Goal: Transaction & Acquisition: Purchase product/service

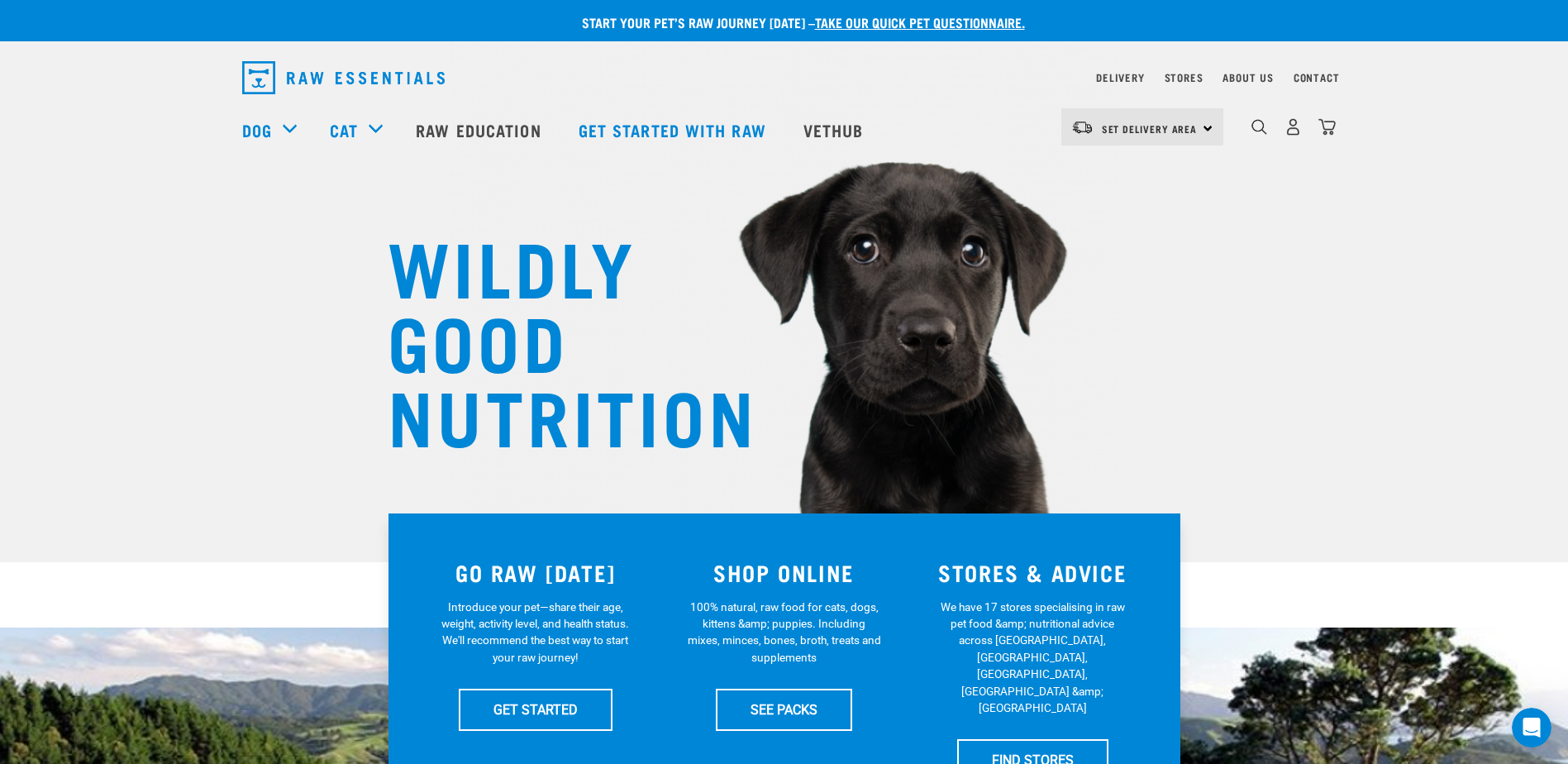
click at [1202, 123] on div "Set Delivery Area North Island South Island" at bounding box center [1141, 127] width 162 height 37
click at [1159, 175] on link "[GEOGRAPHIC_DATA]" at bounding box center [1140, 173] width 159 height 36
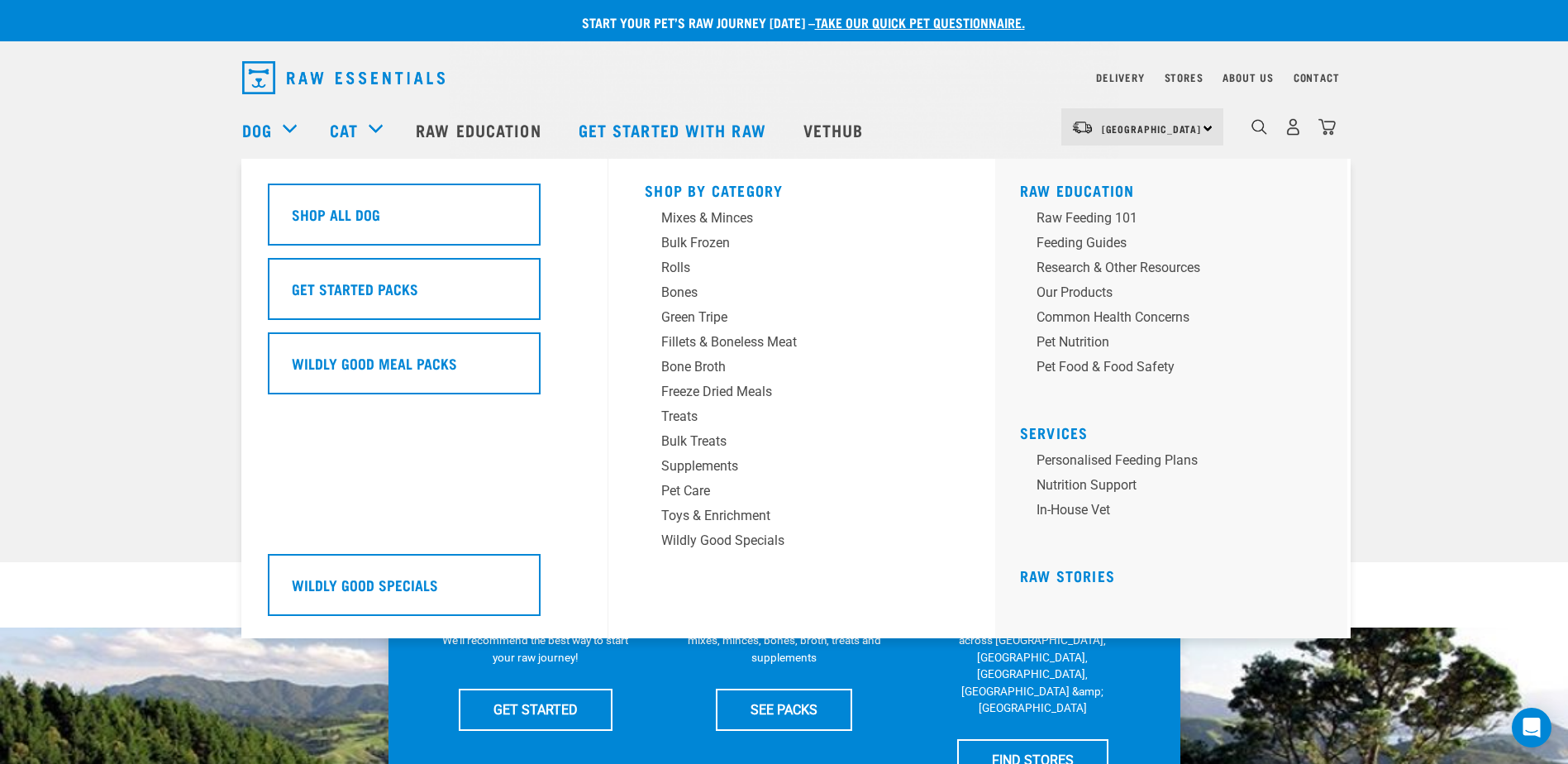
click at [281, 133] on div "Dog" at bounding box center [278, 130] width 71 height 66
click at [699, 248] on div "Bulk Frozen" at bounding box center [790, 243] width 258 height 19
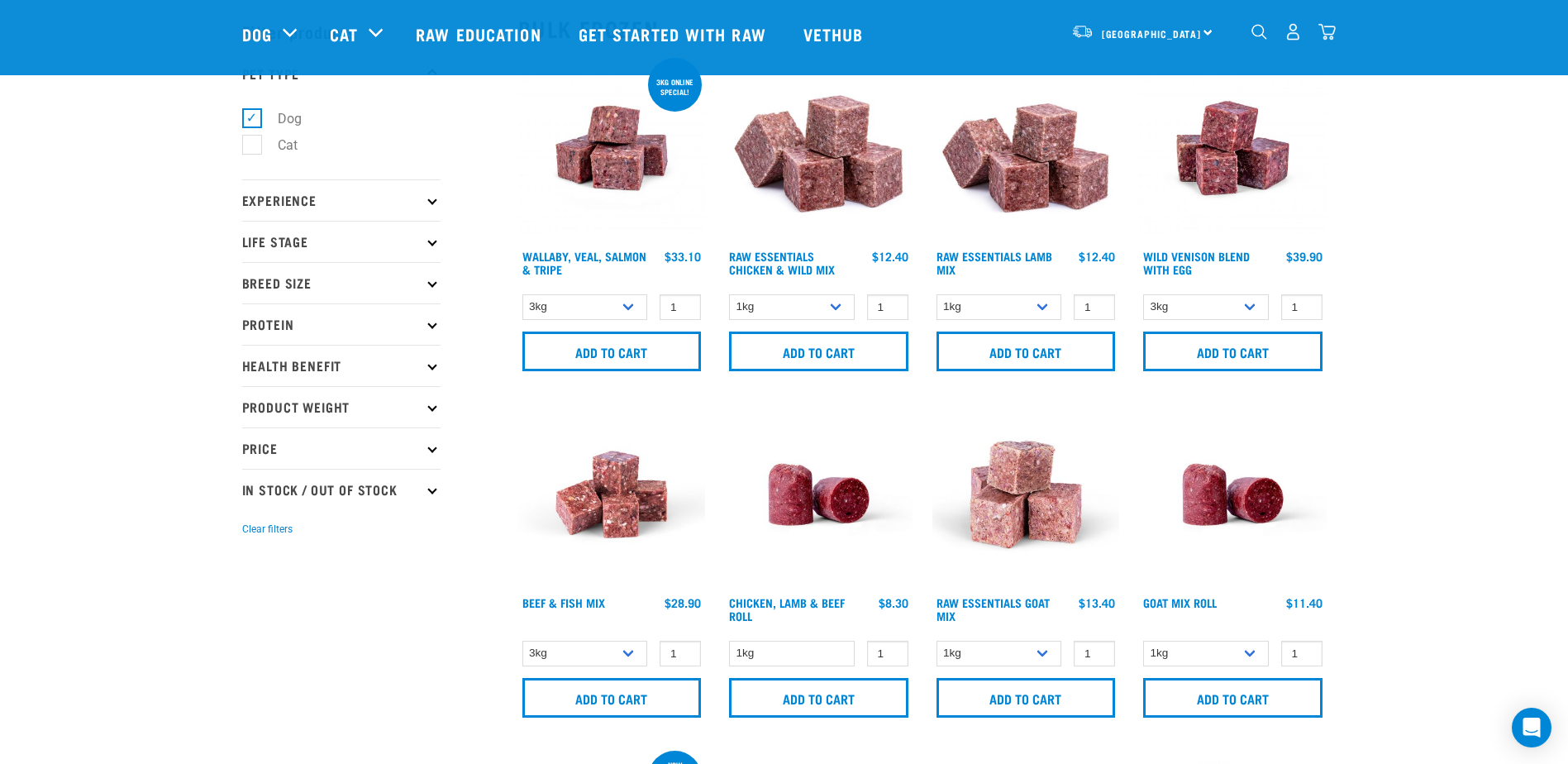
scroll to position [33, 0]
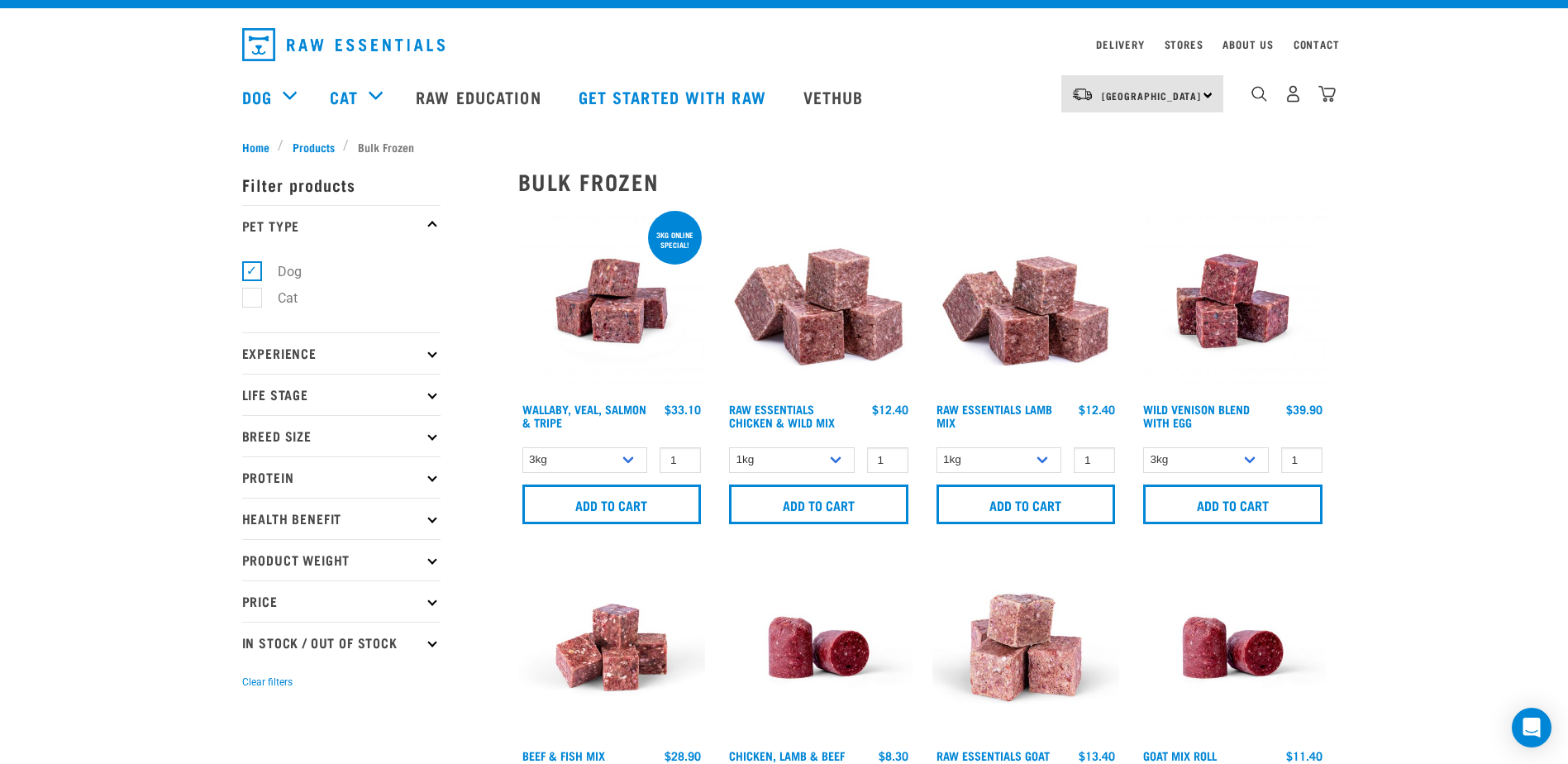
click at [420, 516] on p "Health Benefit" at bounding box center [342, 518] width 198 height 42
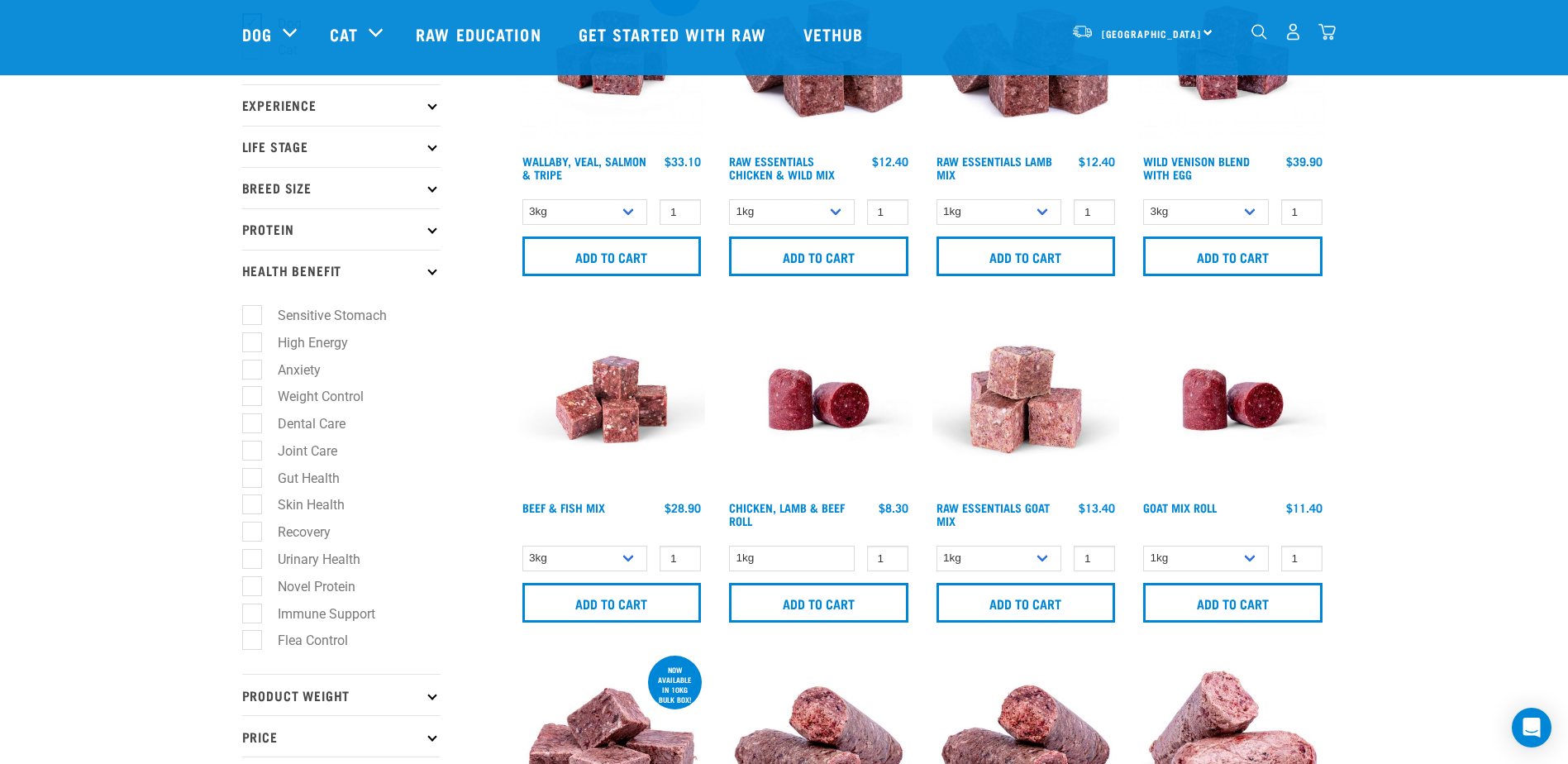
scroll to position [164, 0]
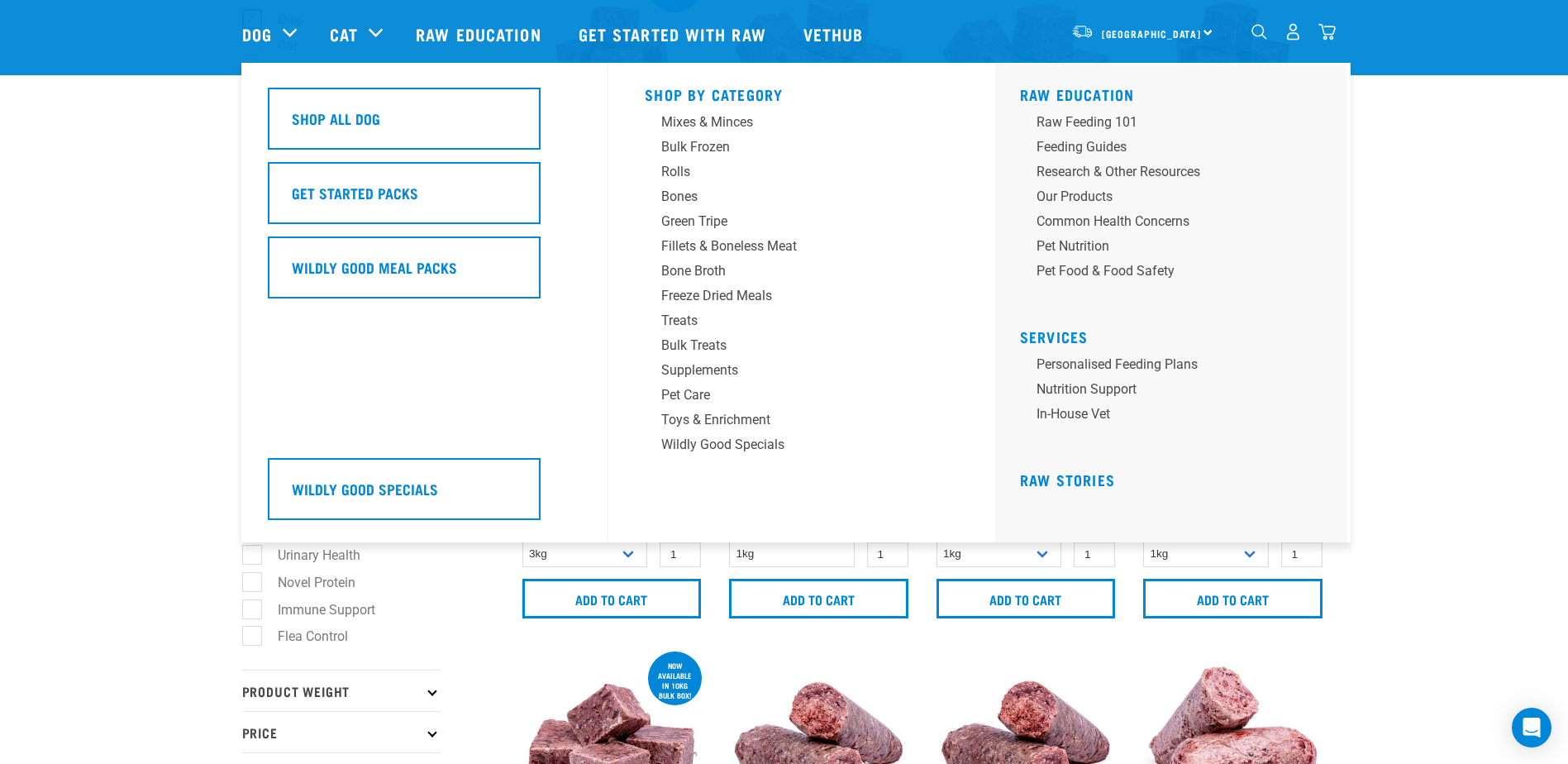
click at [603, 361] on div "Shop All Dog Get Started Packs Wildly Good Meal Packs Wildly Good Specials" at bounding box center [434, 303] width 351 height 480
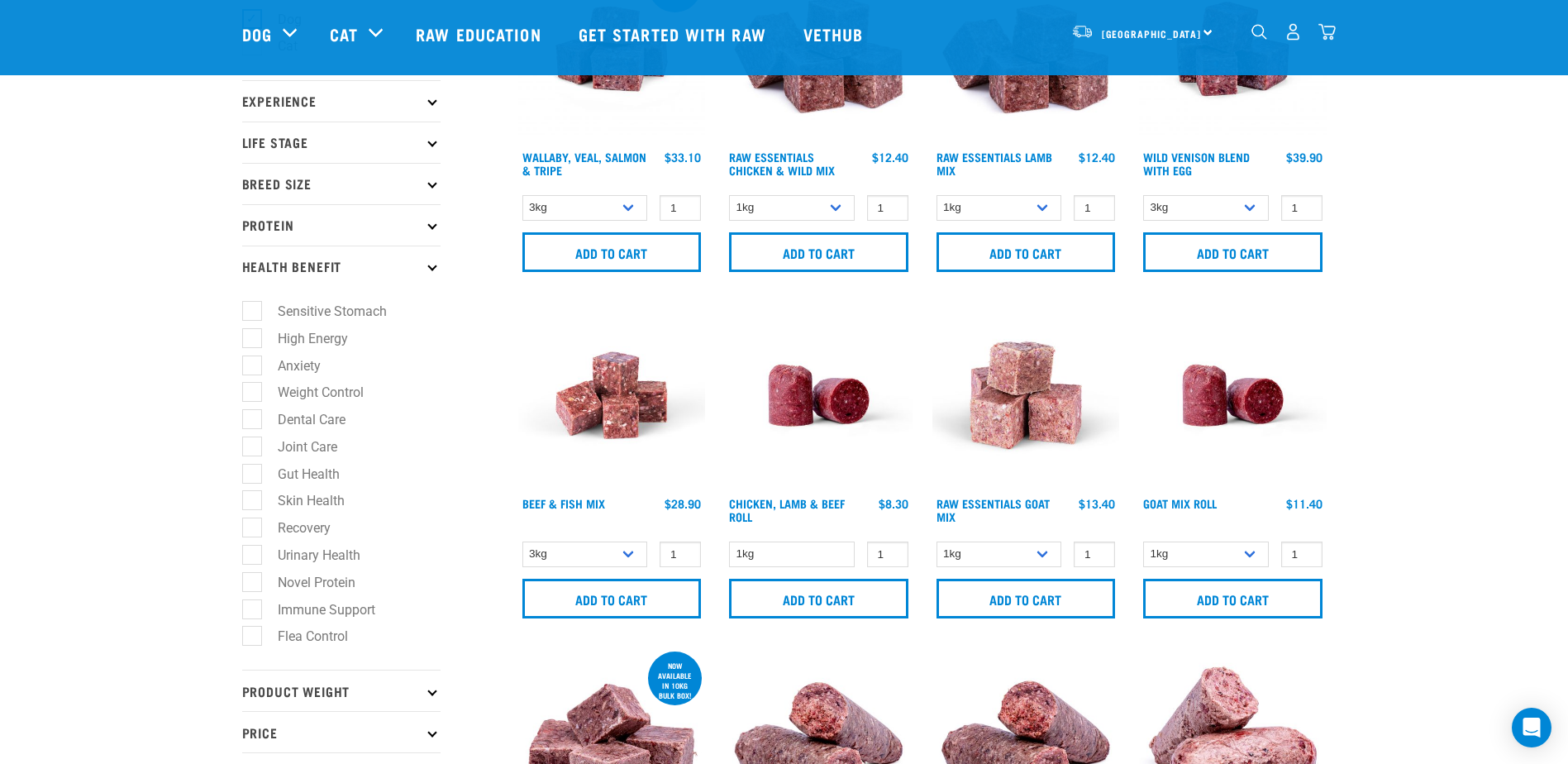
click at [431, 98] on icon at bounding box center [431, 100] width 9 height 9
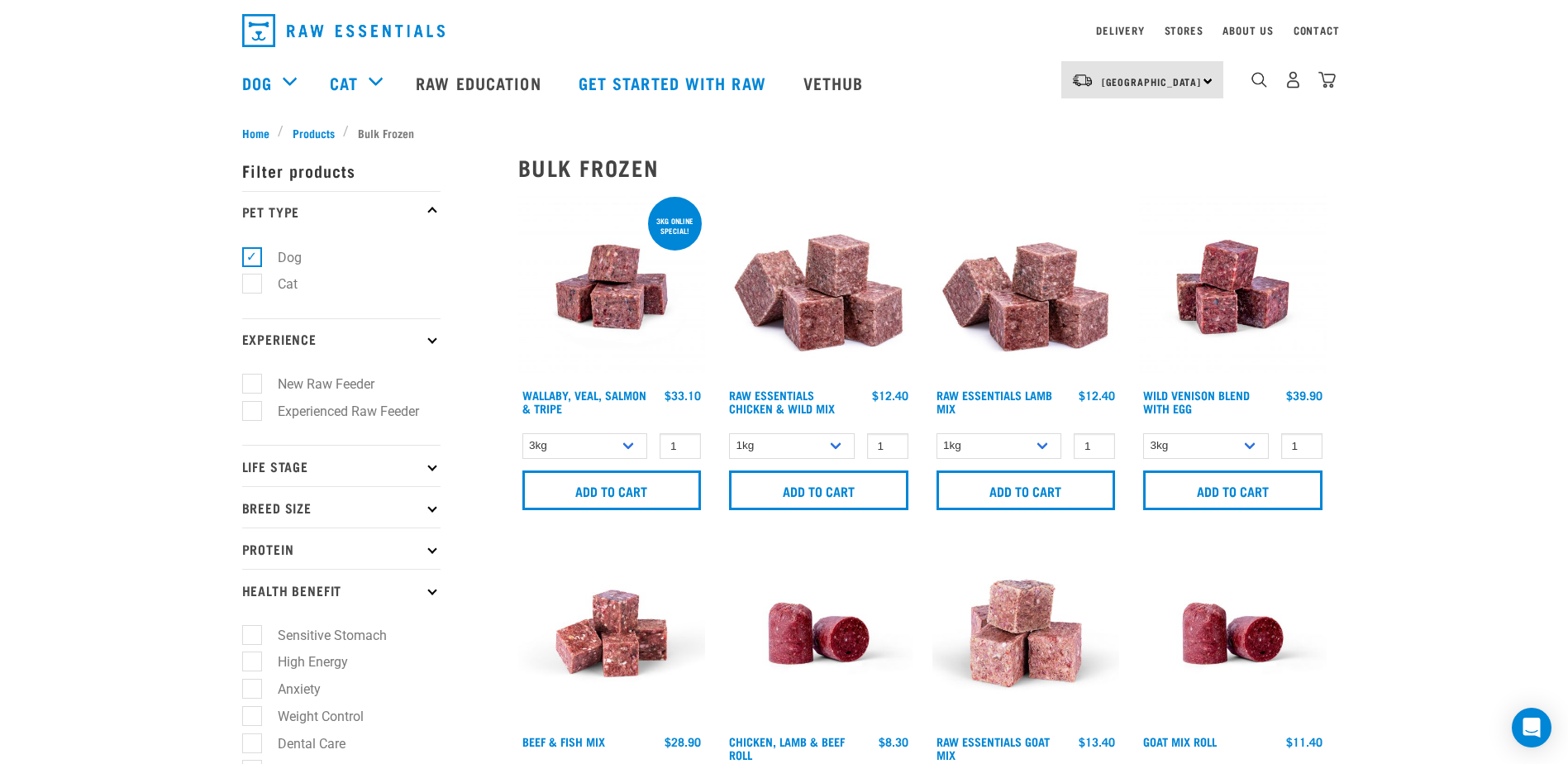
scroll to position [43, 0]
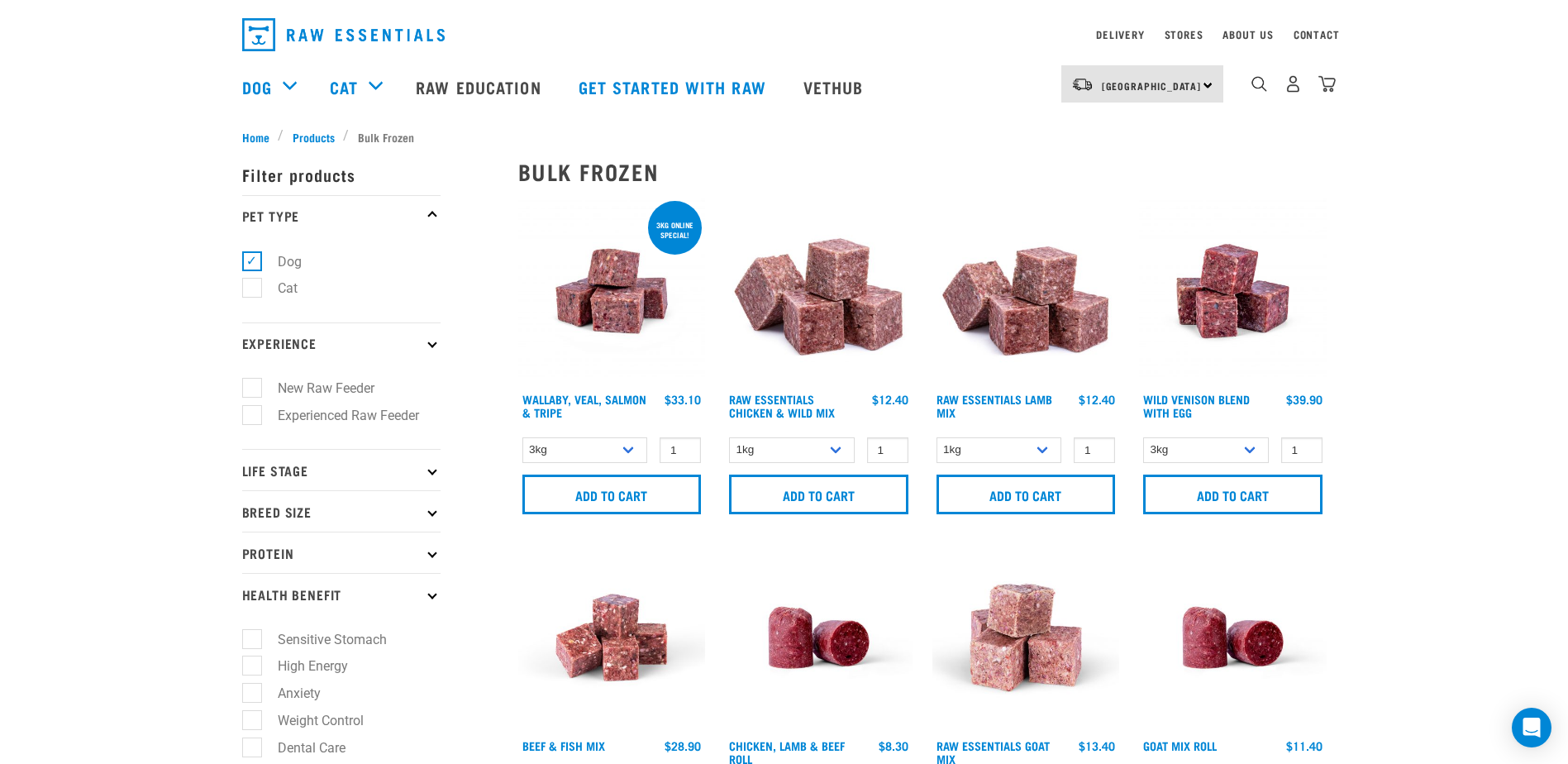
click at [428, 466] on p "Life Stage" at bounding box center [342, 469] width 198 height 42
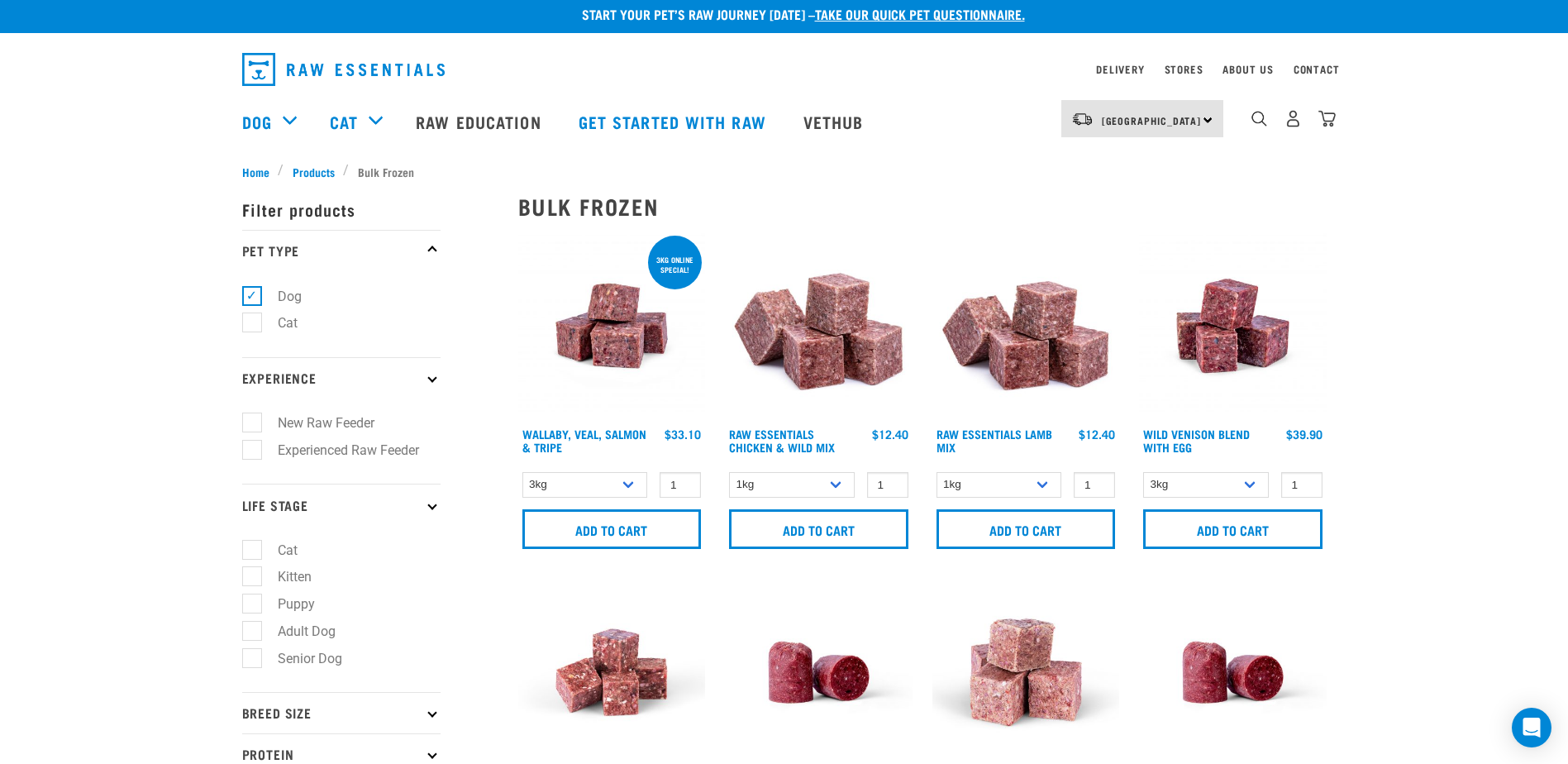
scroll to position [0, 0]
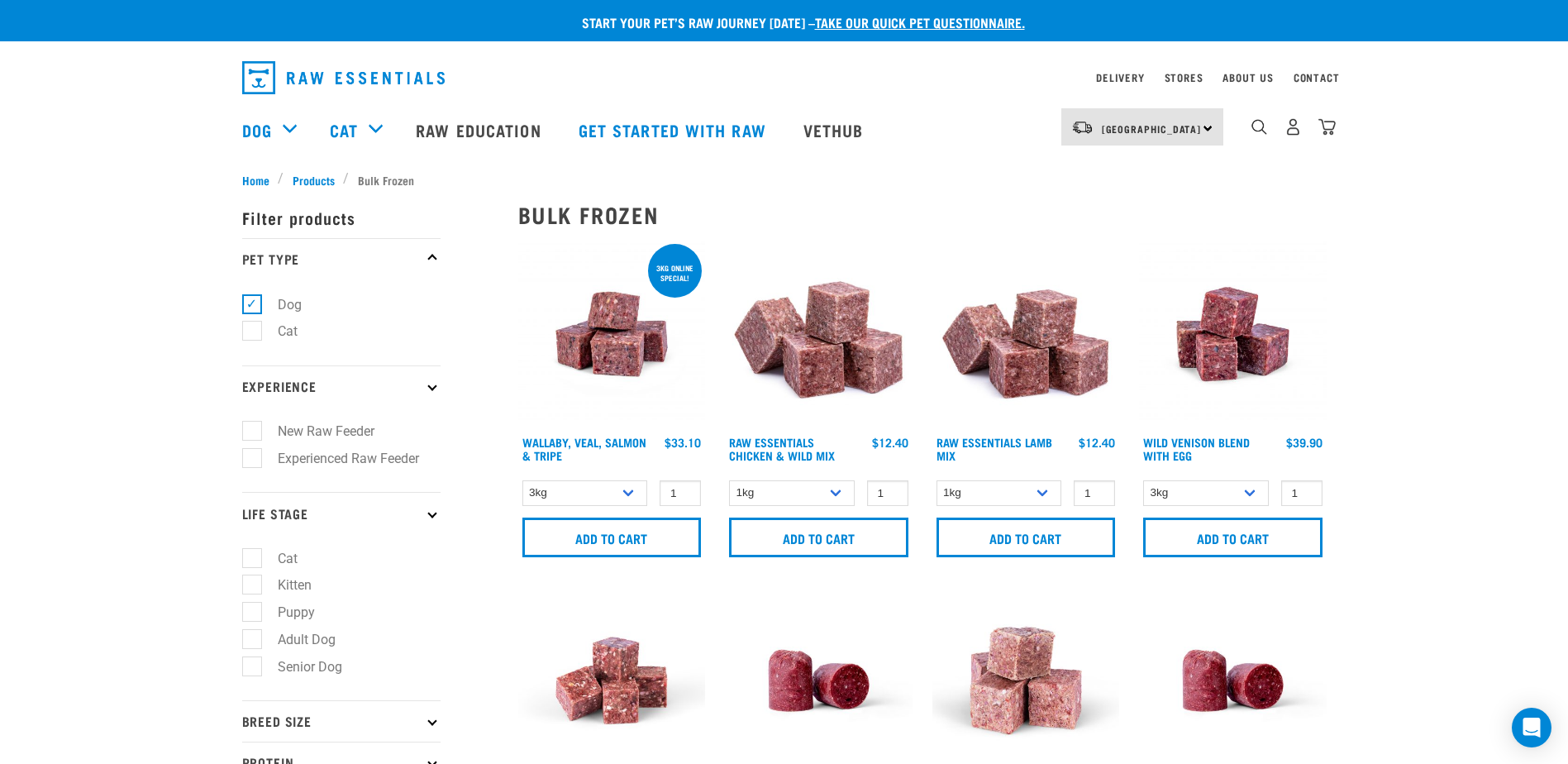
click at [817, 324] on img at bounding box center [818, 334] width 187 height 187
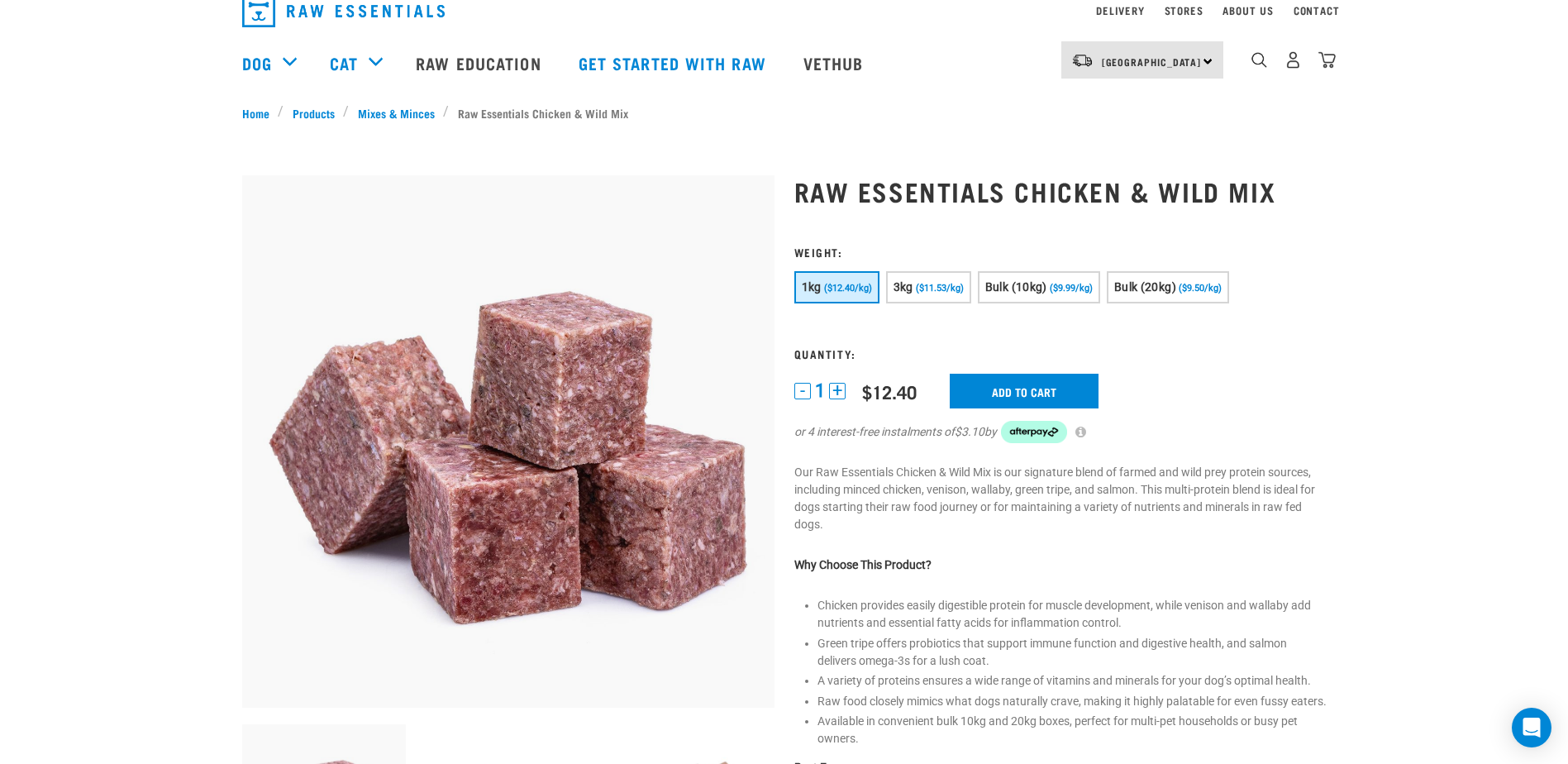
scroll to position [9, 0]
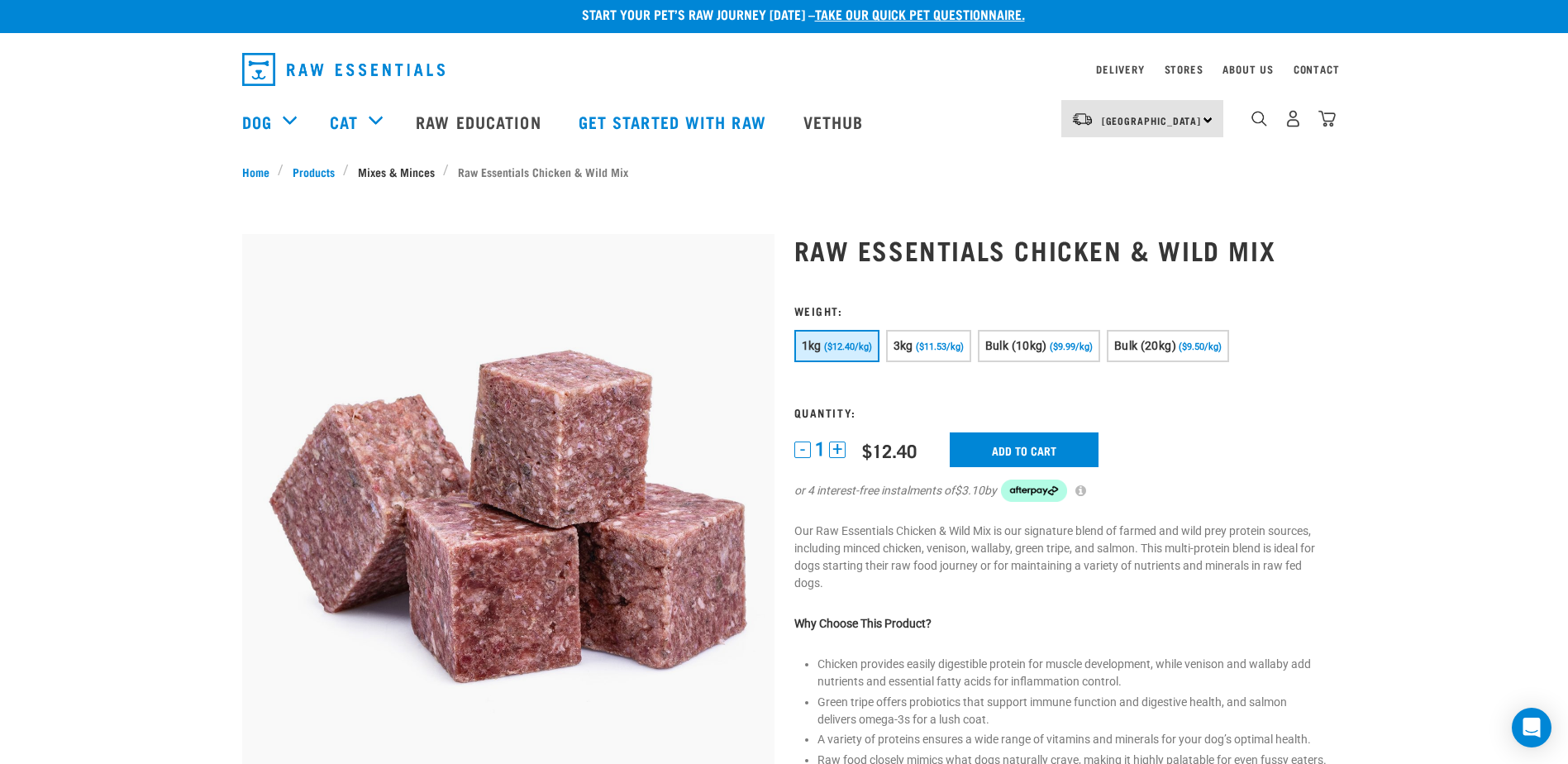
click at [419, 171] on link "Mixes & Minces" at bounding box center [395, 172] width 94 height 17
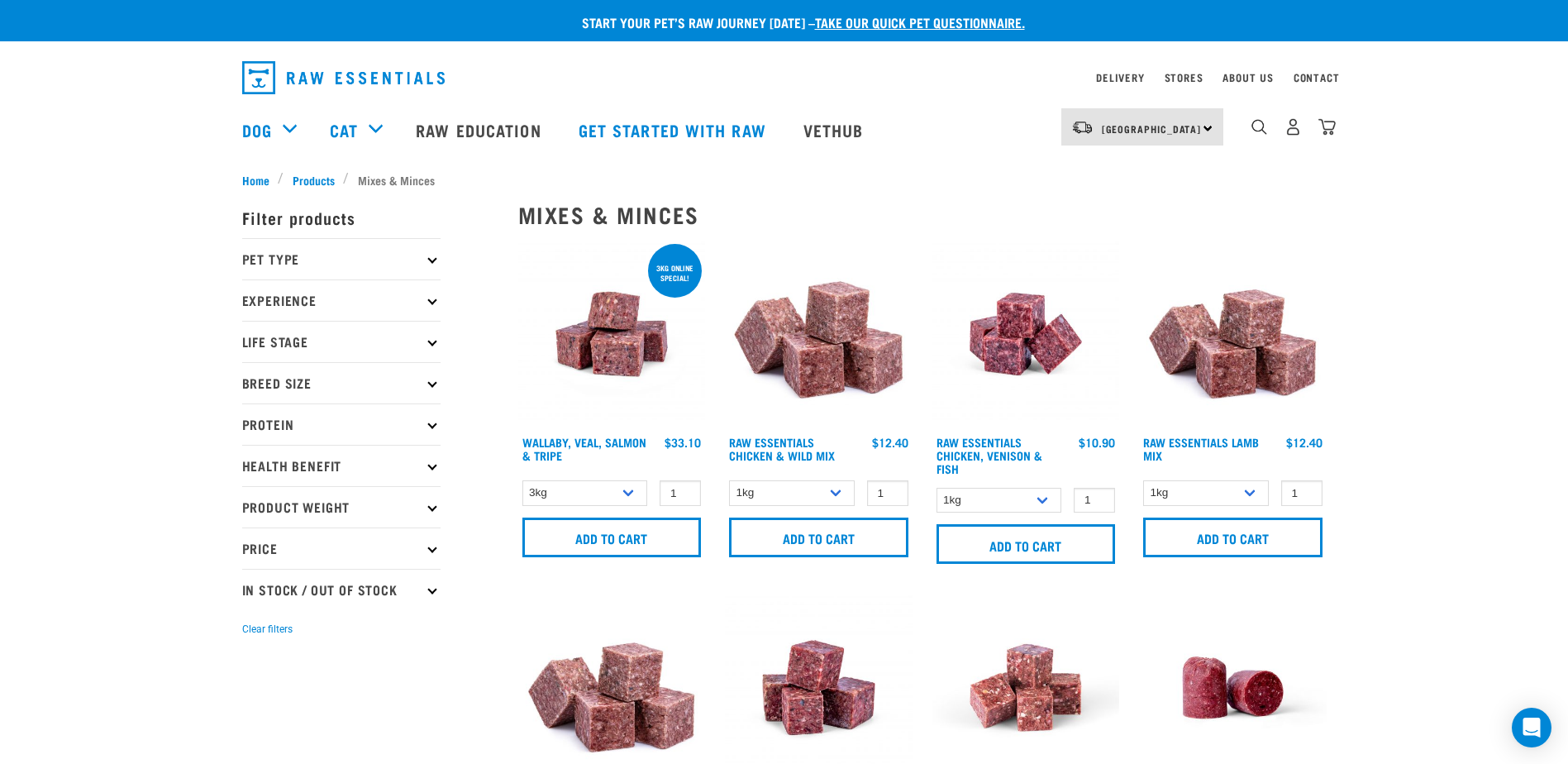
click at [1020, 349] on img at bounding box center [1026, 334] width 187 height 187
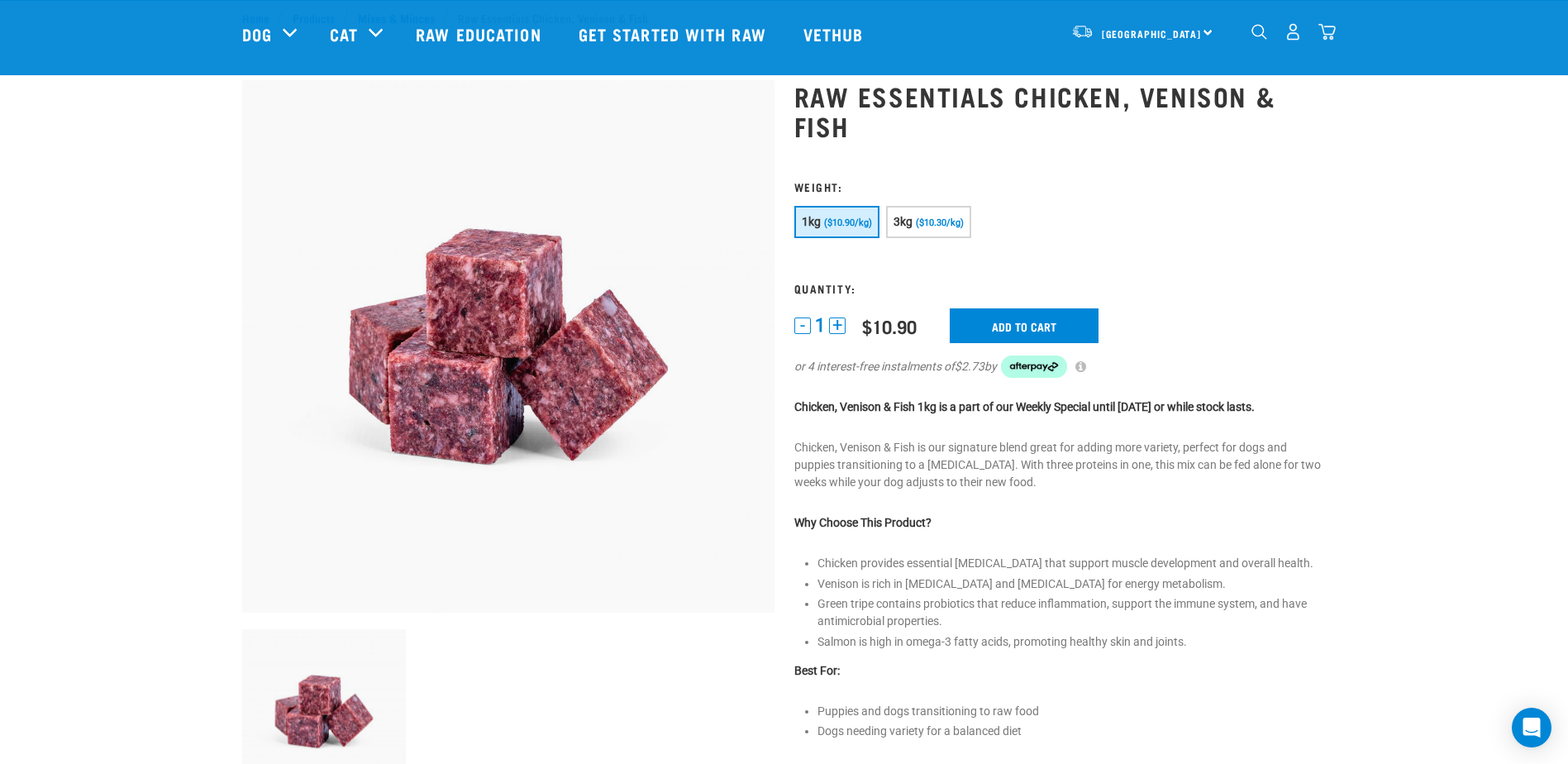
scroll to position [10, 0]
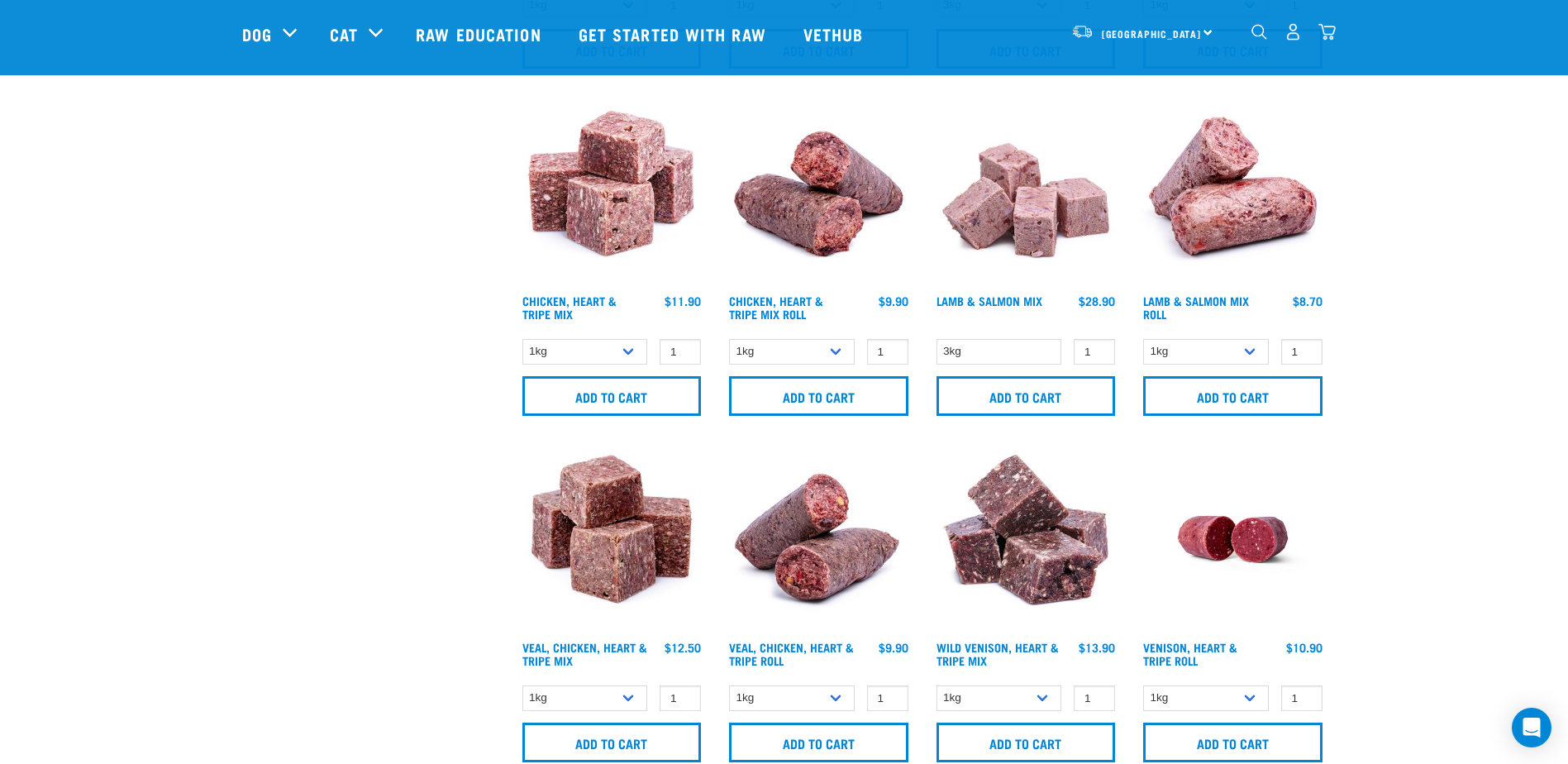
scroll to position [1080, 0]
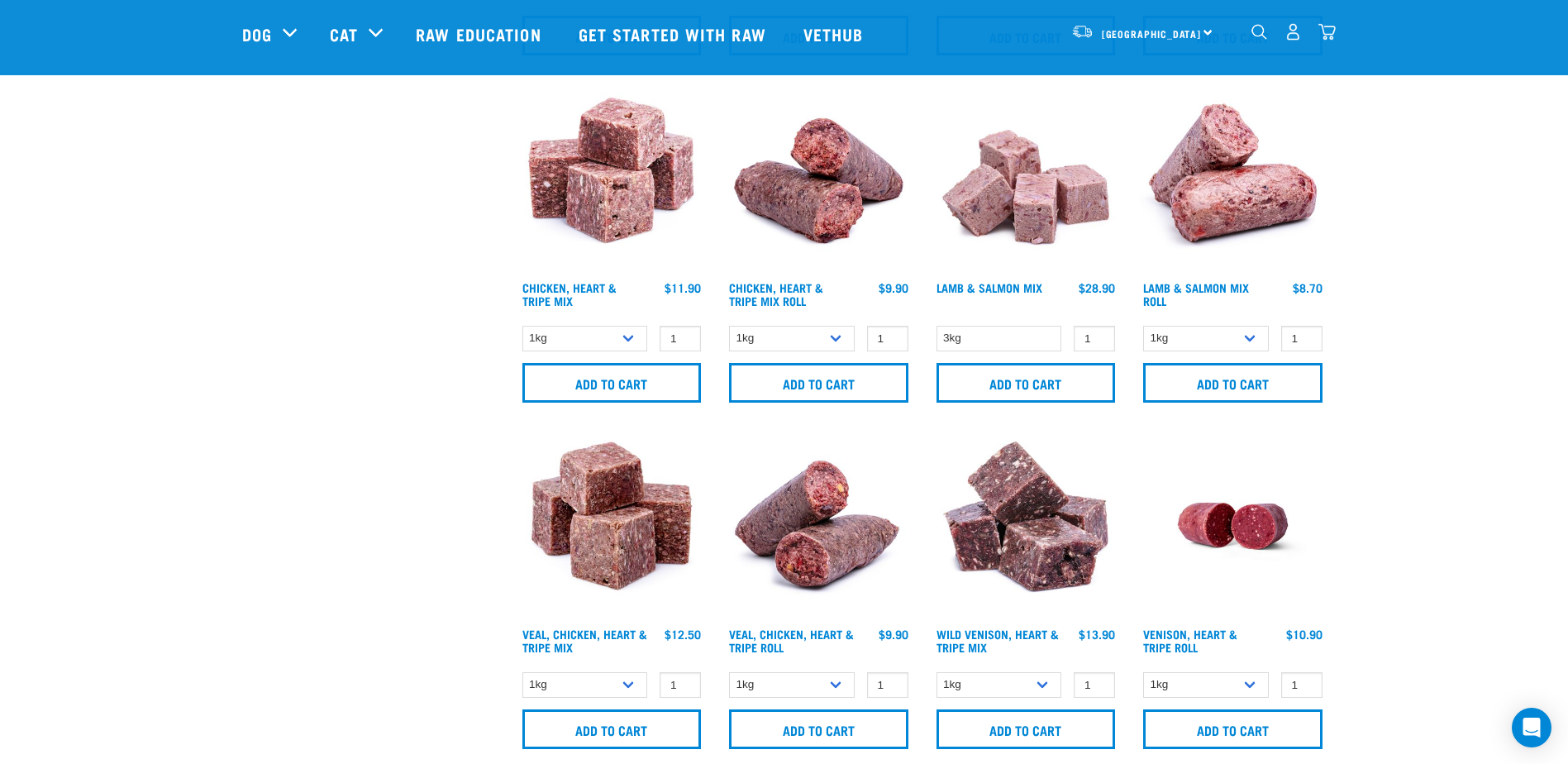
click at [1037, 530] on img at bounding box center [1026, 525] width 187 height 187
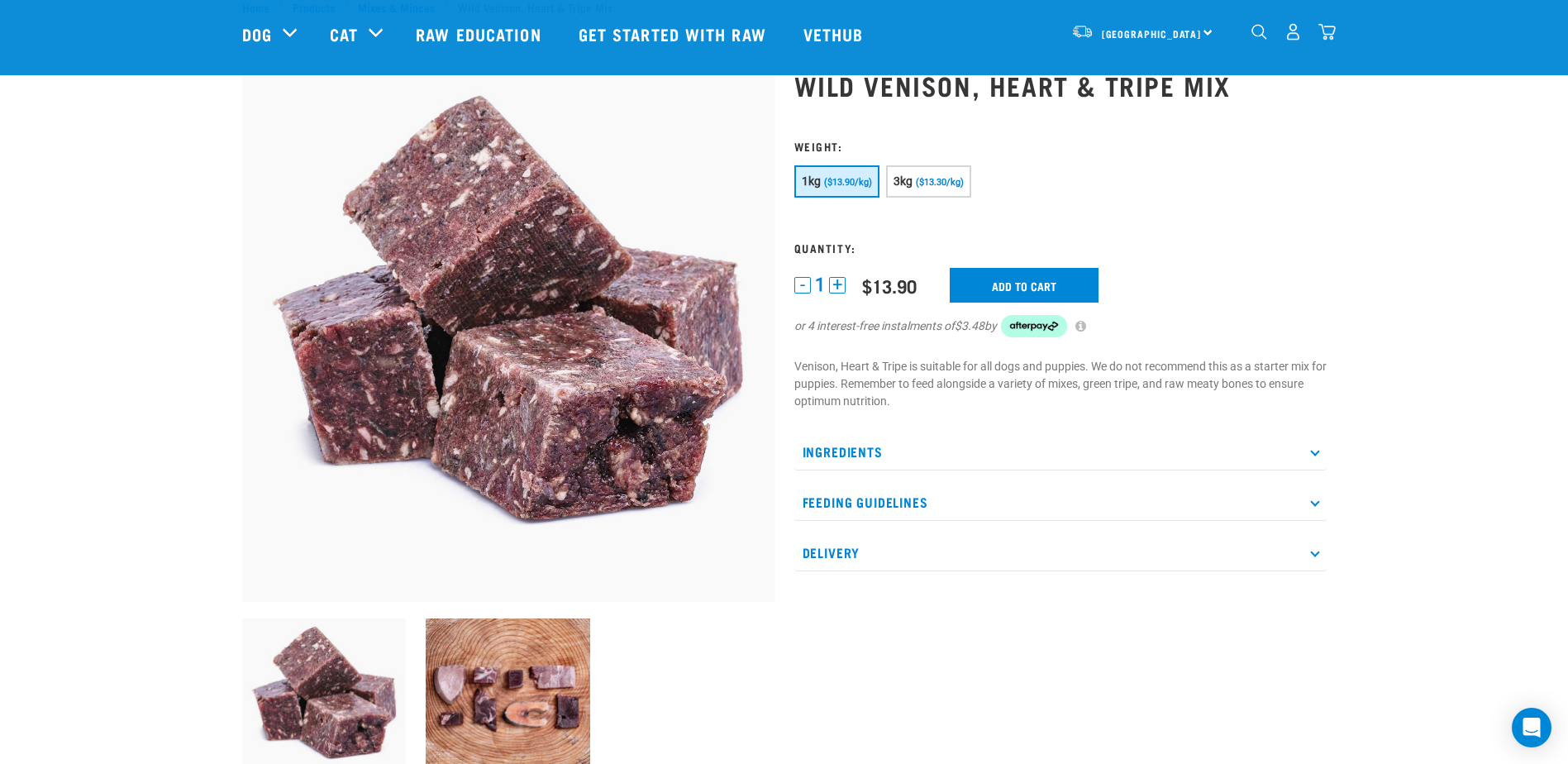
scroll to position [95, 0]
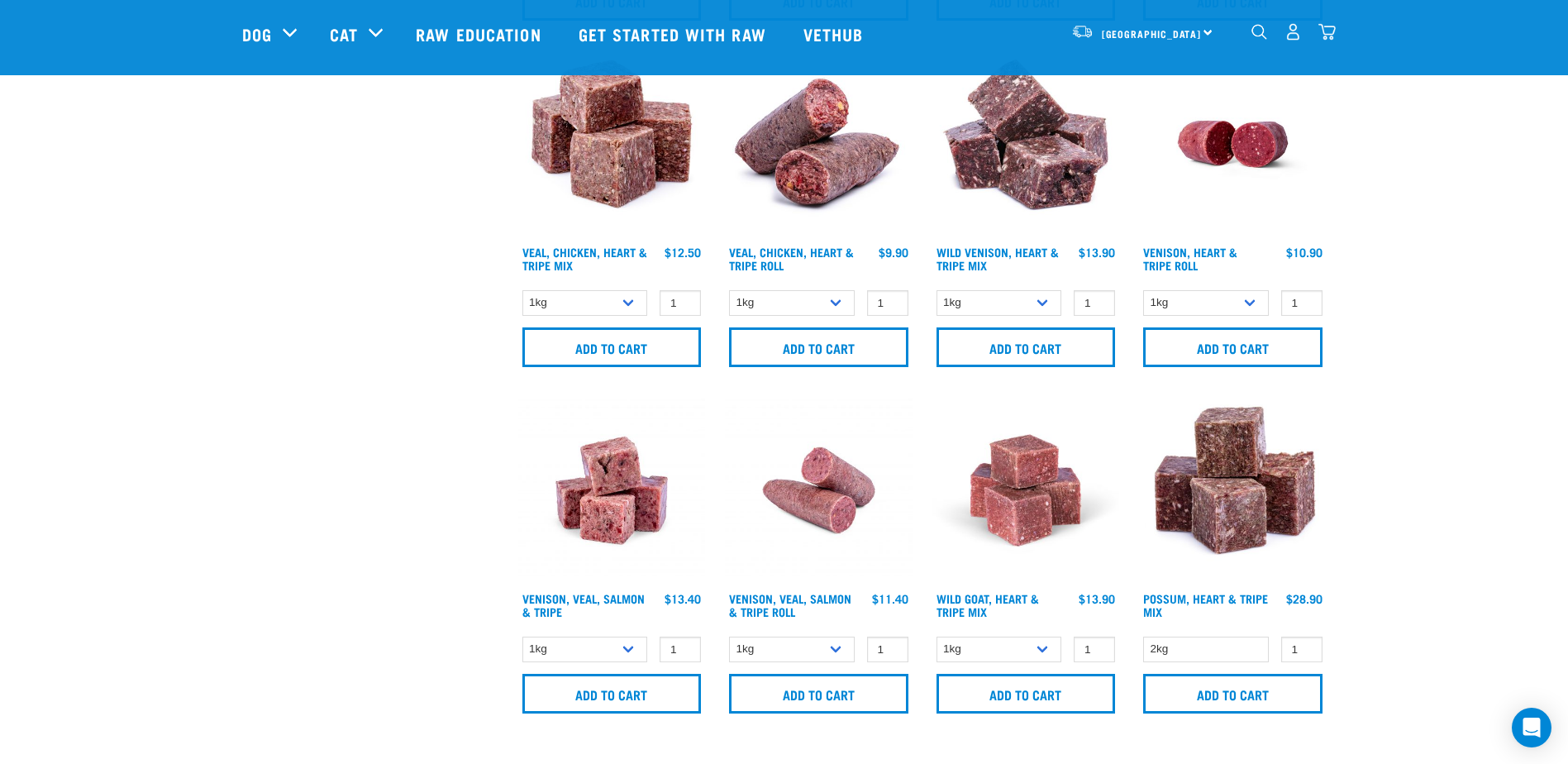
scroll to position [1484, 0]
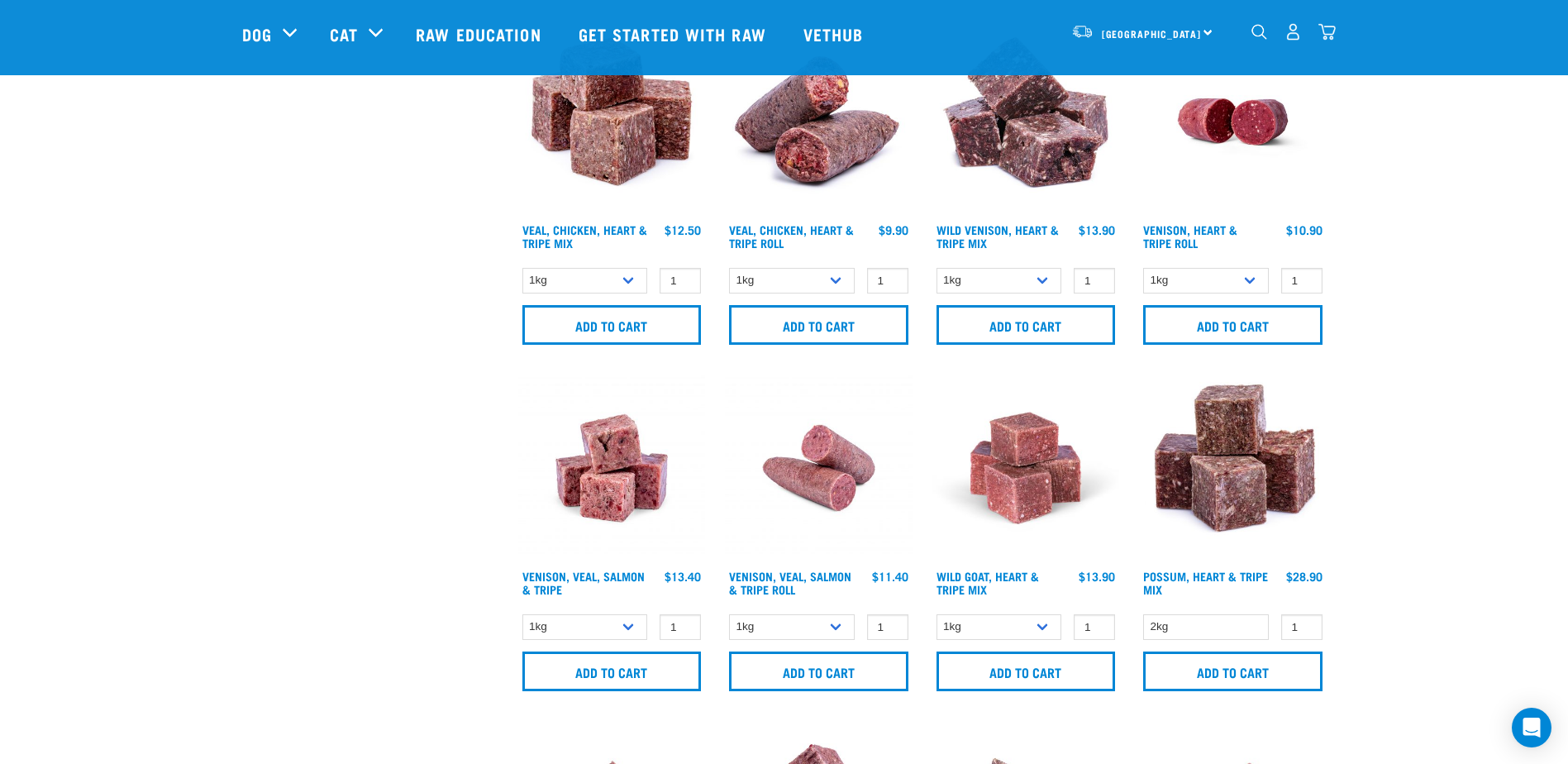
click at [638, 462] on img at bounding box center [611, 468] width 187 height 187
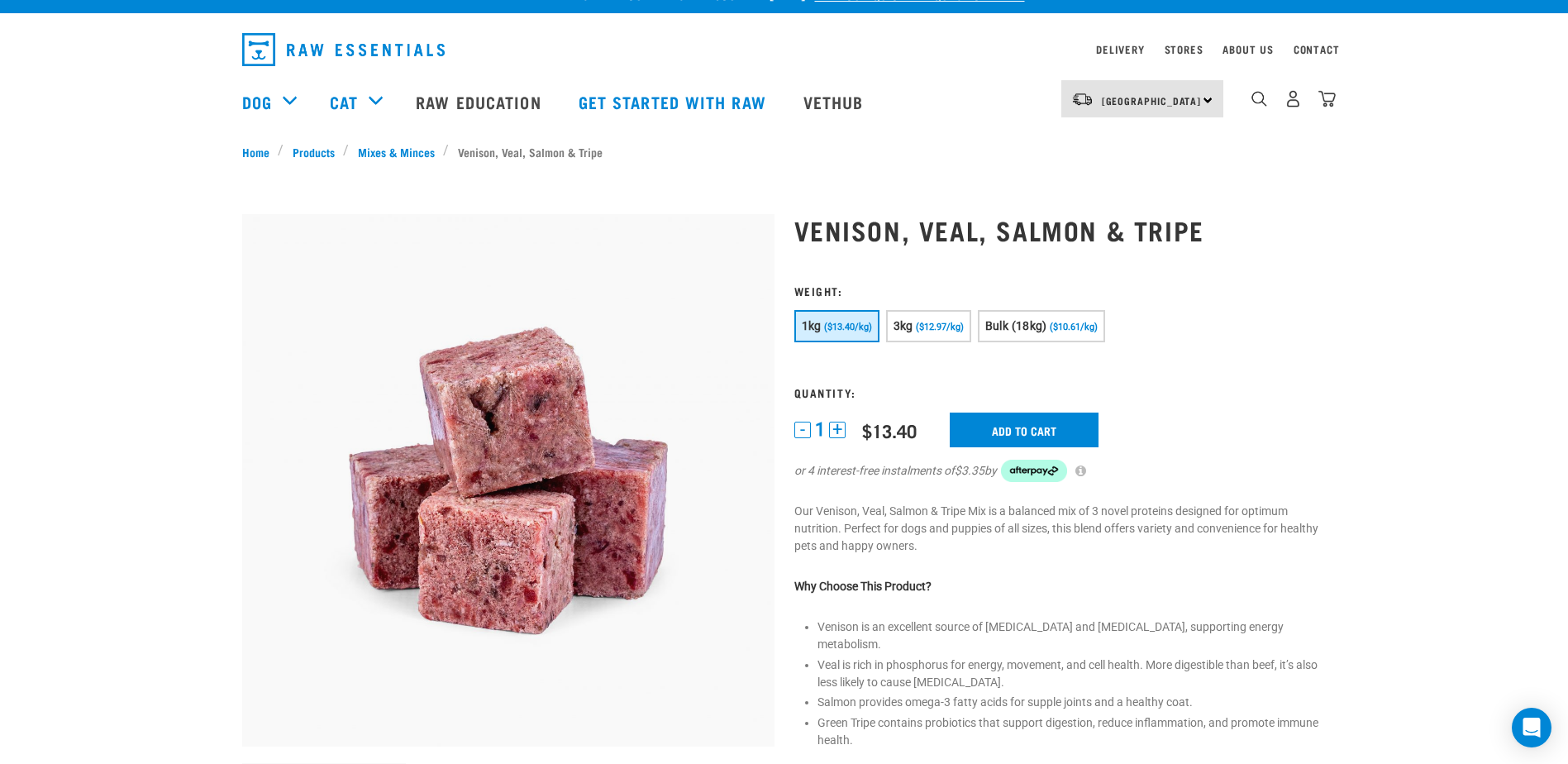
scroll to position [48, 0]
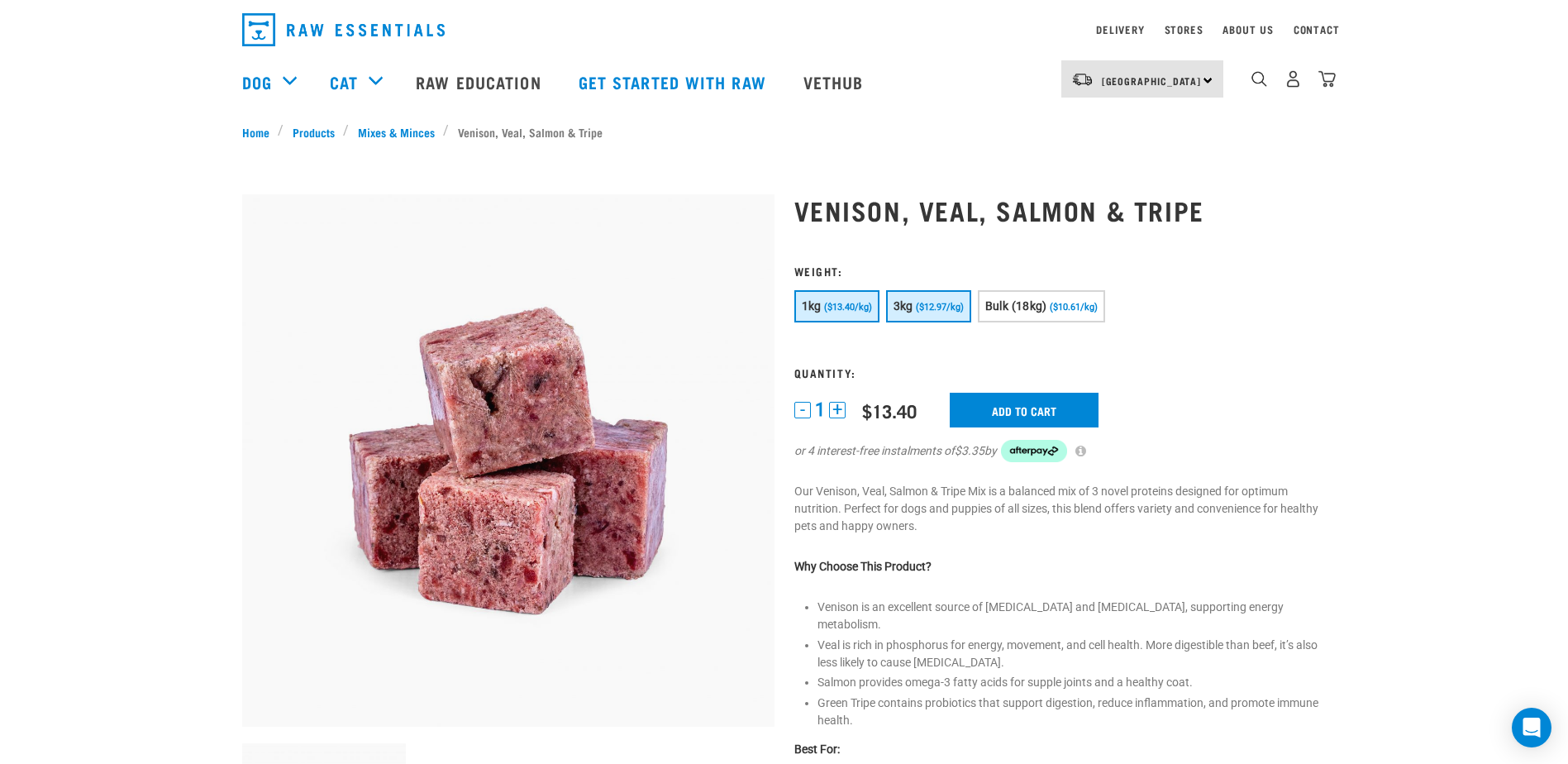
click at [902, 306] on span "3kg" at bounding box center [903, 306] width 19 height 14
click at [844, 307] on span "($13.40/kg)" at bounding box center [847, 307] width 48 height 11
click at [1005, 404] on input "Add to cart" at bounding box center [1024, 411] width 148 height 35
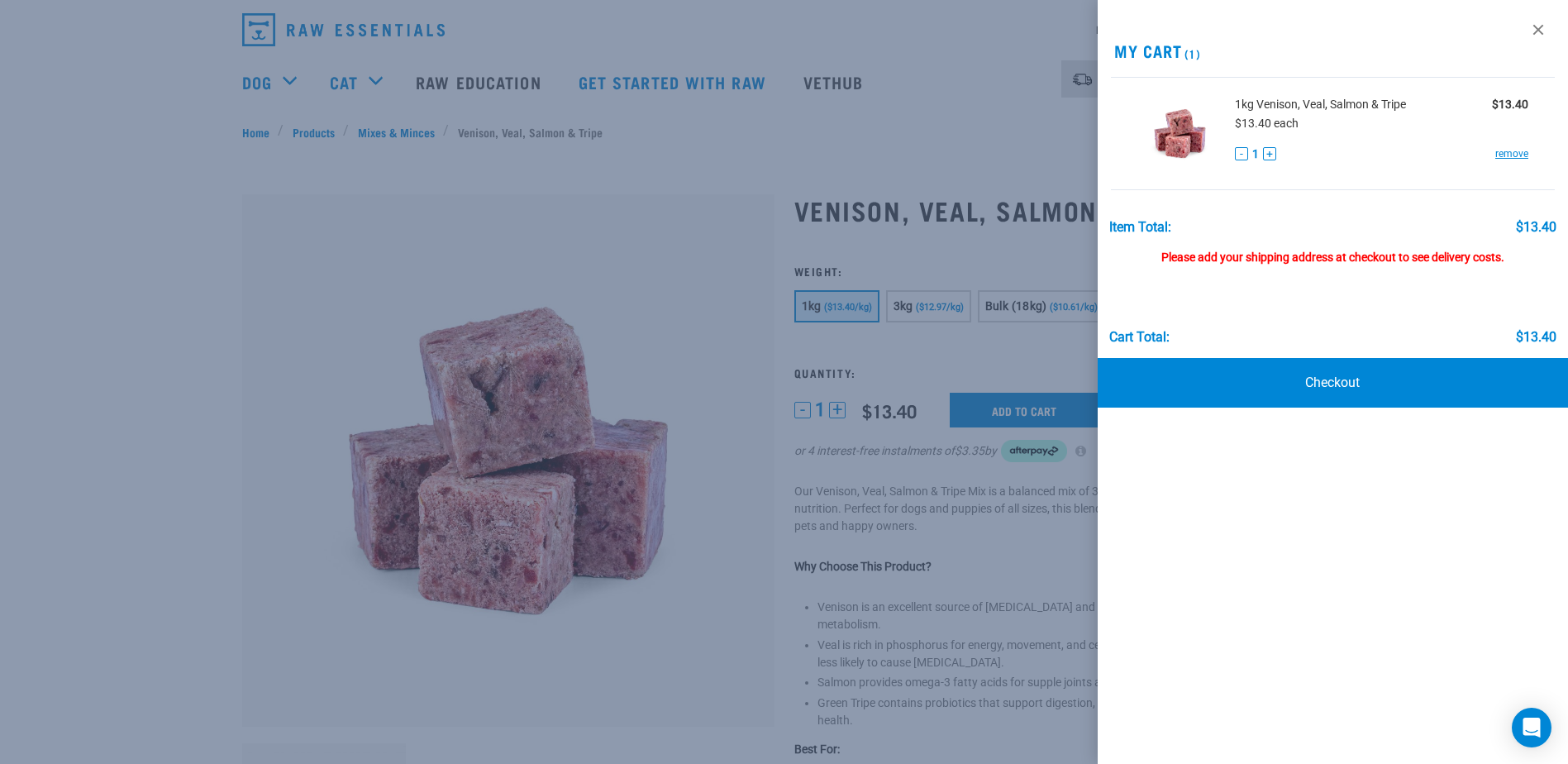
click at [1268, 151] on button "+" at bounding box center [1269, 154] width 14 height 14
click at [1335, 379] on link "Checkout" at bounding box center [1332, 382] width 471 height 50
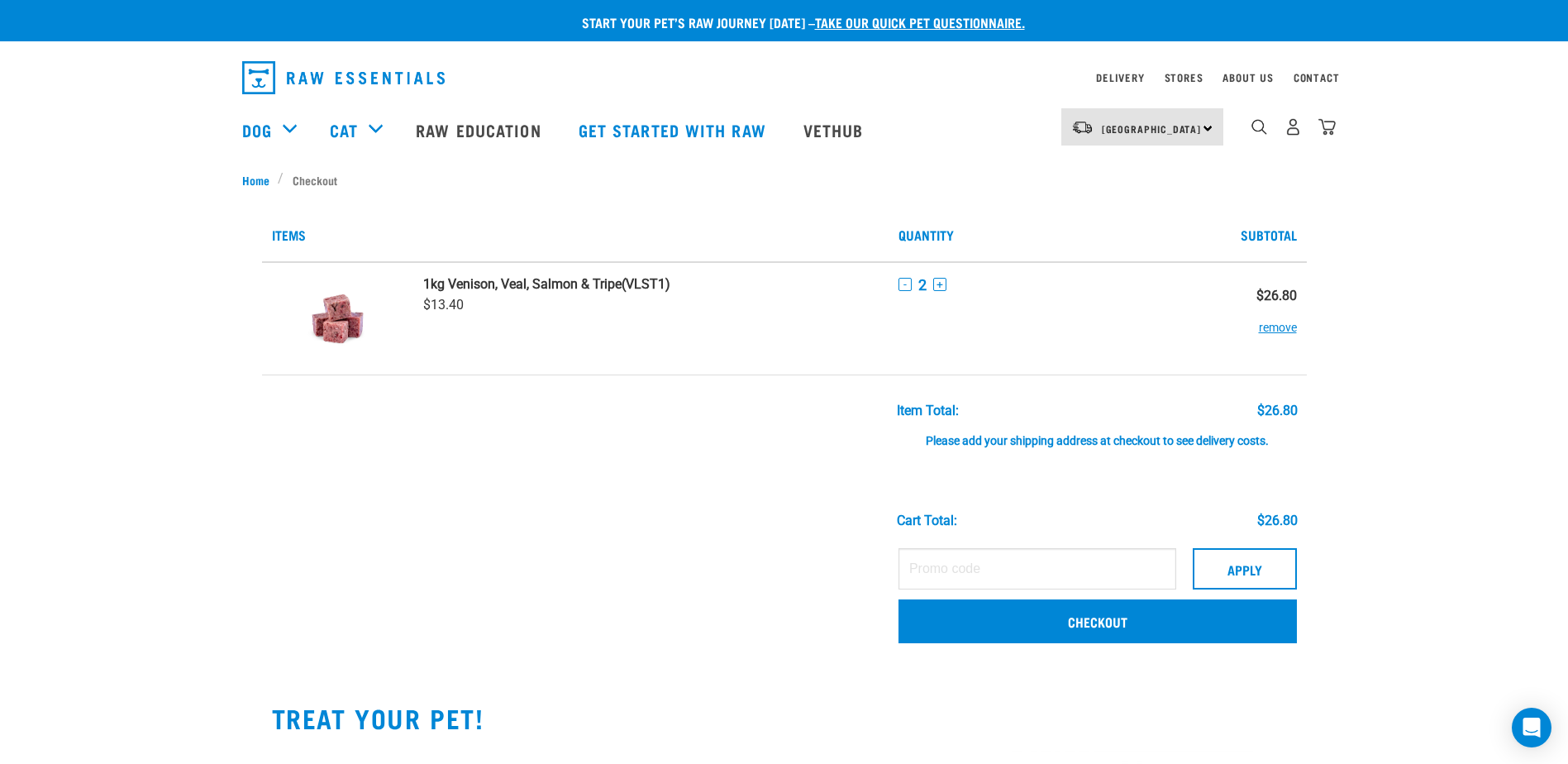
click at [930, 25] on link "take our quick pet questionnaire." at bounding box center [920, 22] width 210 height 8
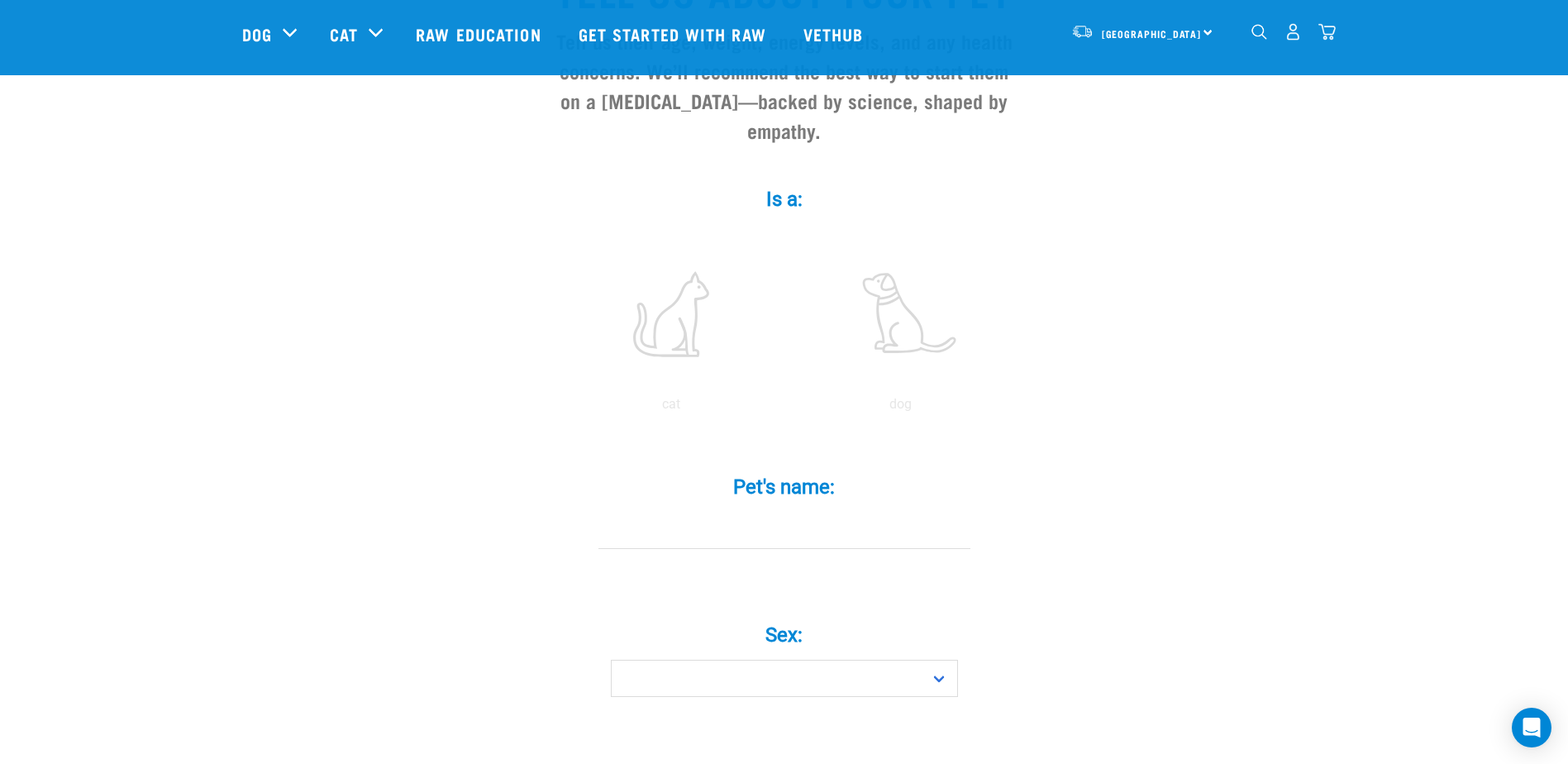
scroll to position [202, 0]
click at [895, 299] on label at bounding box center [900, 311] width 223 height 141
click at [786, 405] on input "radio" at bounding box center [786, 405] width 0 height 0
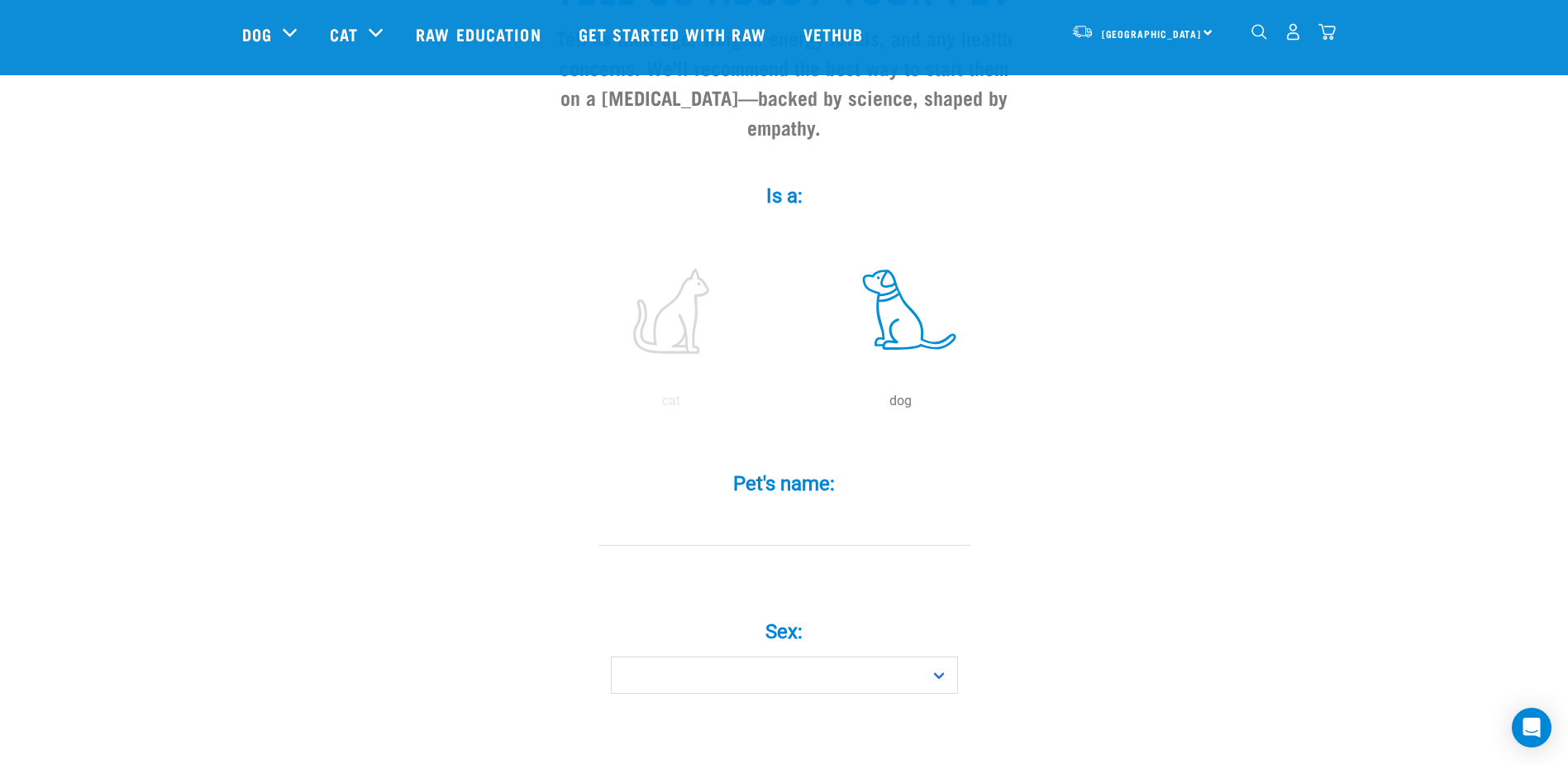
click at [820, 509] on input "Pet's name: *" at bounding box center [784, 527] width 372 height 37
type input ":"
type input "[PERSON_NAME]"
click at [810, 656] on select "Boy Girl" at bounding box center [784, 675] width 347 height 37
select select "boy"
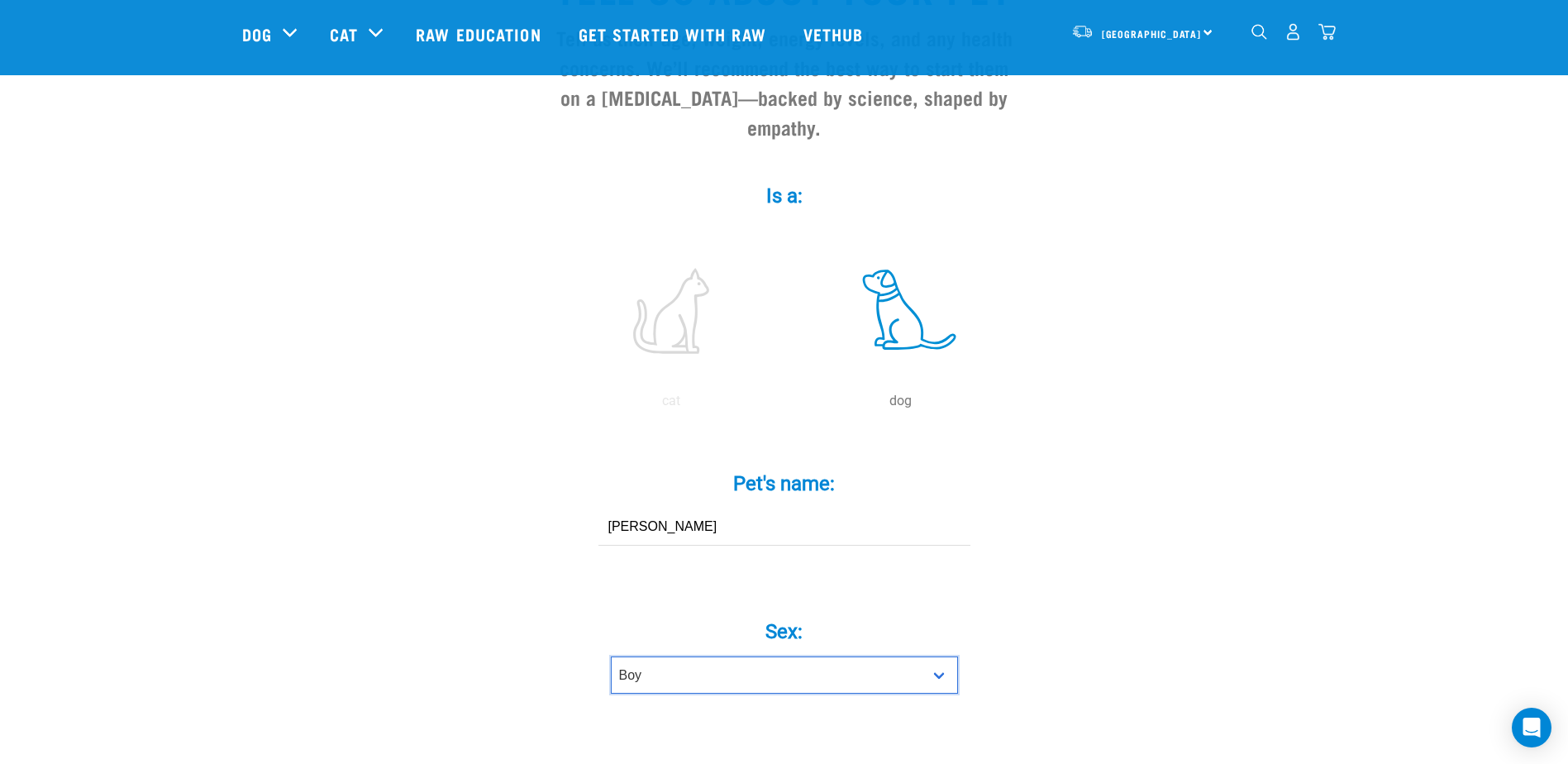
click at [610, 656] on select "Boy Girl" at bounding box center [784, 675] width 347 height 37
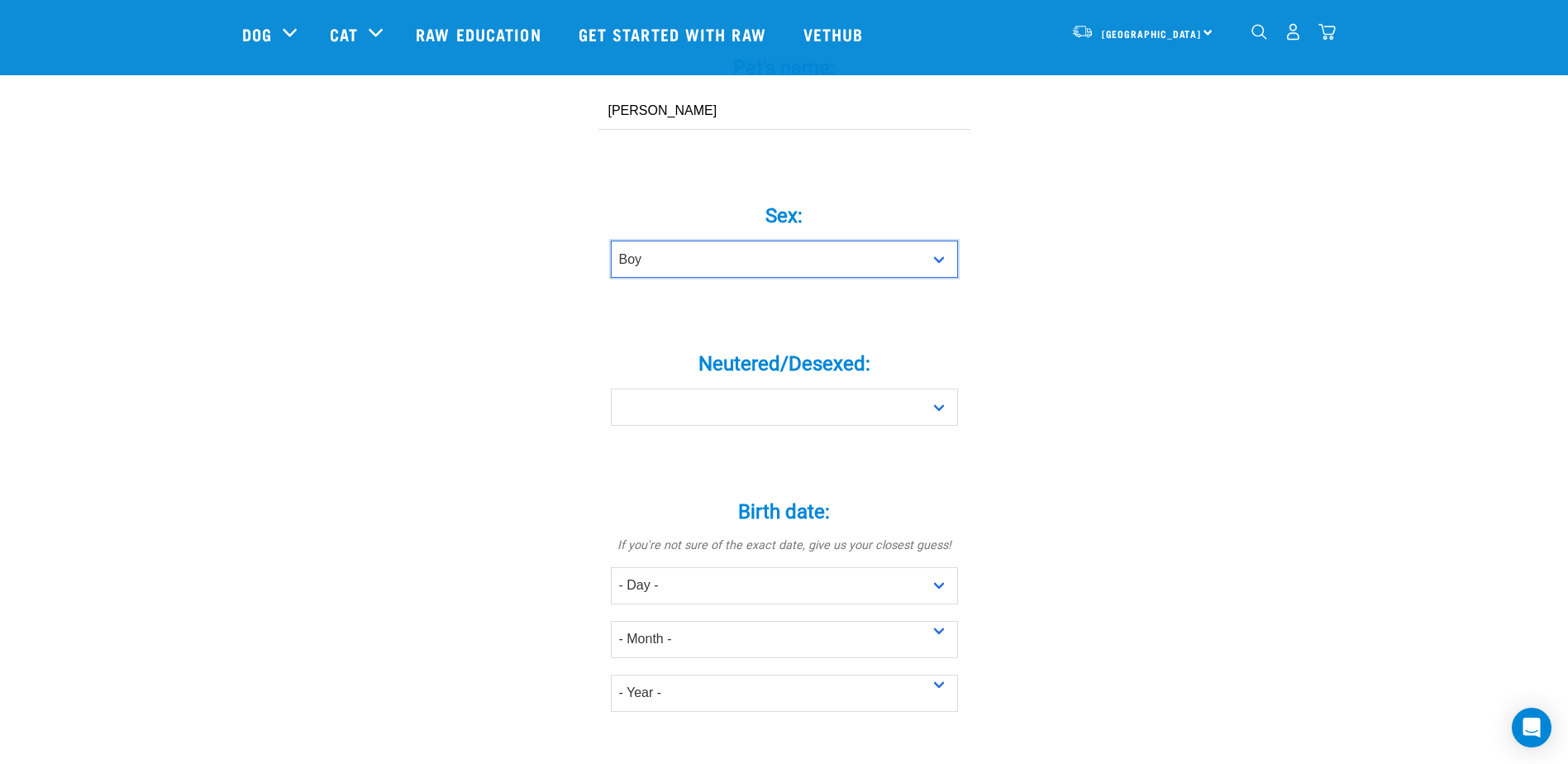
scroll to position [656, 0]
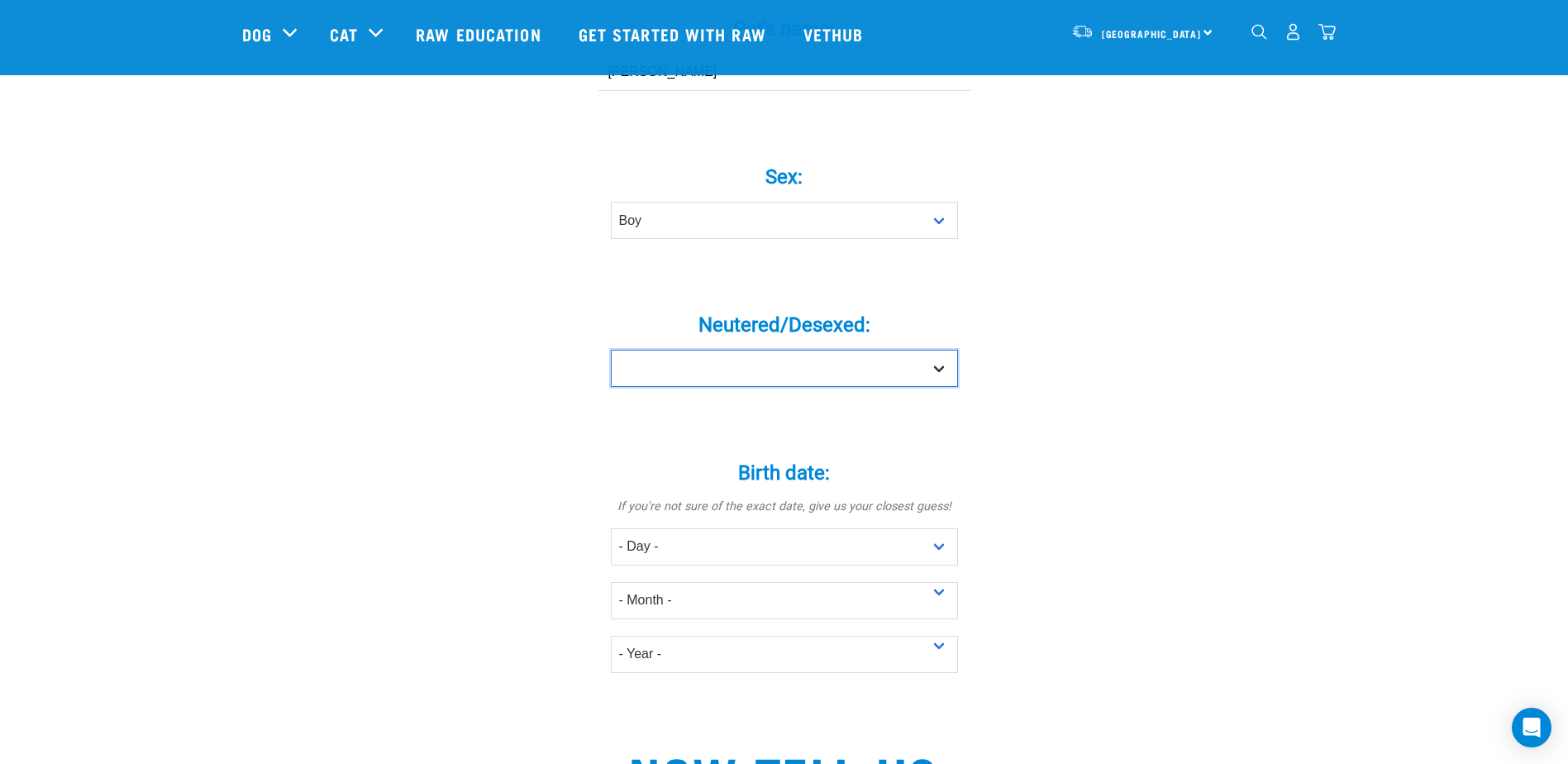
click at [943, 349] on select "Yes No" at bounding box center [784, 368] width 347 height 37
select select "yes"
click at [610, 349] on select "Yes No" at bounding box center [784, 368] width 347 height 37
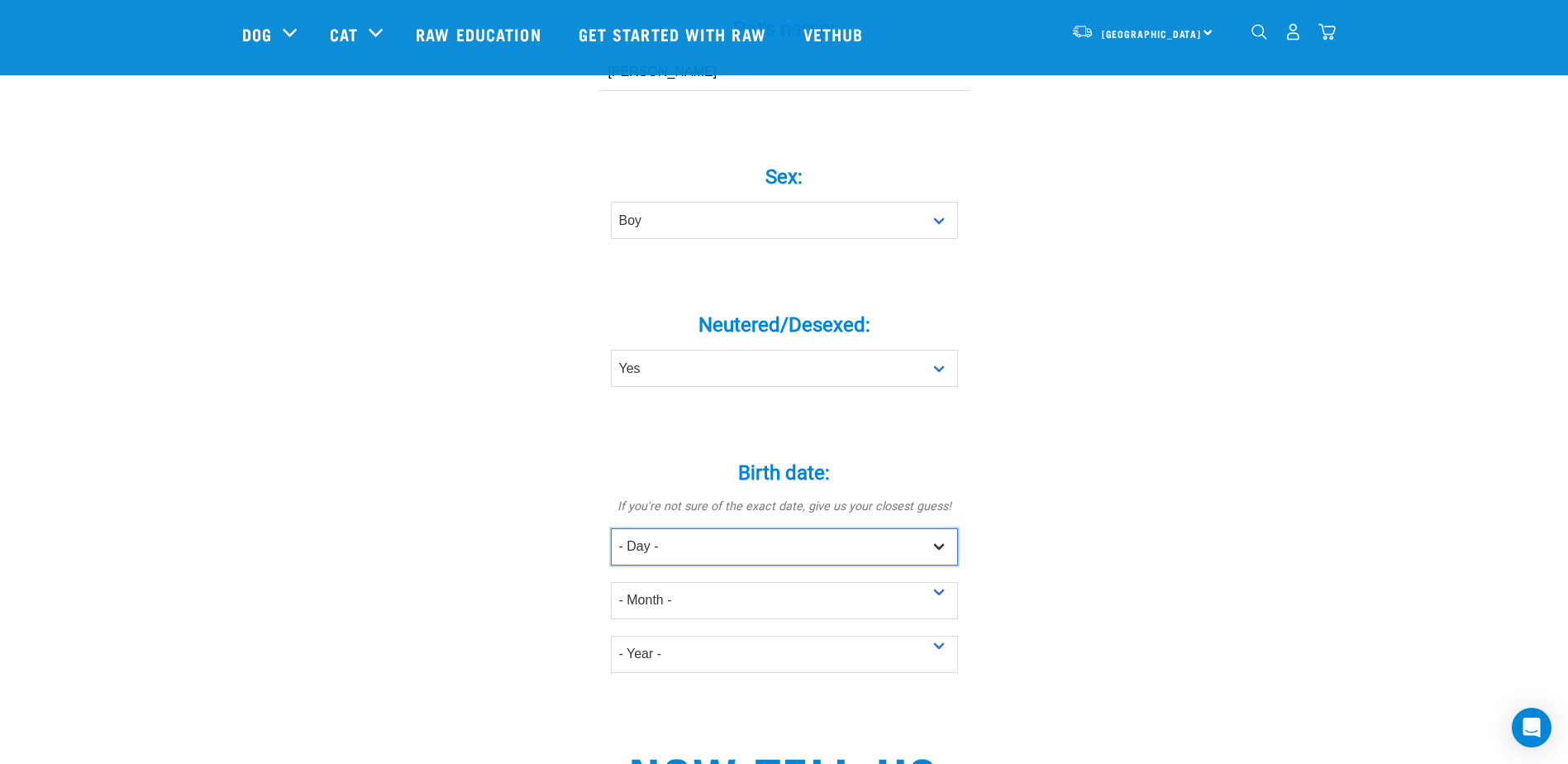
click at [868, 528] on select "- Day - 1 2 3 4 5 6 7 8 9 10 11 12 13 14 15 16 17 18 19 20 21 22 23 24 25 26 27" at bounding box center [784, 547] width 347 height 37
select select "14"
click at [610, 528] on select "- Day - 1 2 3 4 5 6 7 8 9 10 11 12 13 14 15 16 17 18 19 20 21 22 23 24 25 26 27" at bounding box center [784, 547] width 347 height 37
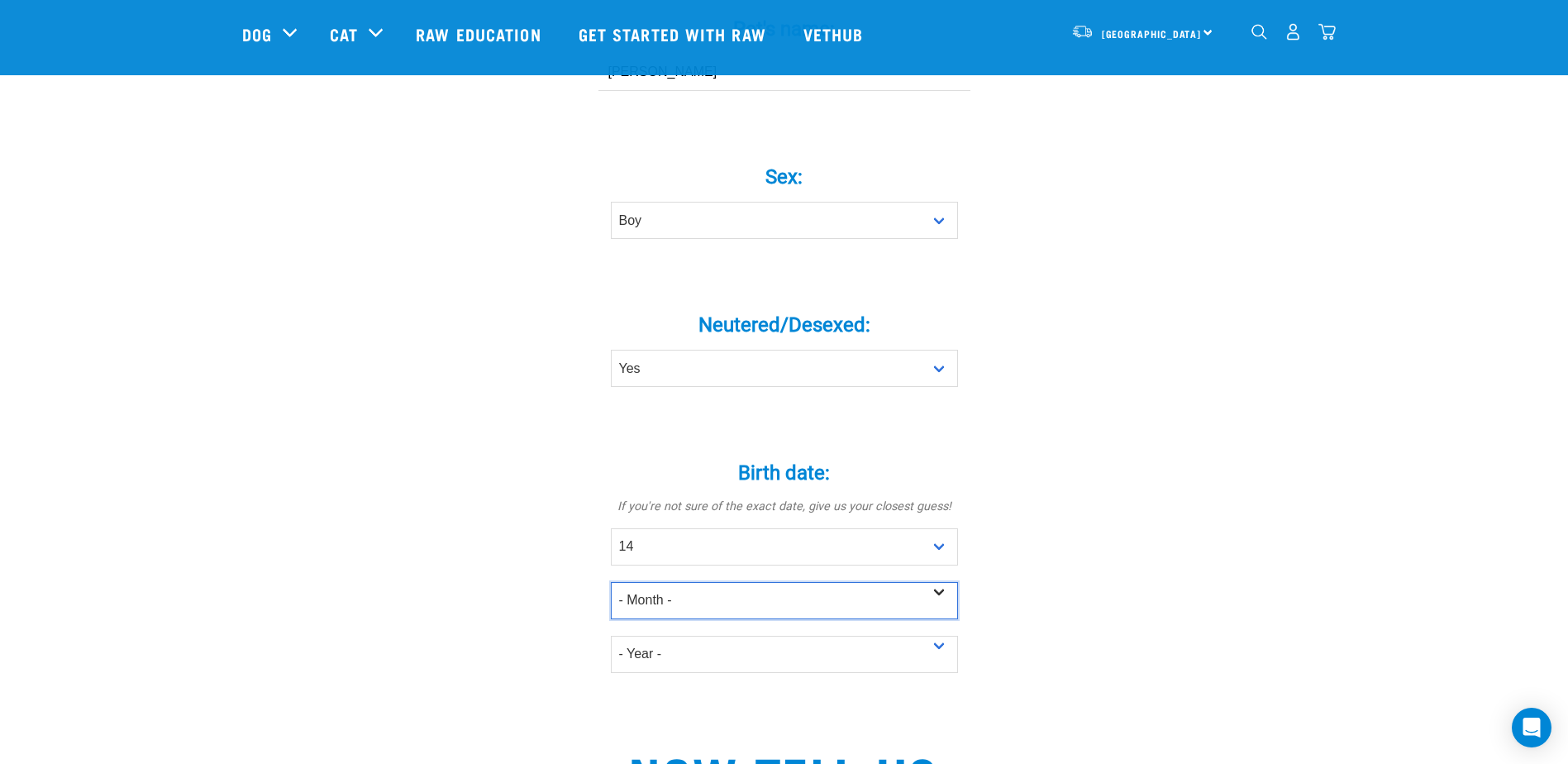
click at [788, 582] on select "- Month - January February March April May June July August September October N…" at bounding box center [784, 601] width 347 height 37
select select "November"
click at [610, 582] on select "- Month - January February March April May June July August September October N…" at bounding box center [784, 601] width 347 height 37
click at [938, 636] on select "- Year - 2025 2024 2023 2022 2021 2020 2019 2018 2017 2016 2015 2014 2013 2012" at bounding box center [784, 654] width 347 height 37
select select "2014"
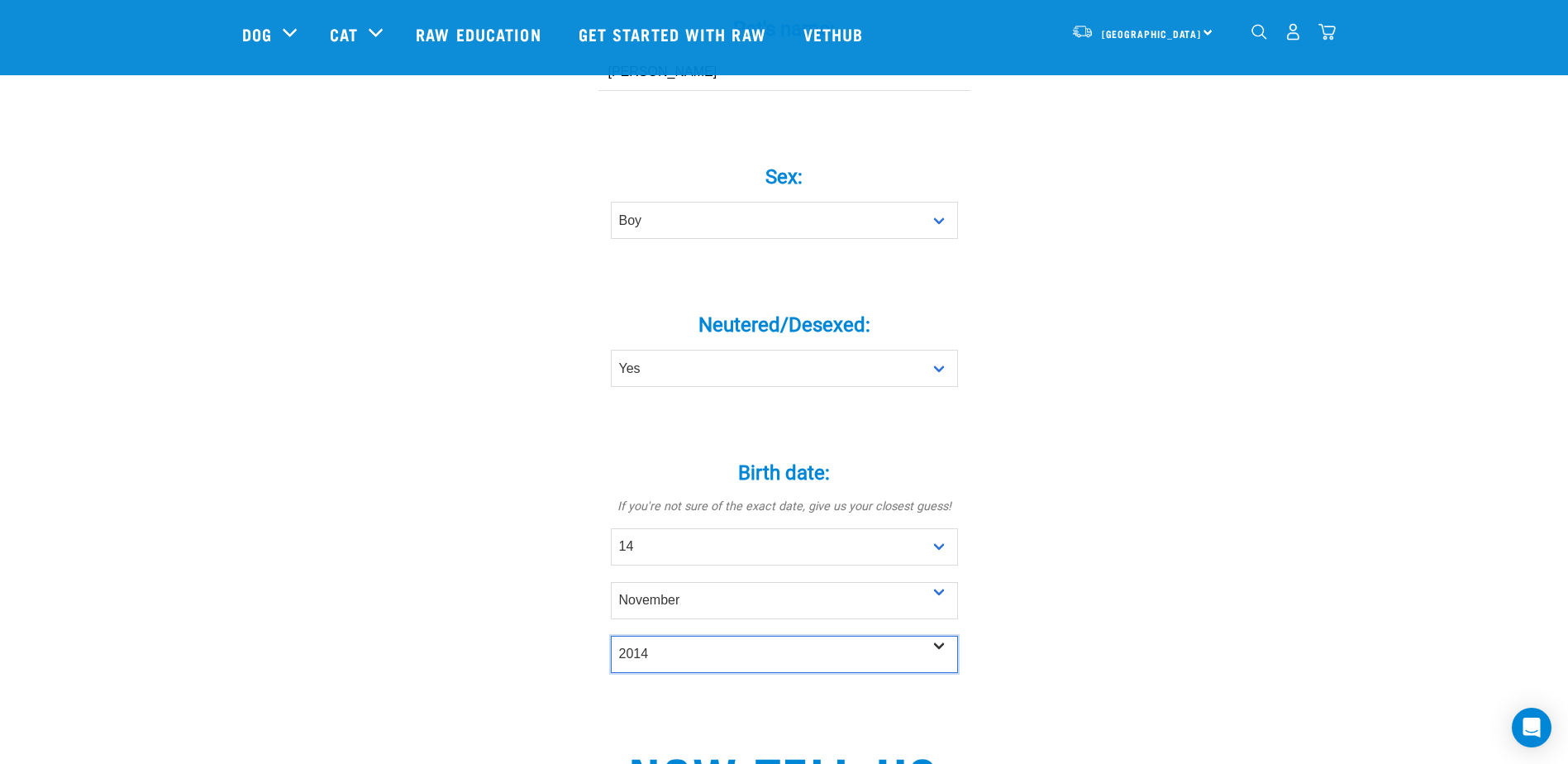
click at [610, 636] on select "- Year - 2025 2024 2023 2022 2021 2020 2019 2018 2017 2016 2015 2014 2013 2012" at bounding box center [784, 654] width 347 height 37
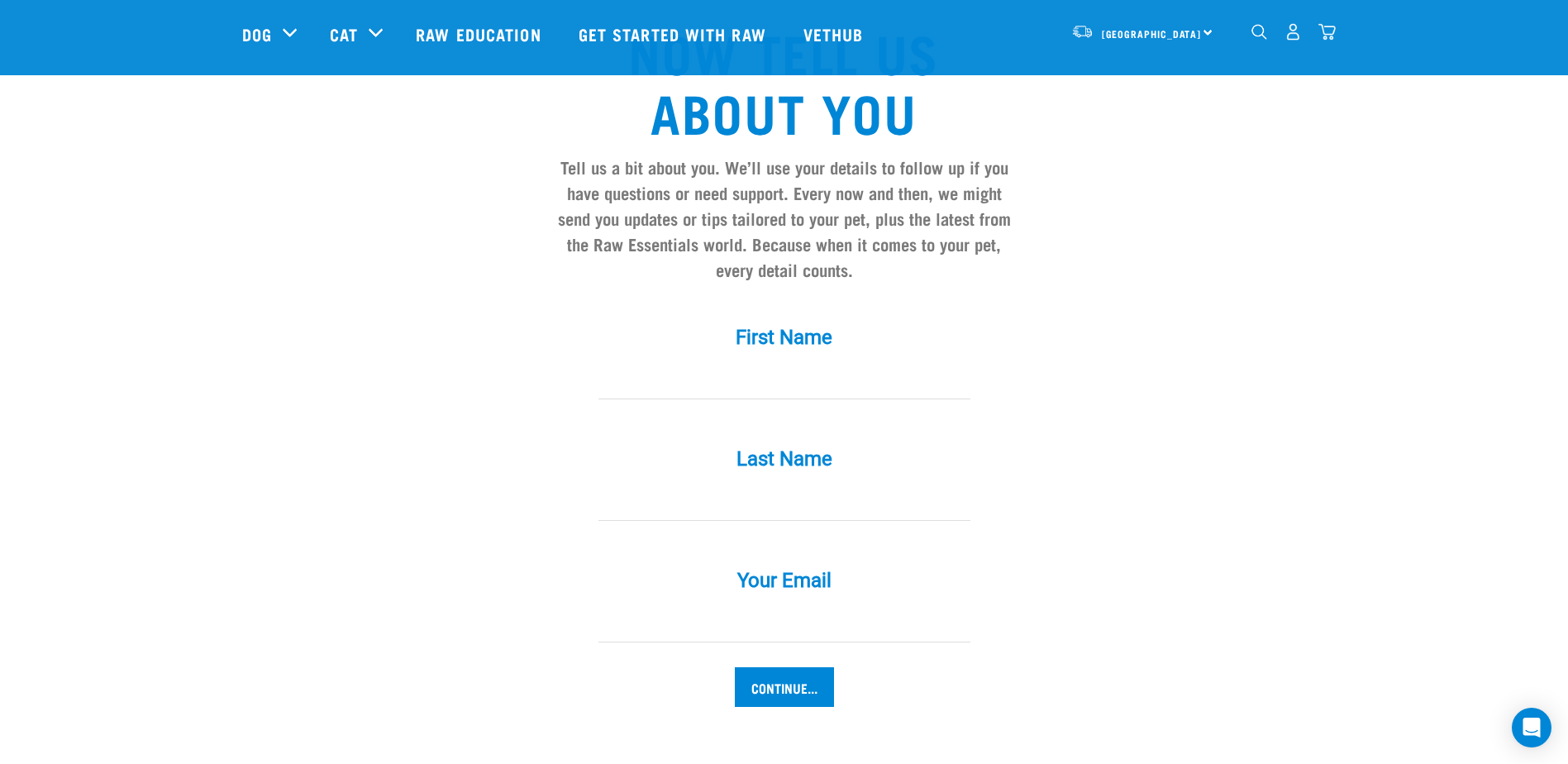
scroll to position [1435, 0]
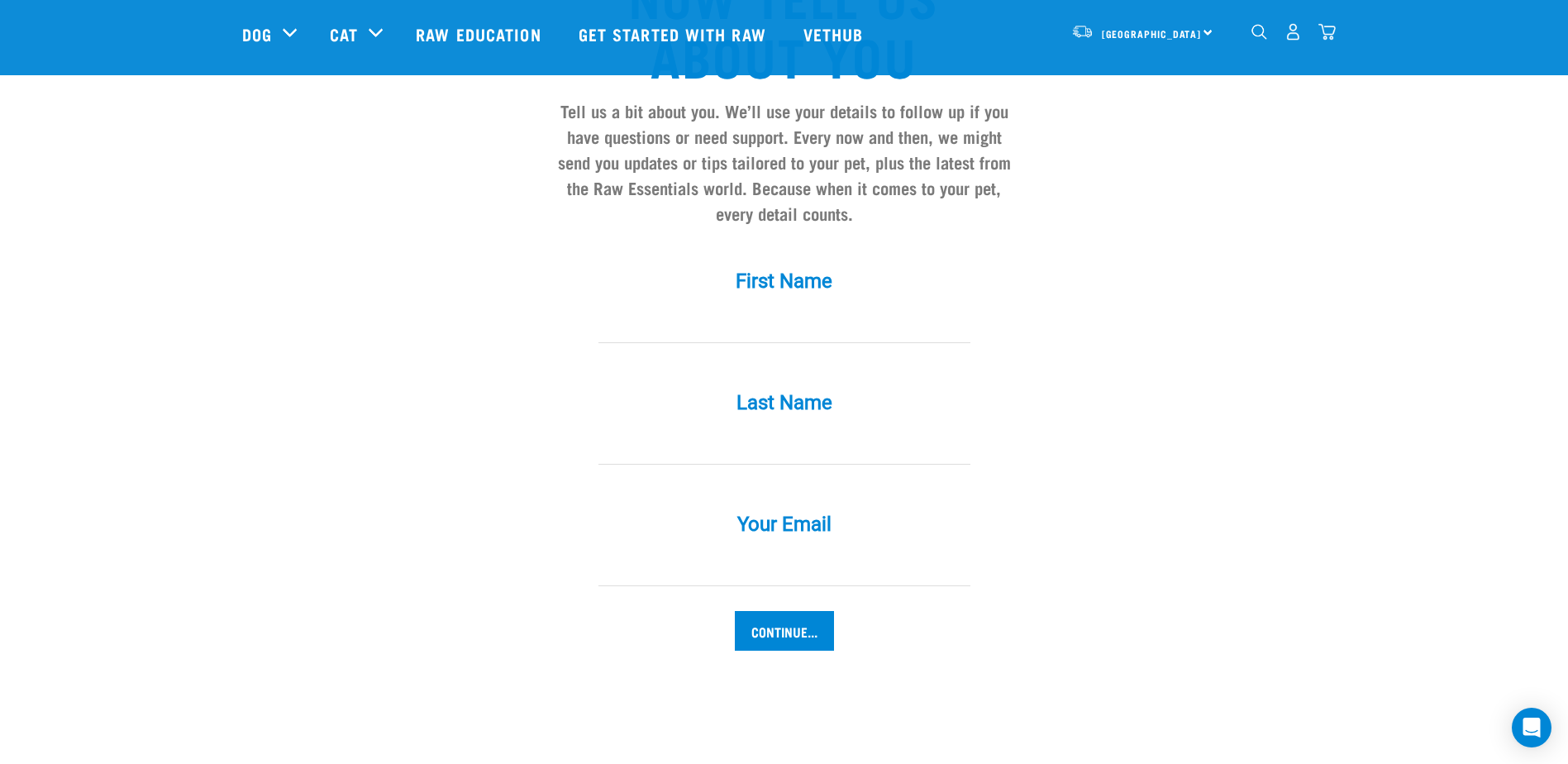
drag, startPoint x: 1526, startPoint y: 520, endPoint x: 1525, endPoint y: 533, distance: 13.0
click at [868, 306] on input "First Name *" at bounding box center [784, 324] width 372 height 37
type input "Kat"
type input "[PERSON_NAME]"
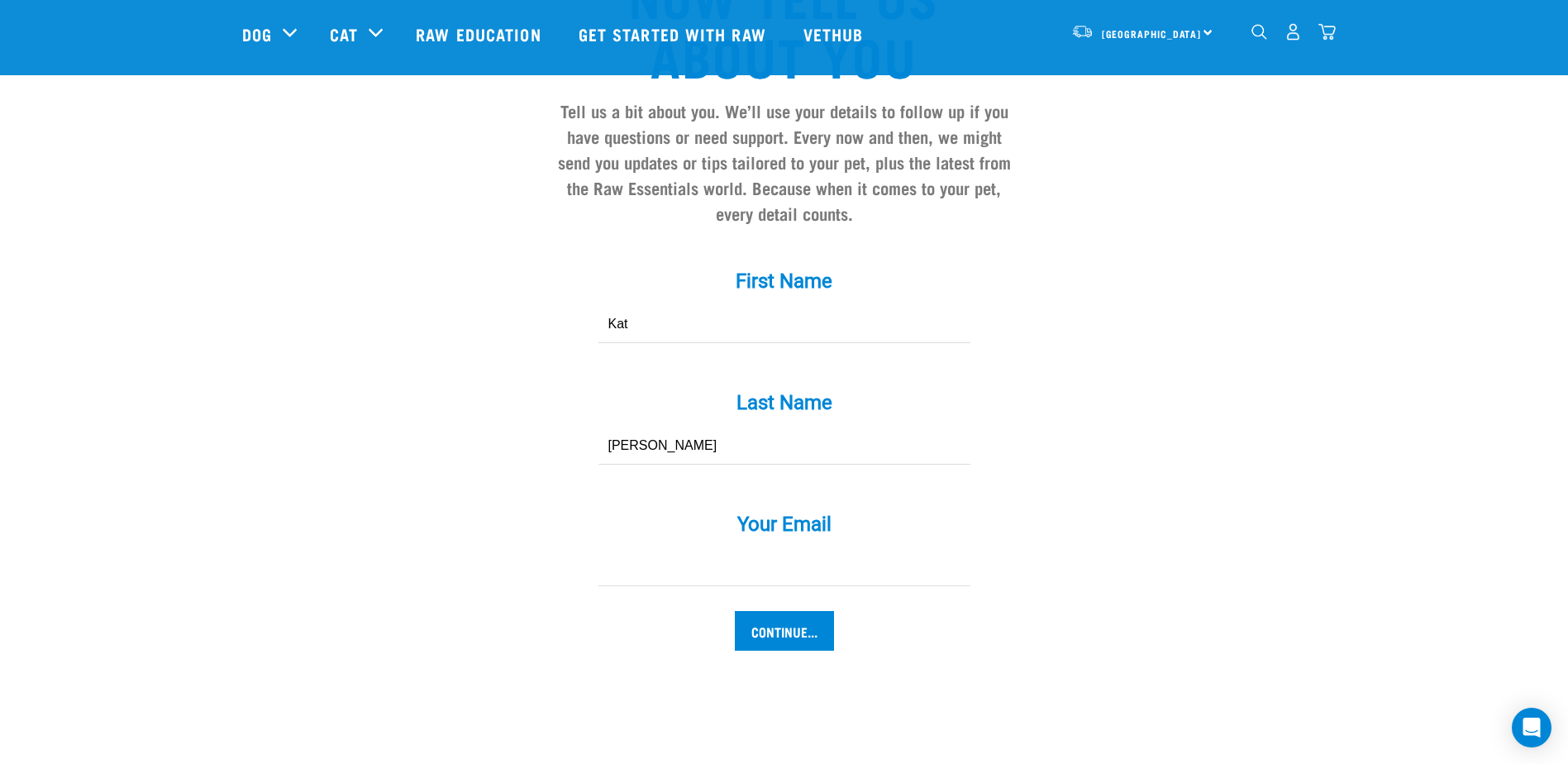
type input "[EMAIL_ADDRESS][DOMAIN_NAME]"
click at [798, 611] on input "Continue..." at bounding box center [784, 630] width 99 height 40
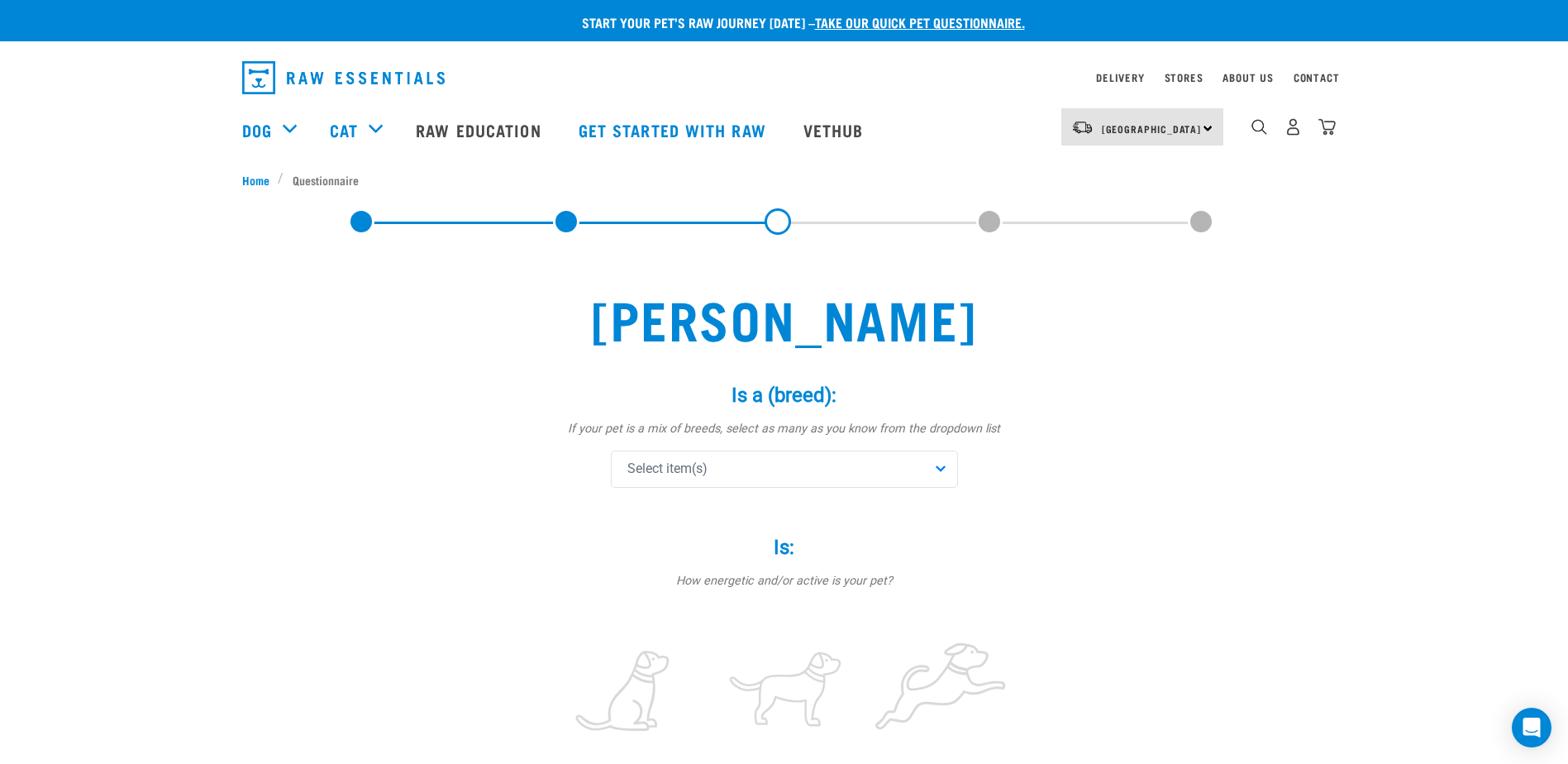
click at [939, 474] on div "Select item(s)" at bounding box center [784, 469] width 347 height 37
click at [949, 648] on div "Akita Inu" at bounding box center [784, 655] width 339 height 35
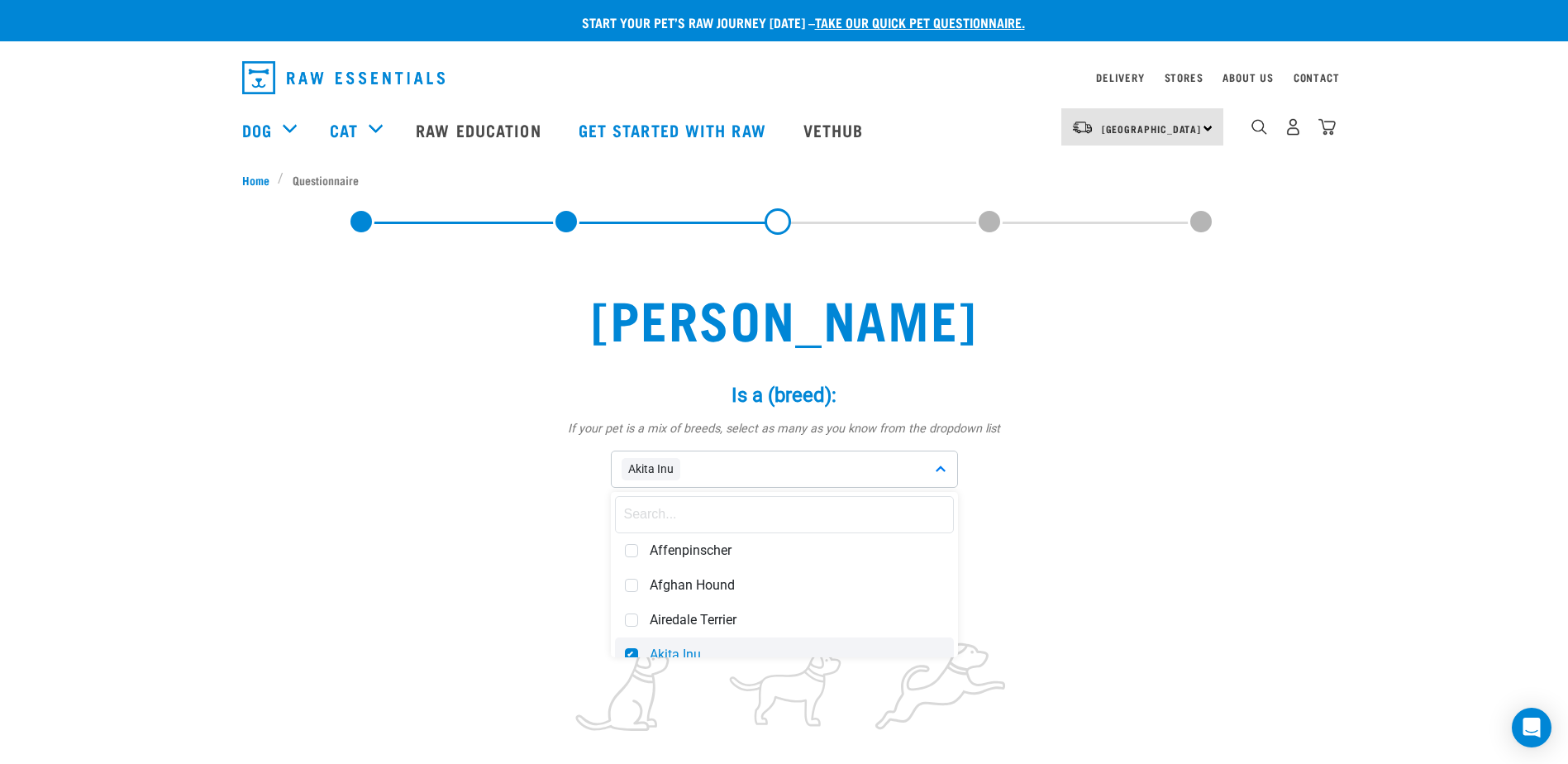
click at [636, 650] on span at bounding box center [632, 655] width 14 height 14
click at [754, 521] on input "text" at bounding box center [784, 515] width 339 height 37
type input "irish"
click at [636, 585] on span at bounding box center [632, 585] width 14 height 14
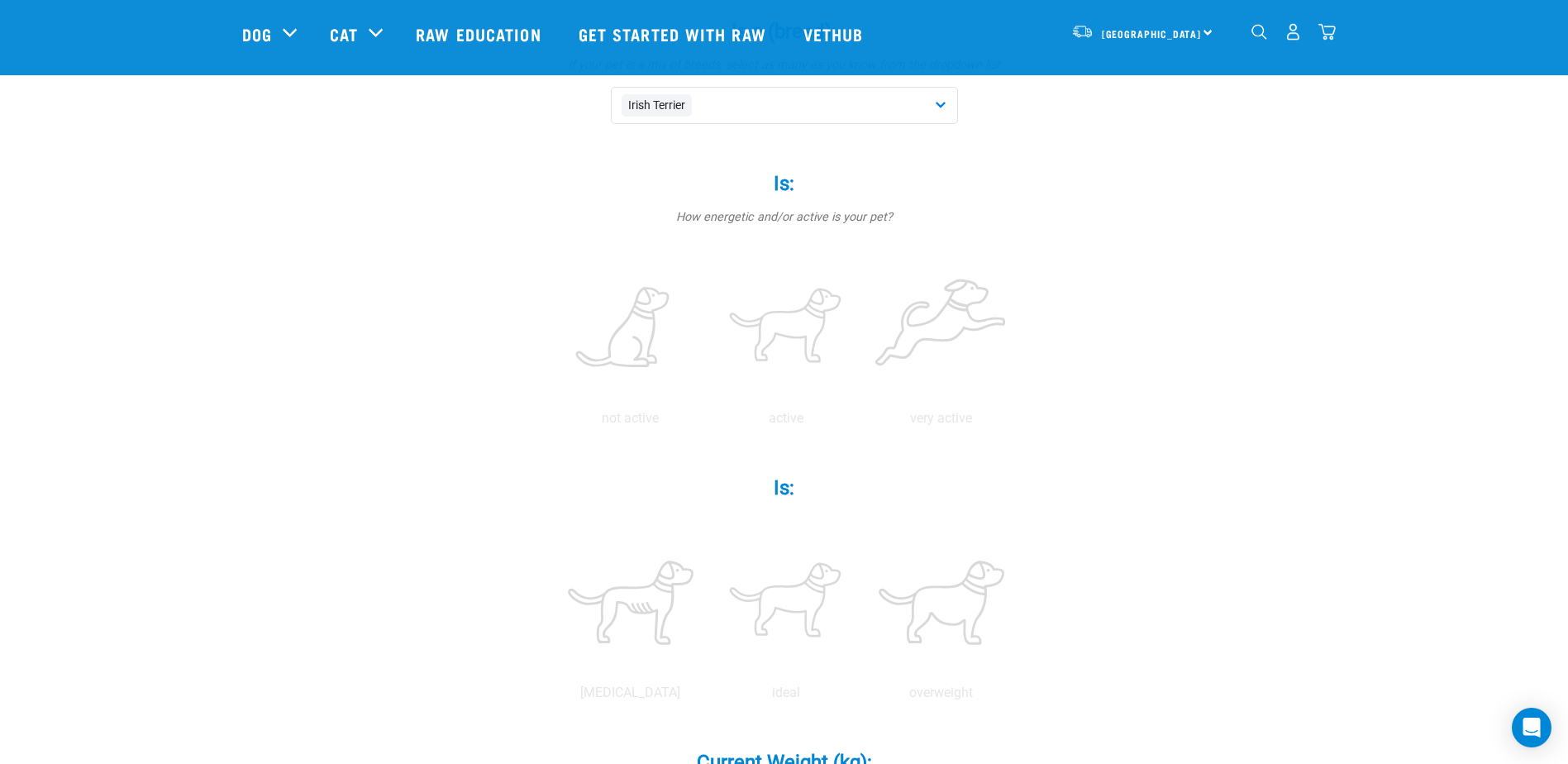
scroll to position [246, 0]
click at [810, 319] on label at bounding box center [785, 324] width 148 height 141
click at [708, 419] on input "radio" at bounding box center [708, 419] width 0 height 0
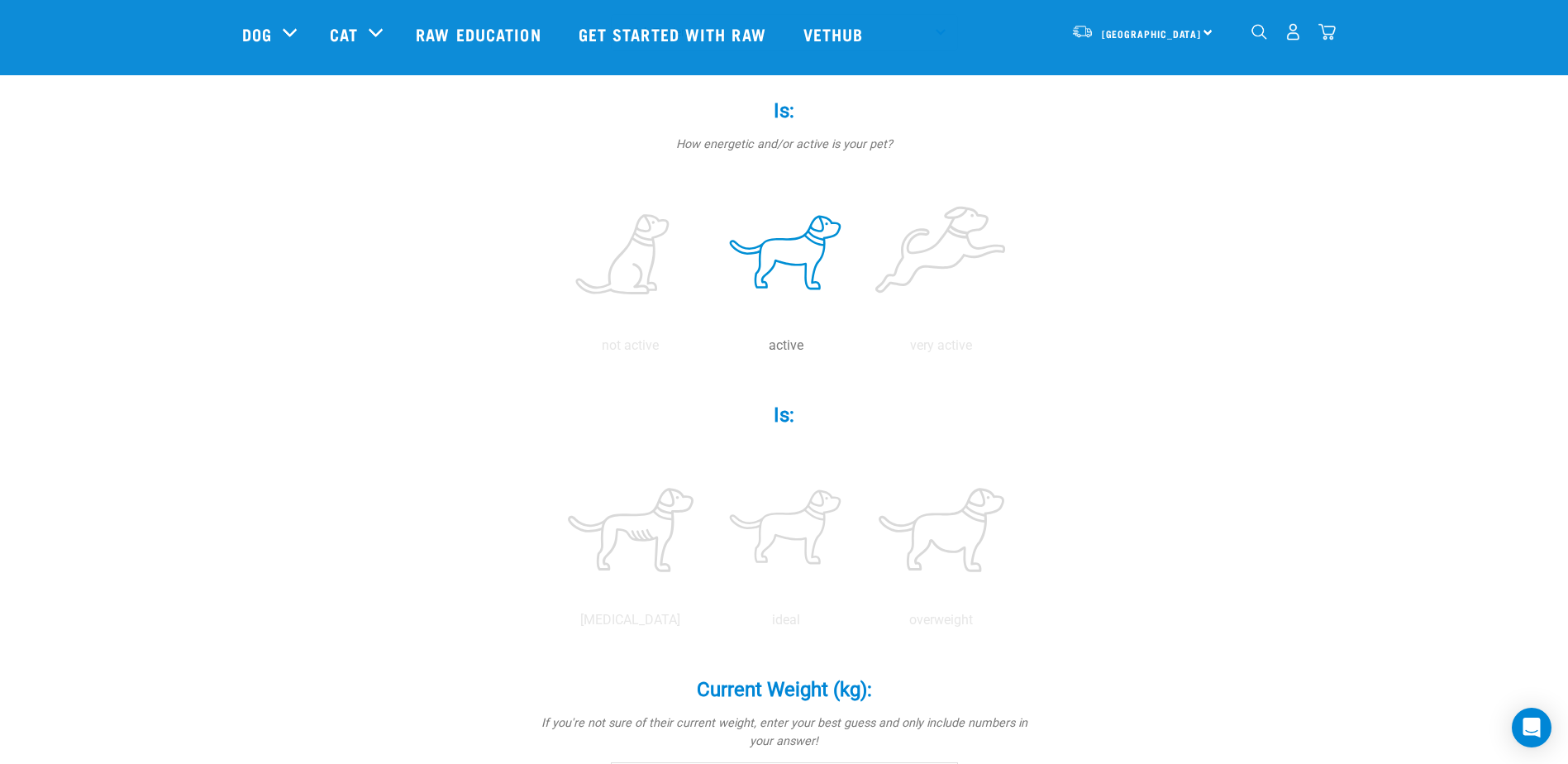
scroll to position [324, 0]
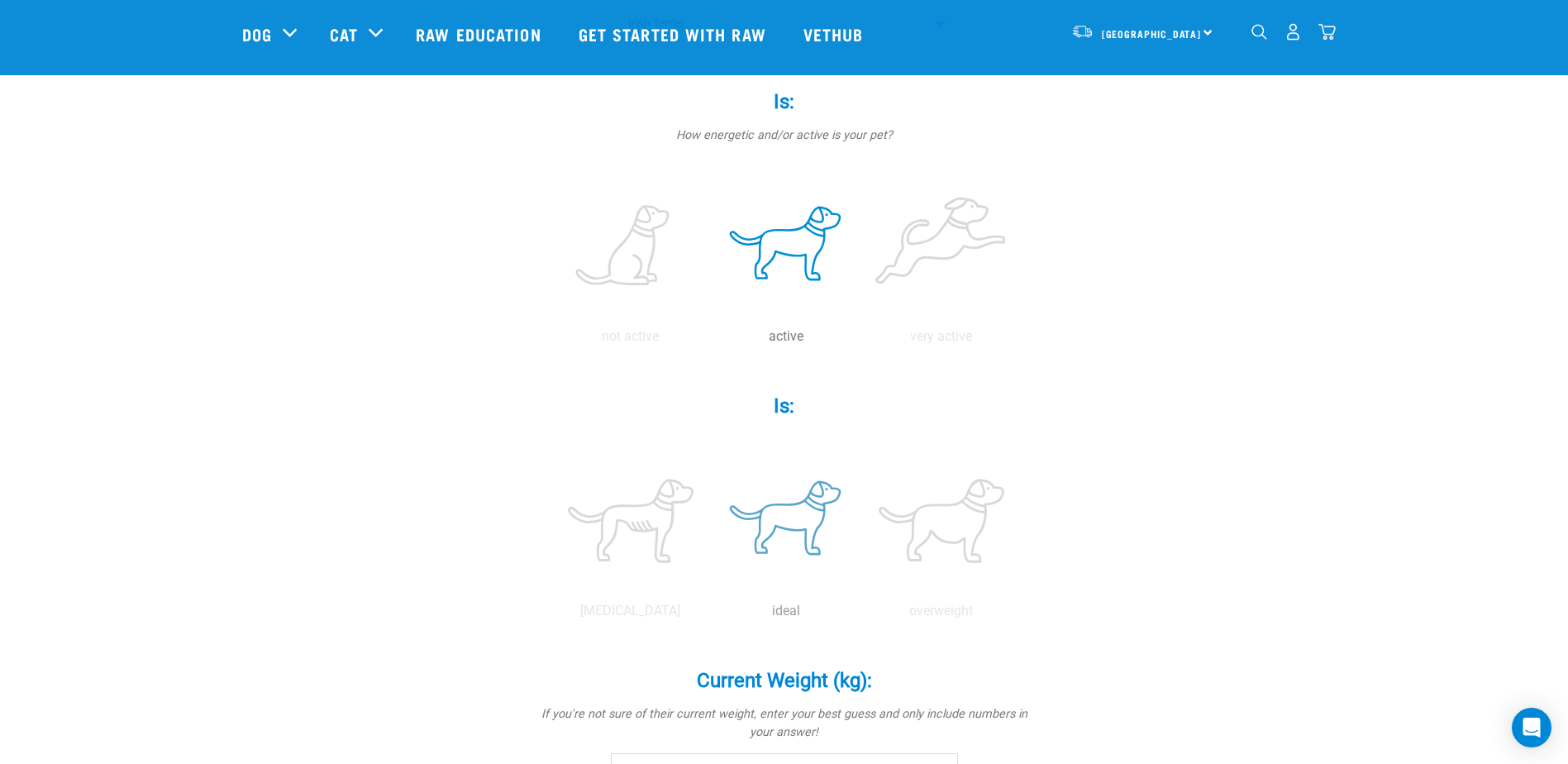
click at [788, 507] on label at bounding box center [785, 520] width 148 height 141
click at [708, 615] on input "radio" at bounding box center [708, 615] width 0 height 0
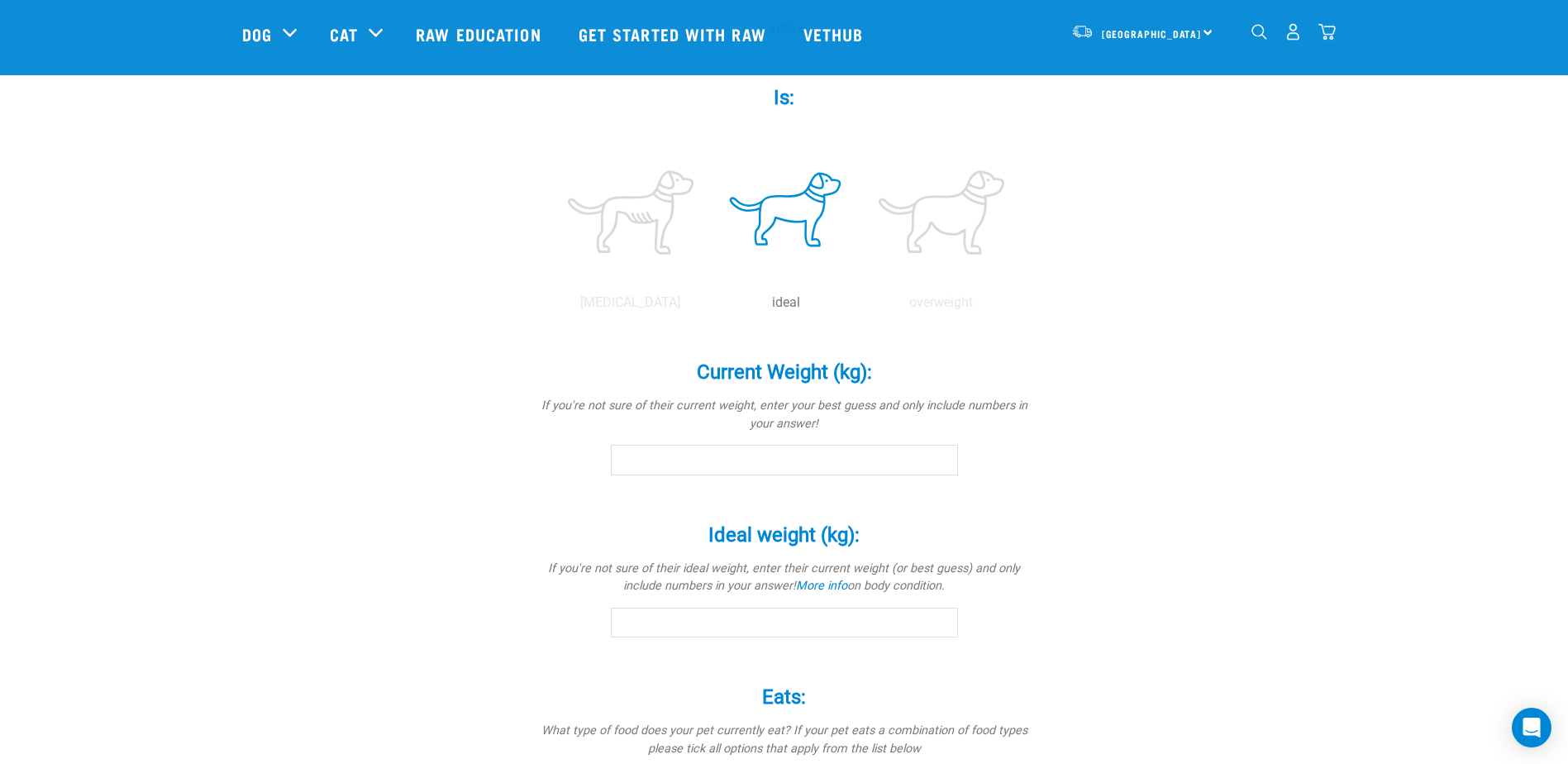
scroll to position [636, 0]
click at [944, 455] on input "0.1" at bounding box center [784, 456] width 347 height 30
click at [944, 455] on input "0.2" at bounding box center [784, 456] width 347 height 30
drag, startPoint x: 649, startPoint y: 454, endPoint x: 584, endPoint y: 458, distance: 65.1
click at [584, 458] on div "Current Weight (kg): * If you're not sure of their current weight, enter your b…" at bounding box center [784, 403] width 496 height 138
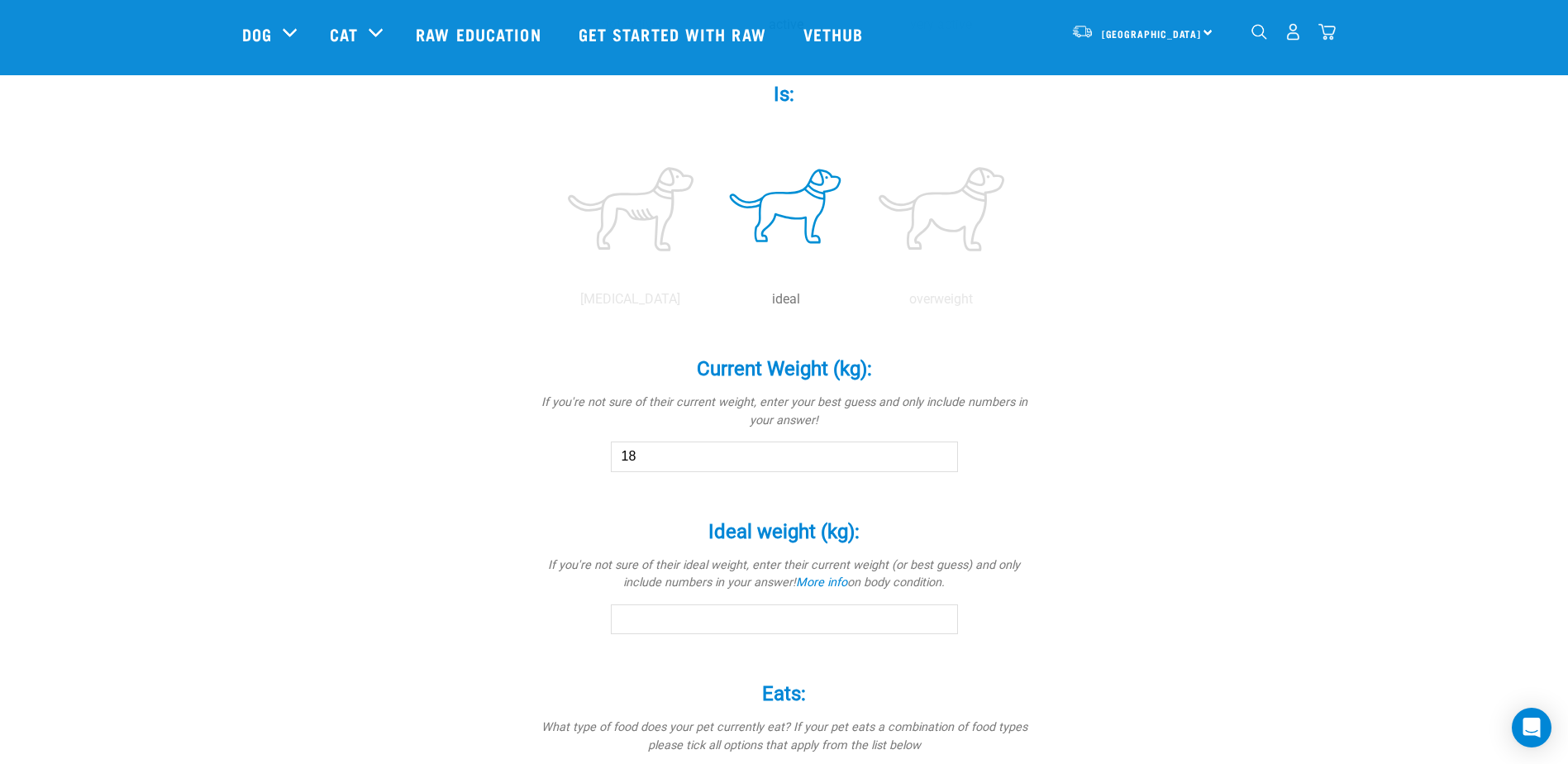
click at [1077, 480] on div "Louis Is a (breed): * If your pet is a mix of breeds, select as many as you kno…" at bounding box center [784, 260] width 1084 height 1527
click at [675, 451] on input "18" at bounding box center [784, 456] width 347 height 30
type input "18.5"
click at [699, 617] on input "Ideal weight (kg): *" at bounding box center [784, 619] width 347 height 30
type input "18"
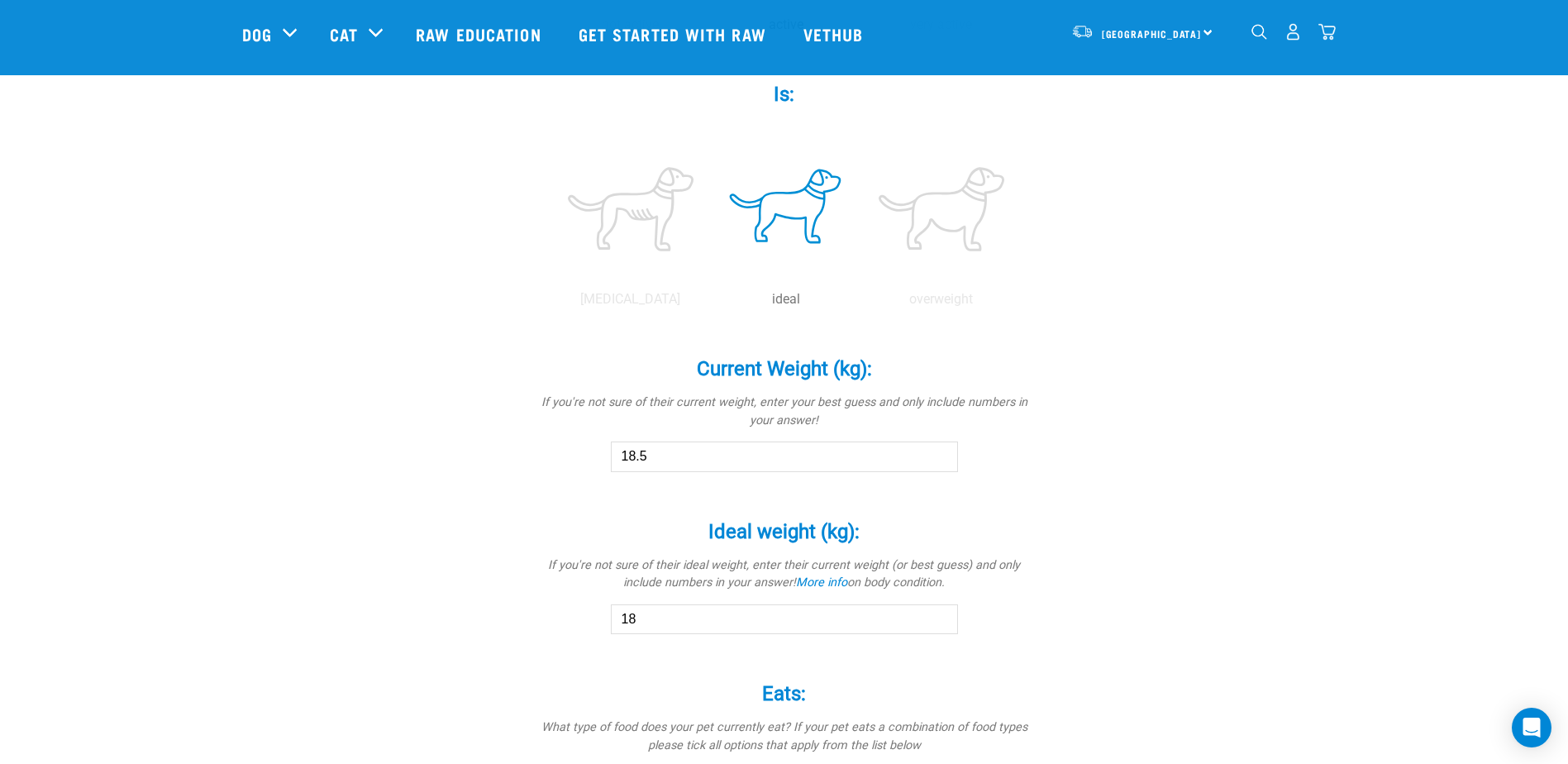
click at [1178, 482] on div "Louis Is a (breed): * If your pet is a mix of breeds, select as many as you kno…" at bounding box center [784, 260] width 1084 height 1527
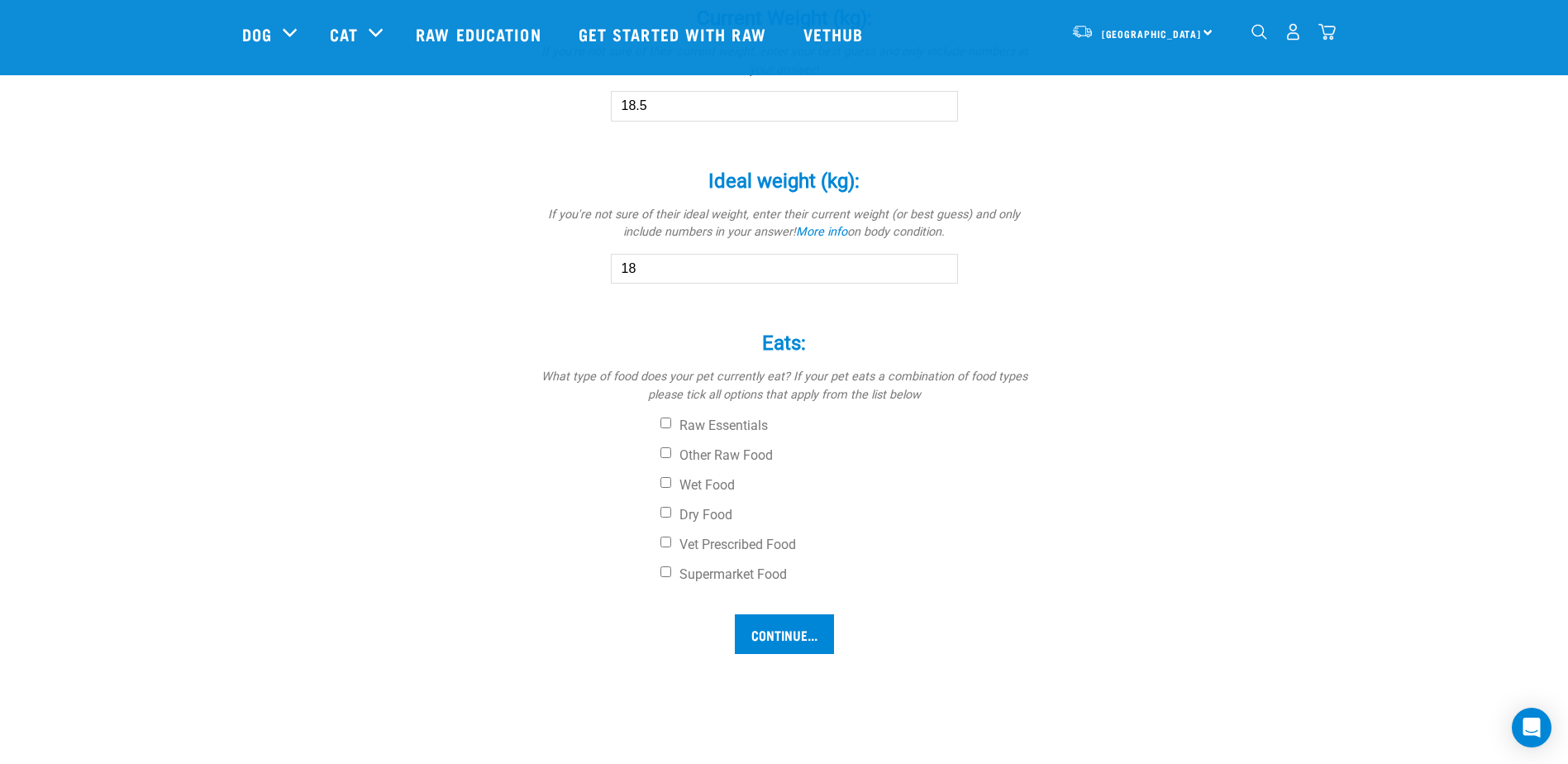
scroll to position [992, 0]
click at [666, 420] on input "Raw Essentials" at bounding box center [665, 416] width 11 height 11
checkbox input "true"
click at [663, 448] on input "Other Raw Food" at bounding box center [665, 447] width 11 height 11
checkbox input "true"
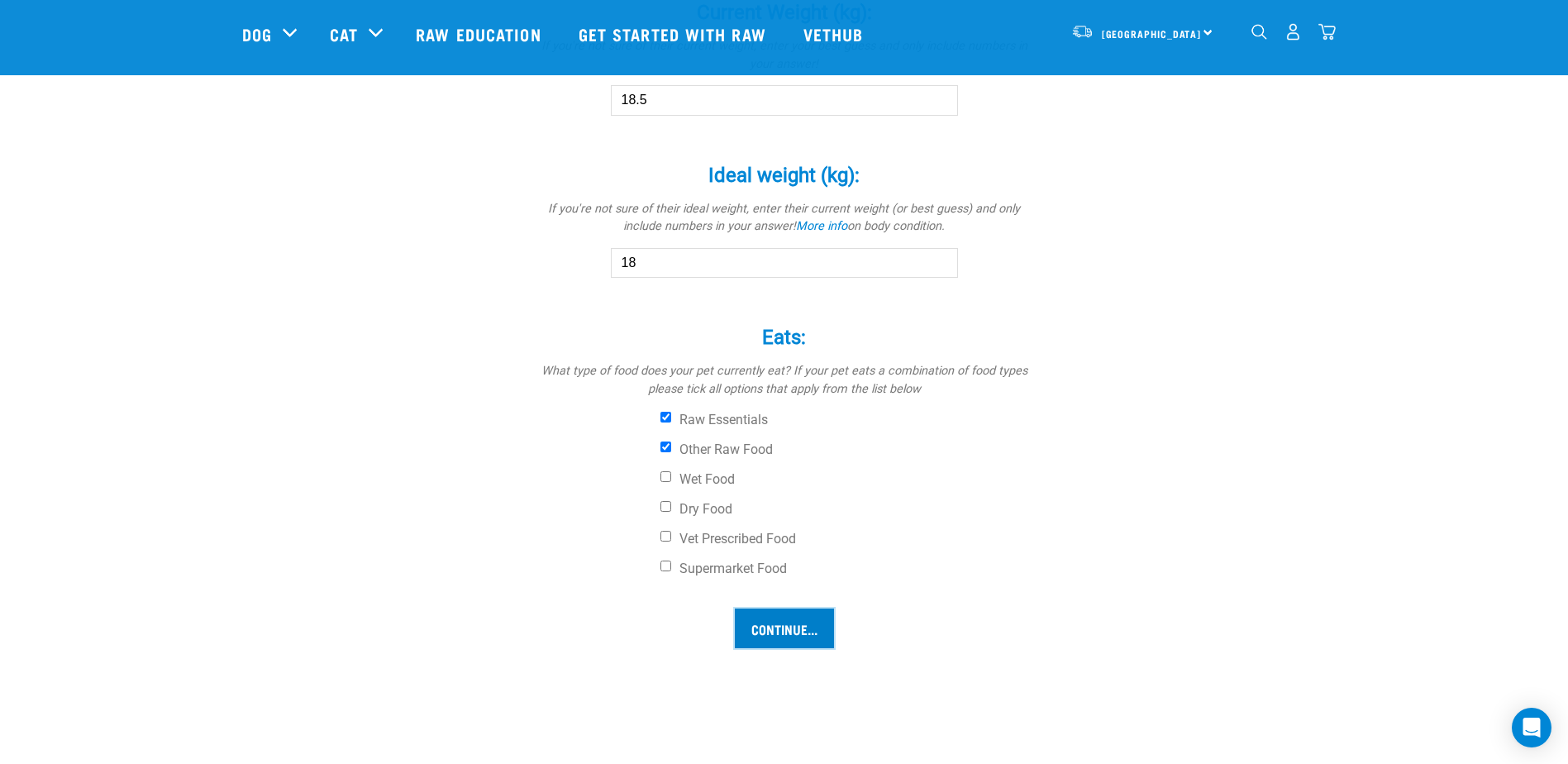
click at [792, 627] on input "Continue..." at bounding box center [784, 628] width 99 height 40
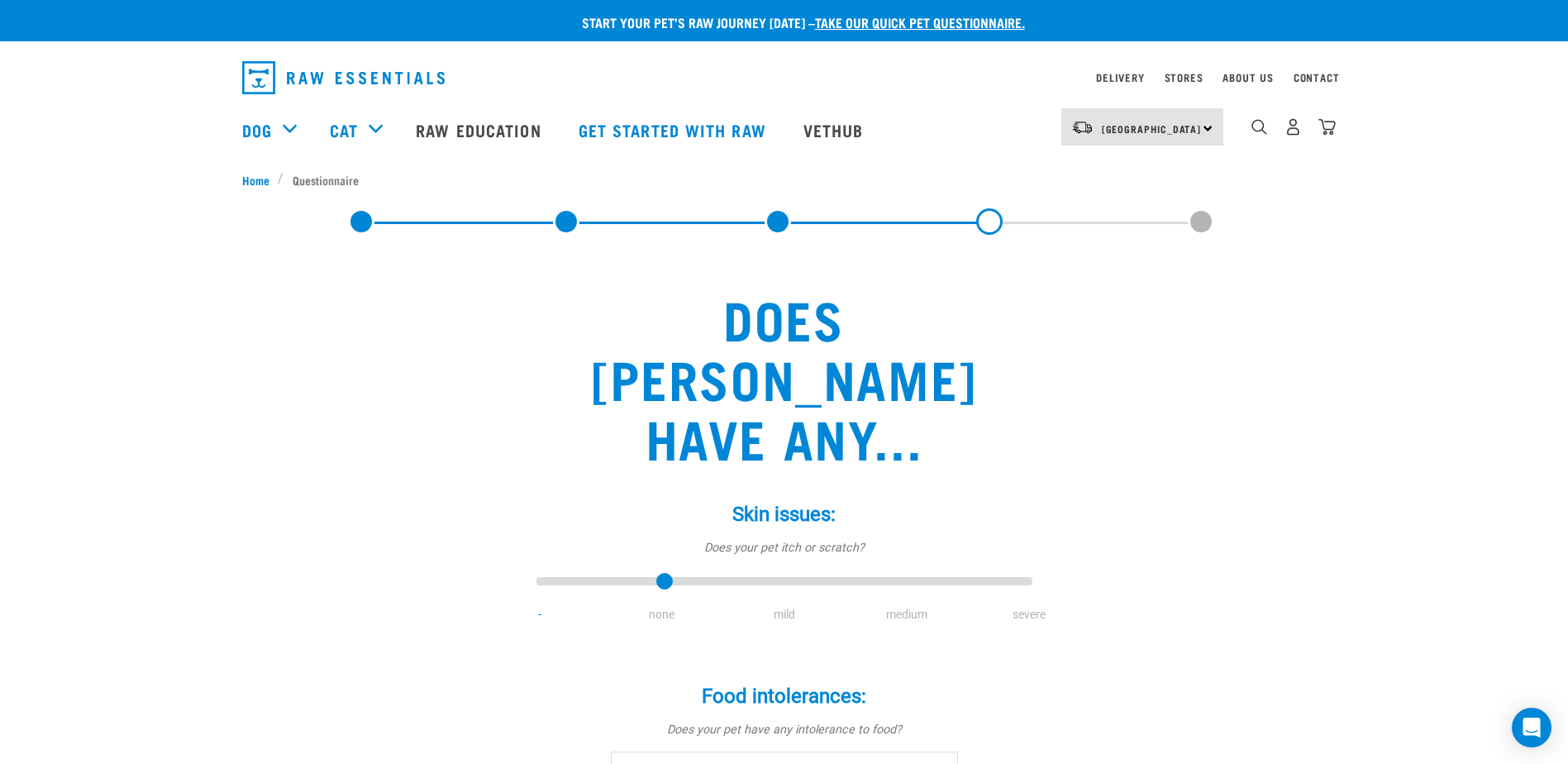
type input "1"
click at [657, 571] on input "range" at bounding box center [784, 582] width 496 height 23
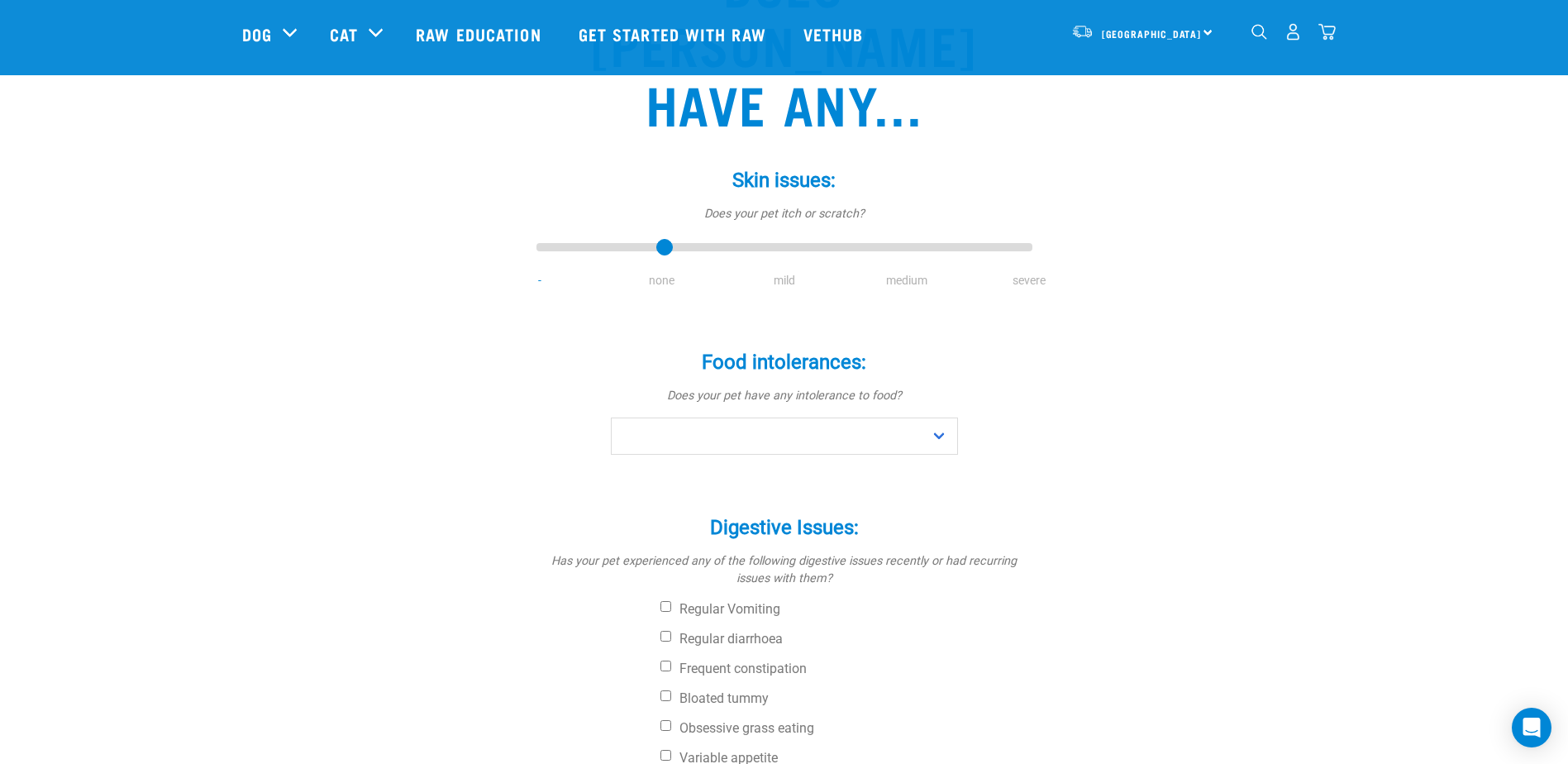
scroll to position [228, 0]
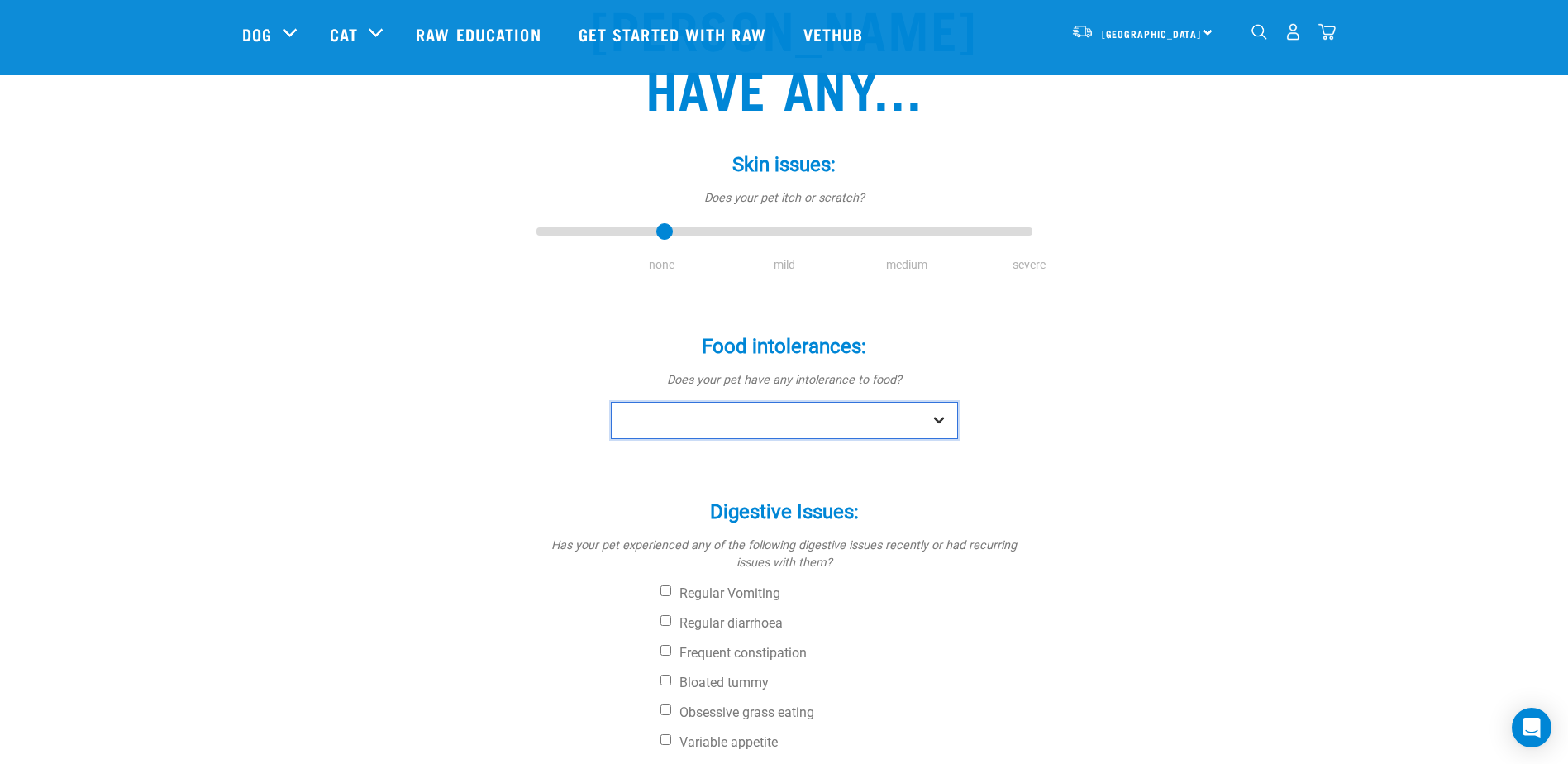
click at [940, 402] on select "No Yes" at bounding box center [784, 420] width 347 height 37
select select "yes"
click at [610, 402] on select "No Yes" at bounding box center [784, 420] width 347 height 37
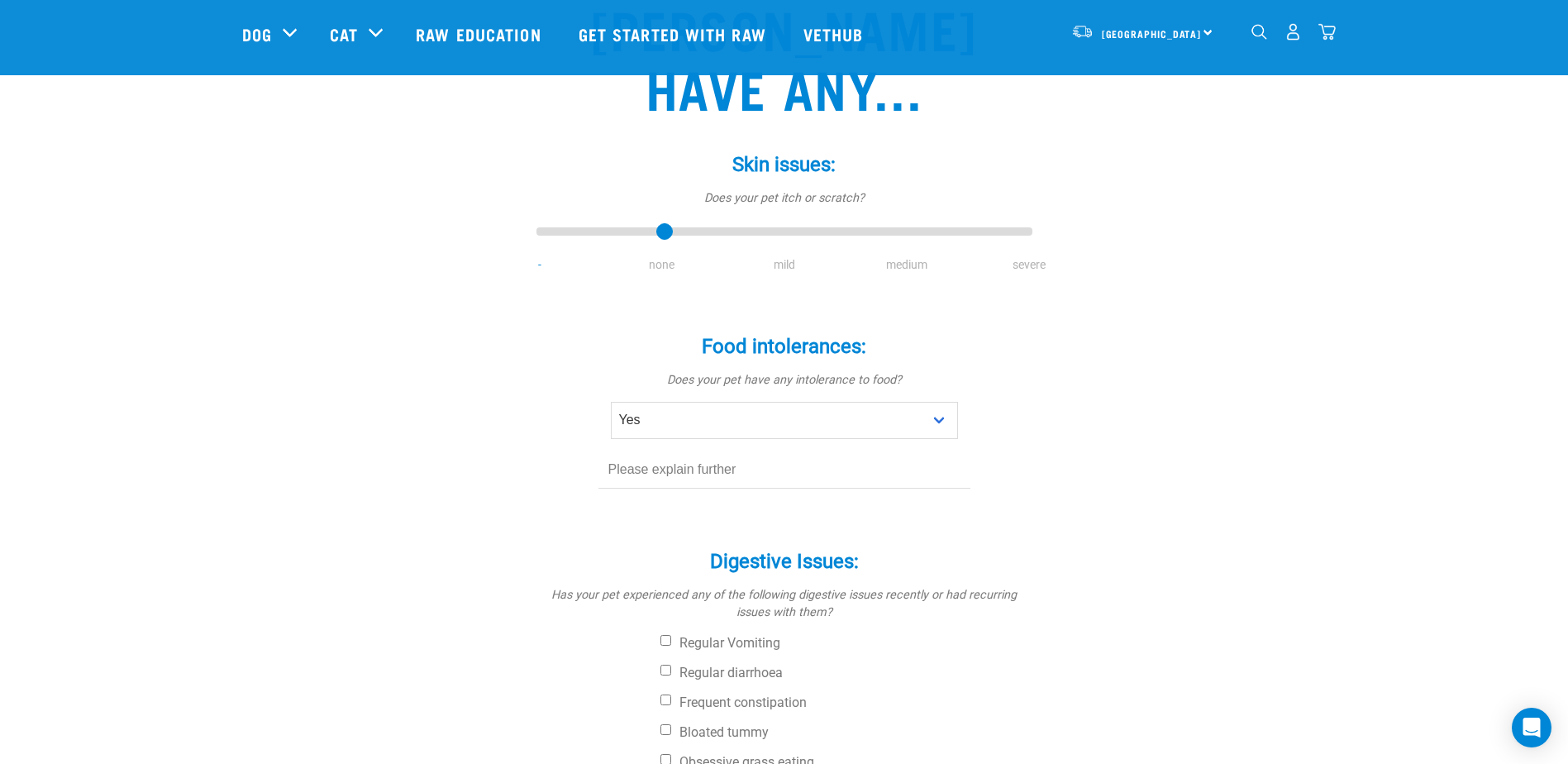
click at [827, 438] on div "Food intolerances: * Does your pet have any intolerance to food? No Yes" at bounding box center [784, 413] width 496 height 202
click at [788, 451] on input "text" at bounding box center [784, 470] width 372 height 37
type input "[MEDICAL_DATA] - needs [MEDICAL_DATA]"
click at [1406, 353] on div "Start your pet’s raw journey [DATE] – take our quick pet questionnaire. Deliver…" at bounding box center [784, 481] width 1568 height 1417
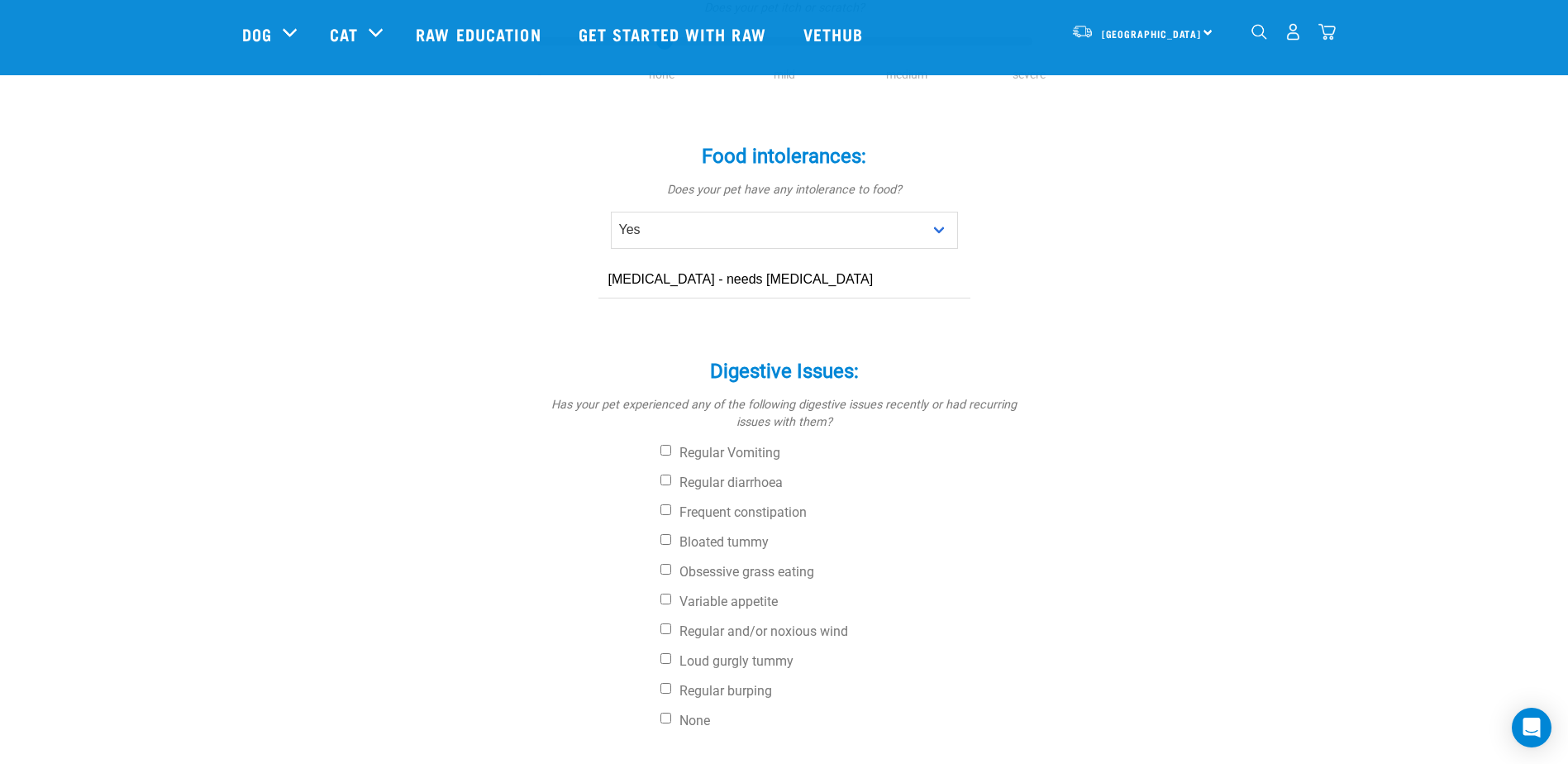
scroll to position [421, 0]
click at [667, 442] on input "Regular Vomiting" at bounding box center [665, 447] width 11 height 11
checkbox input "true"
click at [665, 471] on label "Regular diarrhoea" at bounding box center [845, 479] width 372 height 17
click at [665, 471] on input "Regular diarrhoea" at bounding box center [665, 476] width 11 height 11
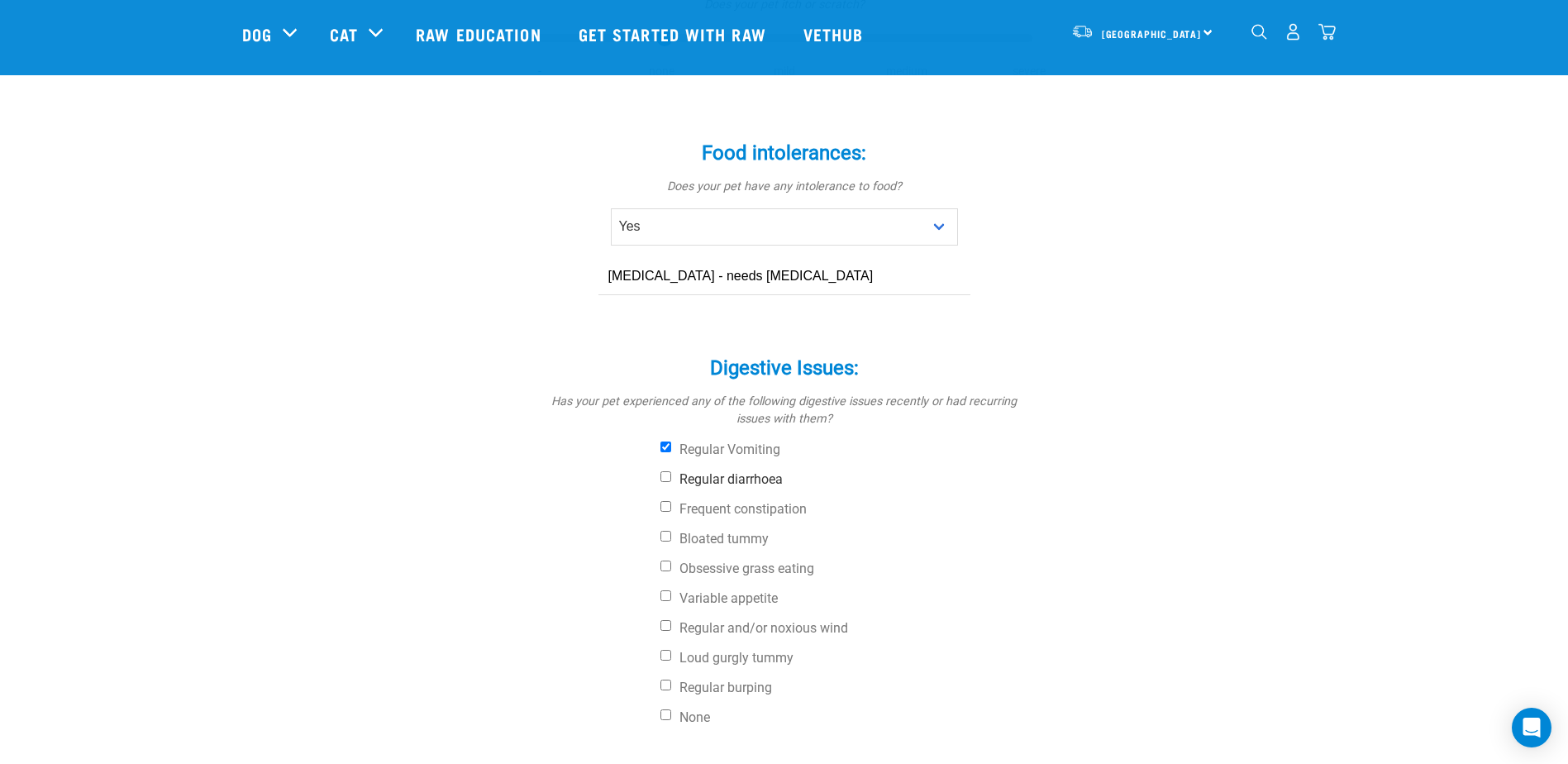
checkbox input "true"
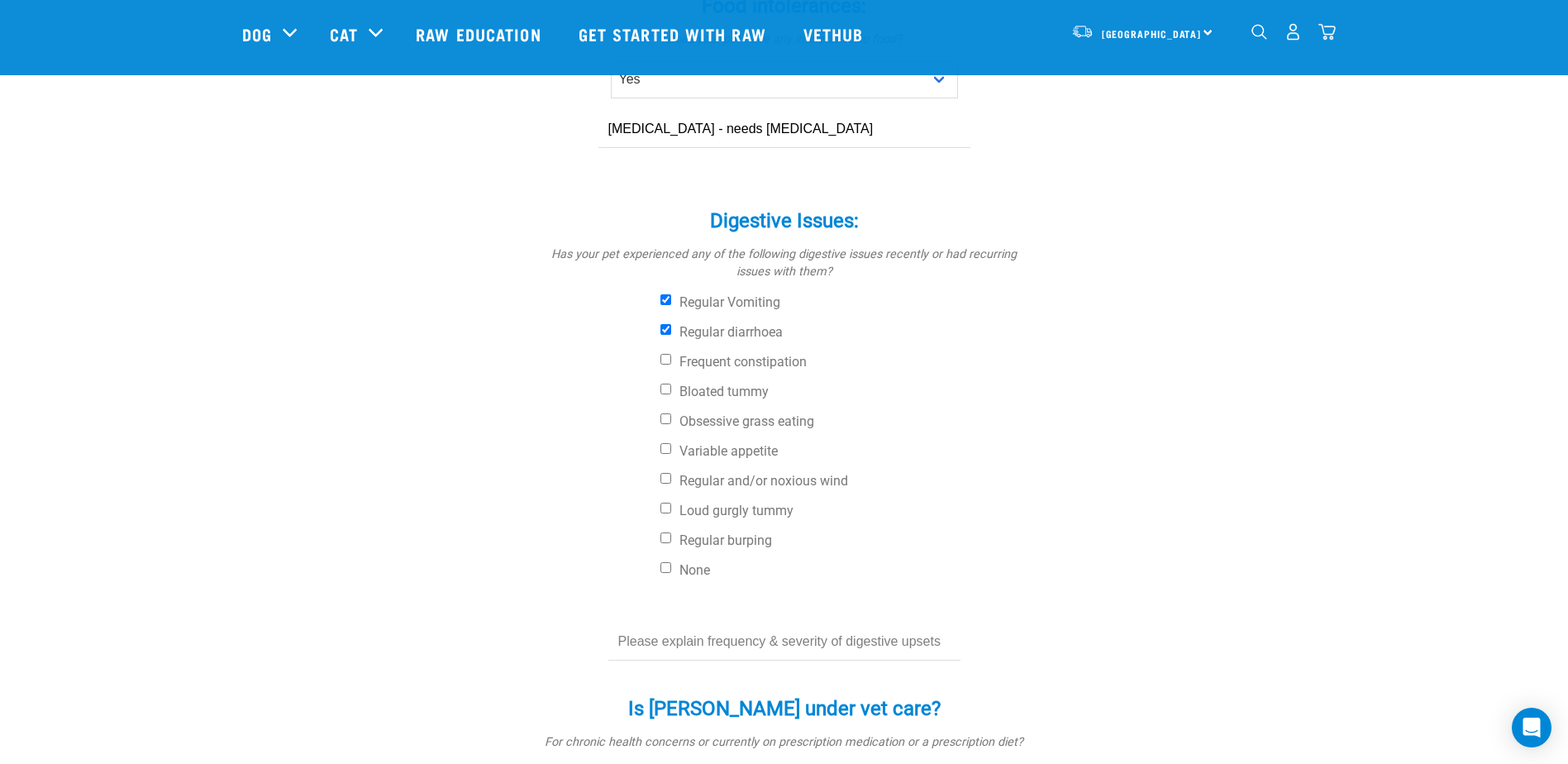
scroll to position [577, 0]
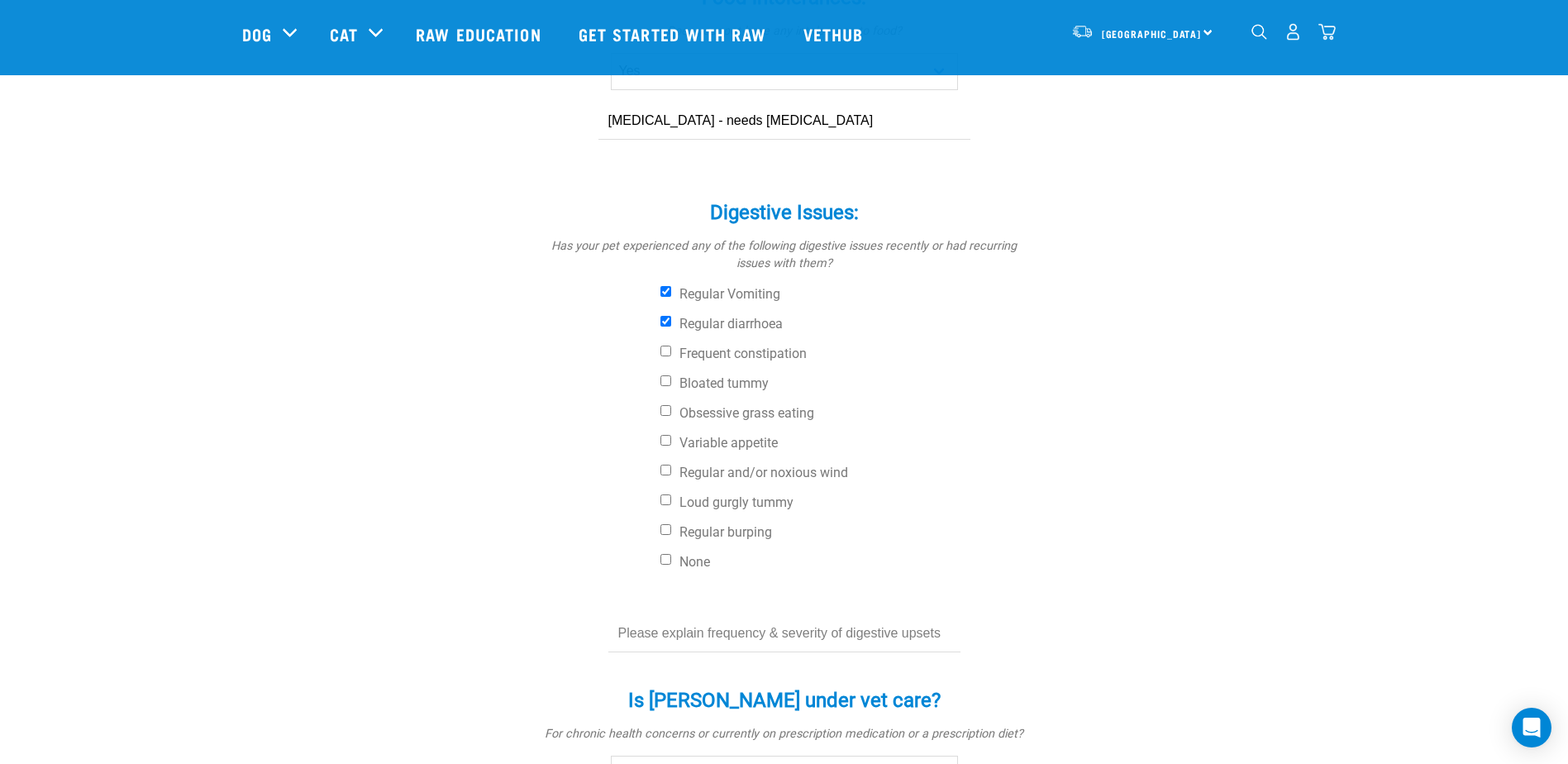
click at [820, 600] on form "Skin issues: * Does your pet itch or scratch? - none mild medium severe Food in…" at bounding box center [784, 325] width 470 height 1089
click at [817, 615] on input "text" at bounding box center [784, 634] width 352 height 37
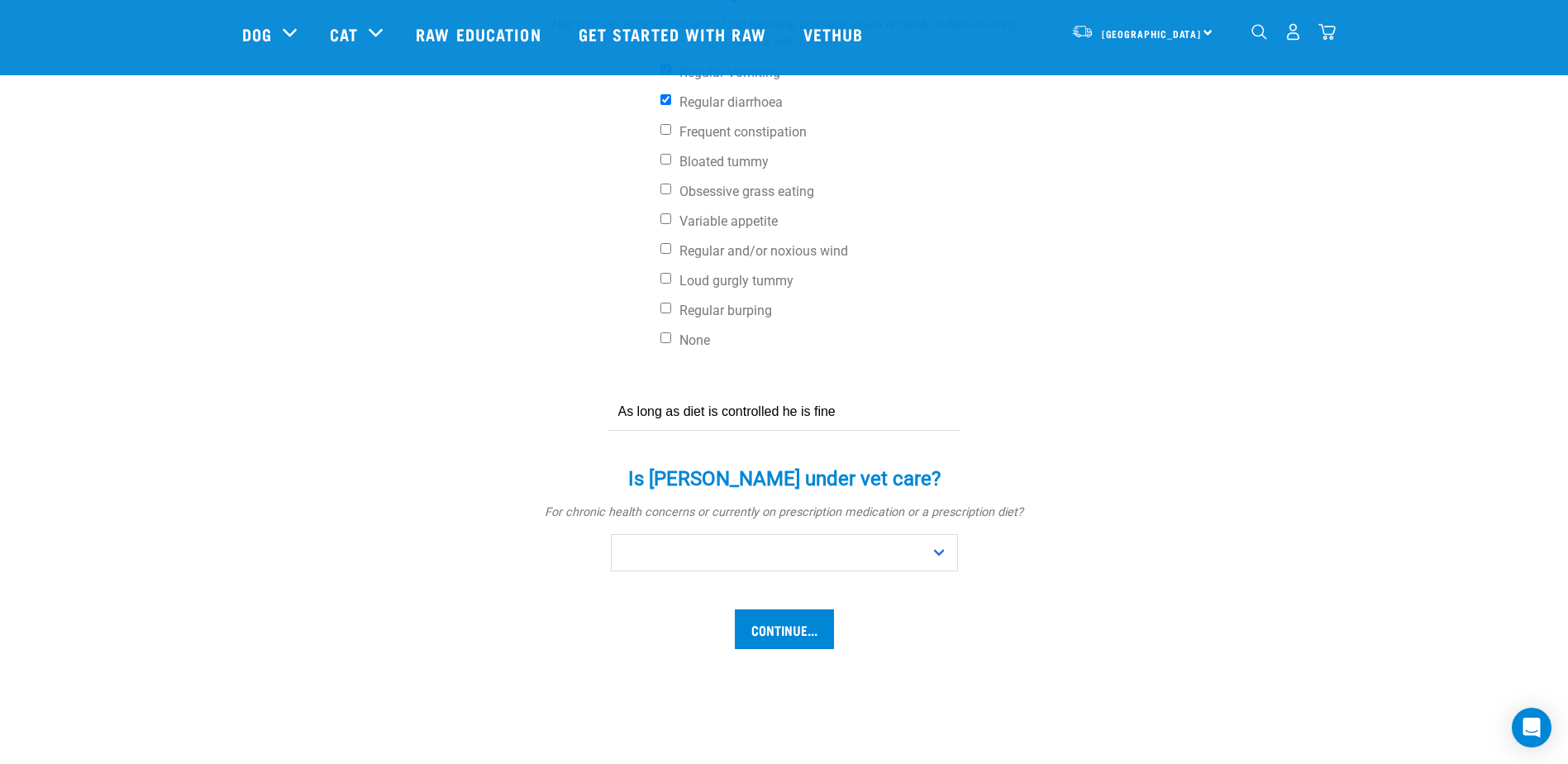
scroll to position [820, 0]
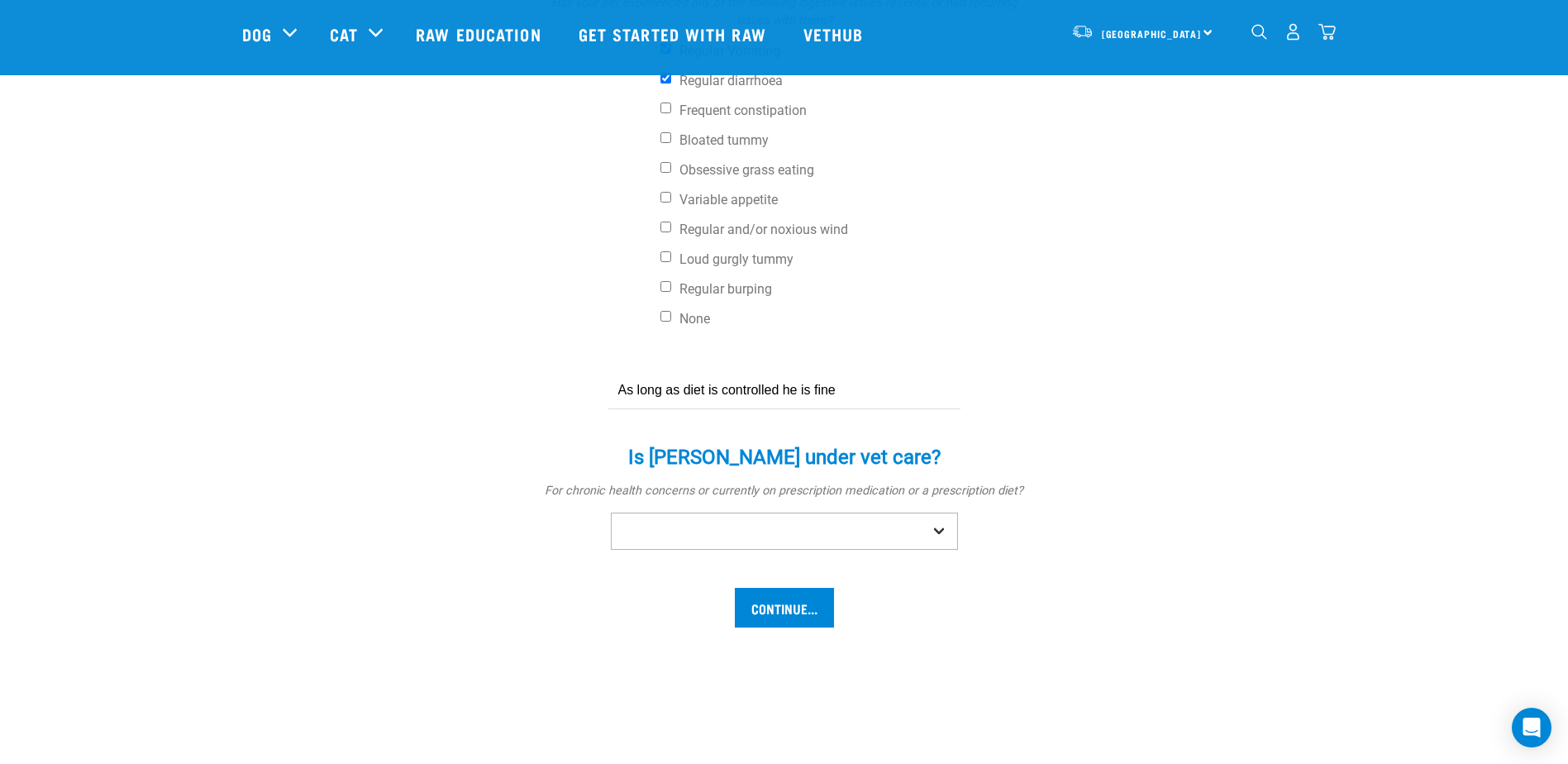
type input "As long as diet is controlled he is fine"
click at [955, 513] on select "No Yes" at bounding box center [784, 531] width 347 height 37
select select "yes"
click at [610, 513] on select "No Yes" at bounding box center [784, 531] width 347 height 37
click at [768, 562] on input "text" at bounding box center [784, 581] width 372 height 37
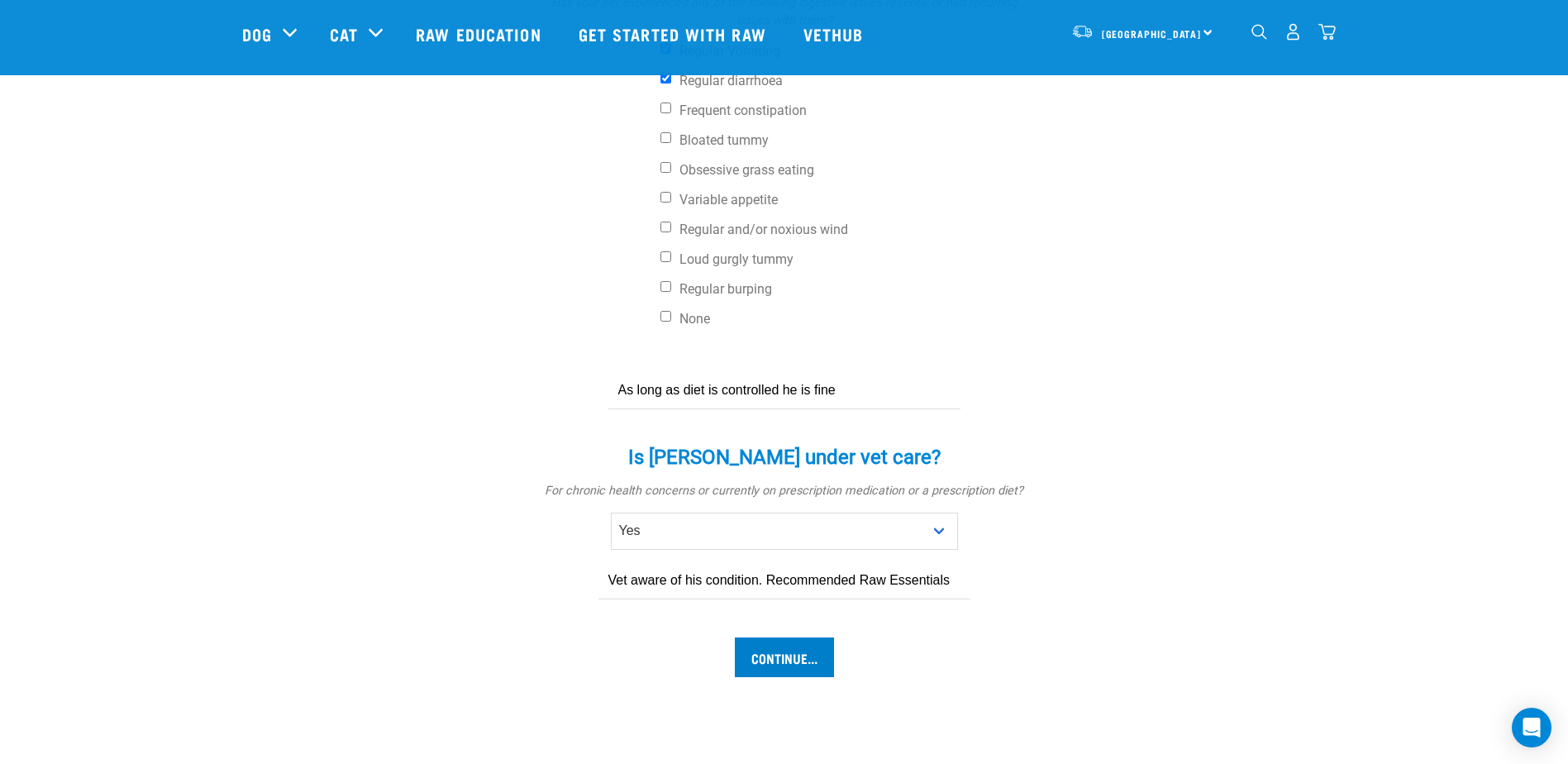
type input "Vet aware of his condition. Recommended Raw Essentials"
click at [793, 638] on input "Continue..." at bounding box center [784, 657] width 99 height 40
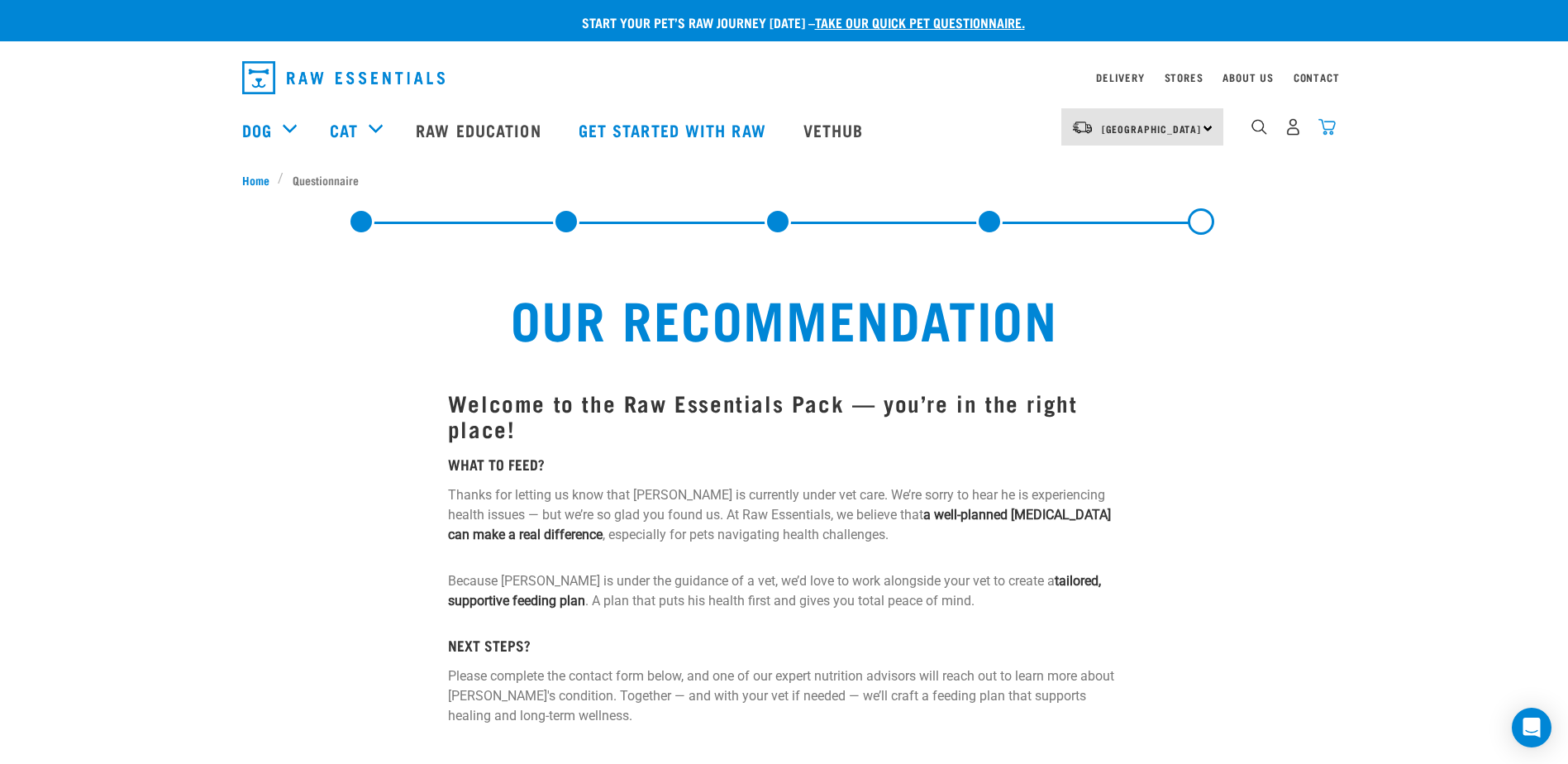
click at [1322, 130] on img "dropdown navigation" at bounding box center [1326, 127] width 17 height 17
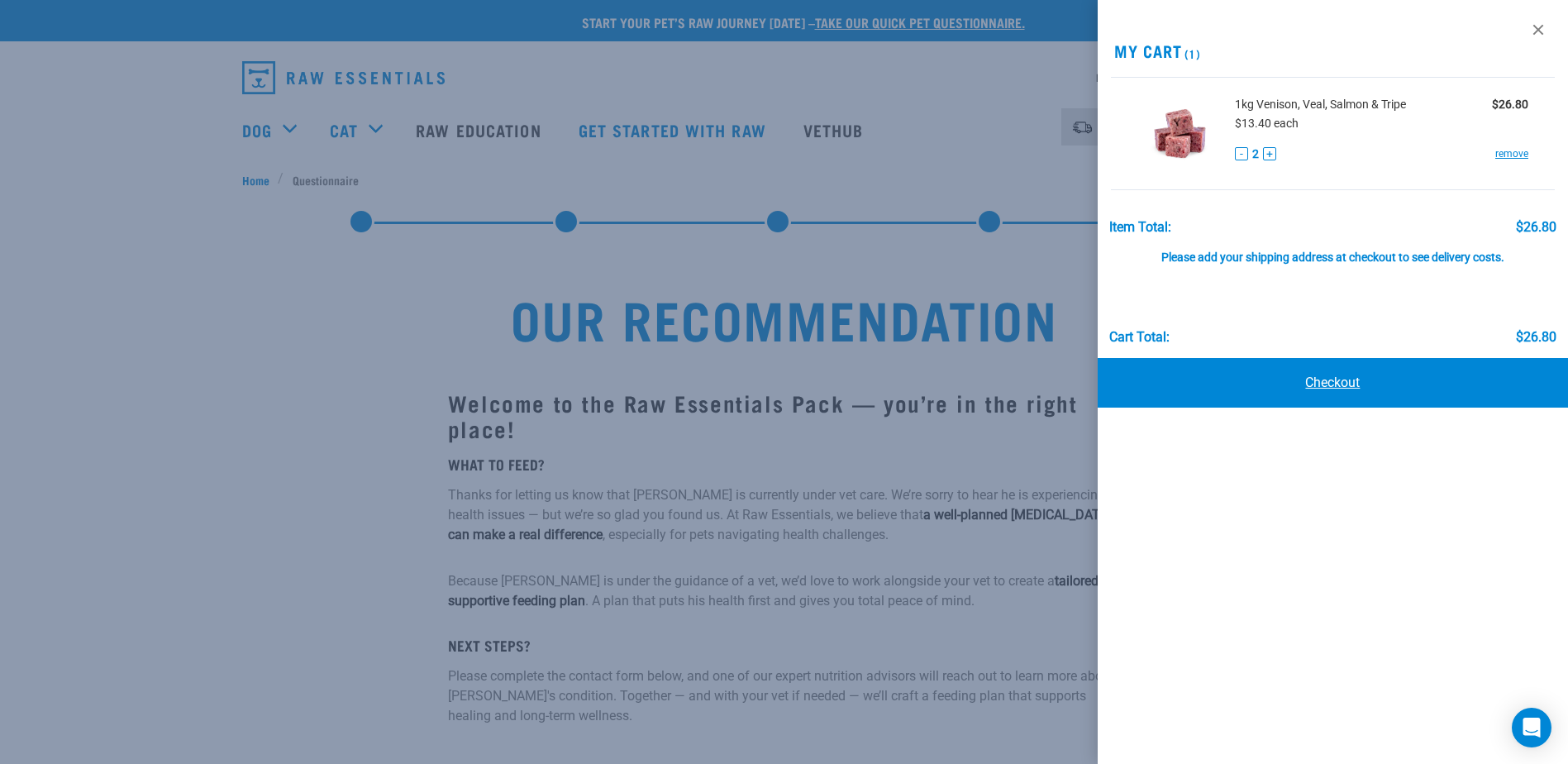
click at [1346, 376] on link "Checkout" at bounding box center [1332, 382] width 471 height 50
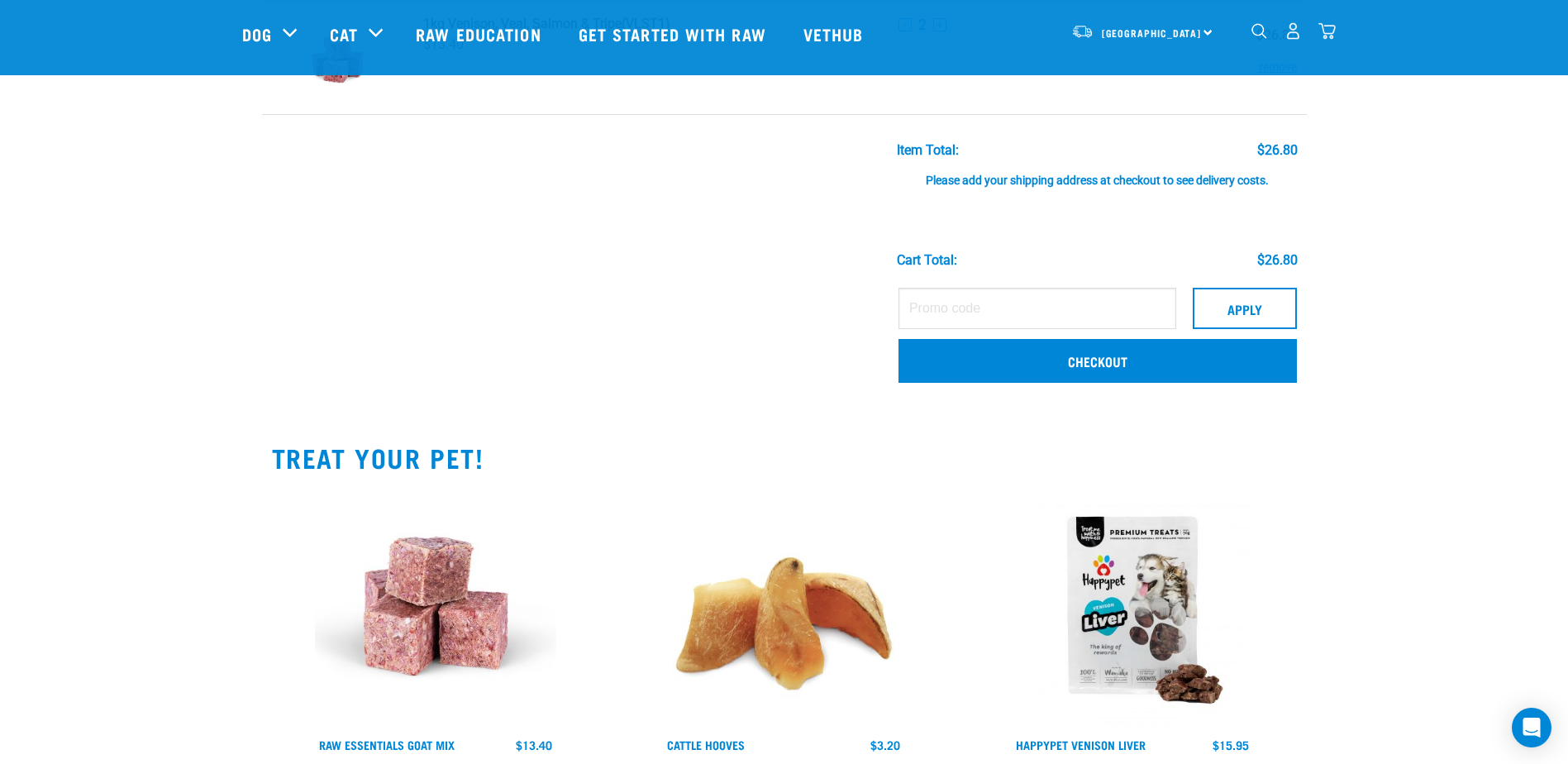
scroll to position [142, 0]
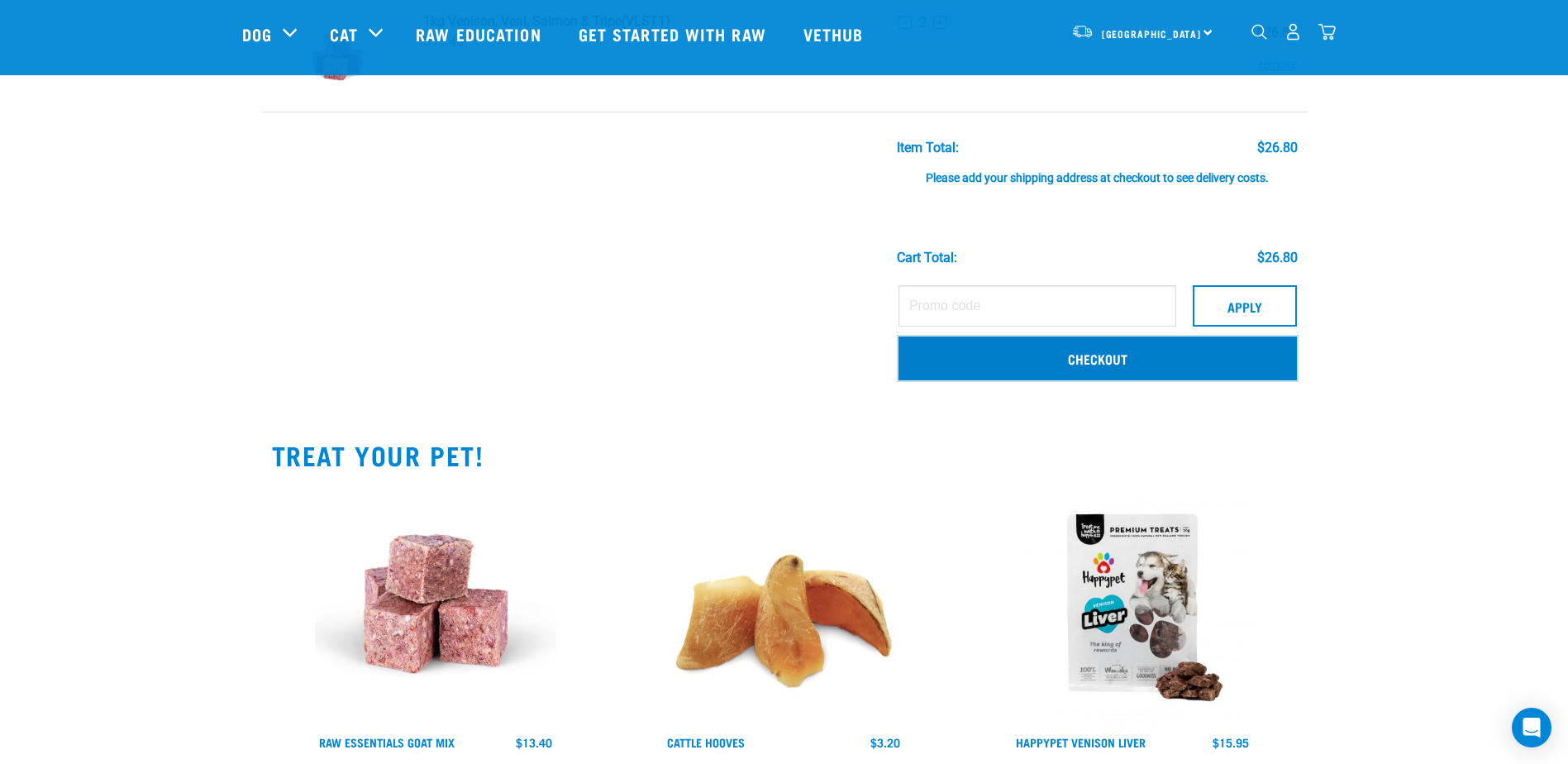
click at [1141, 350] on link "Checkout" at bounding box center [1097, 358] width 398 height 43
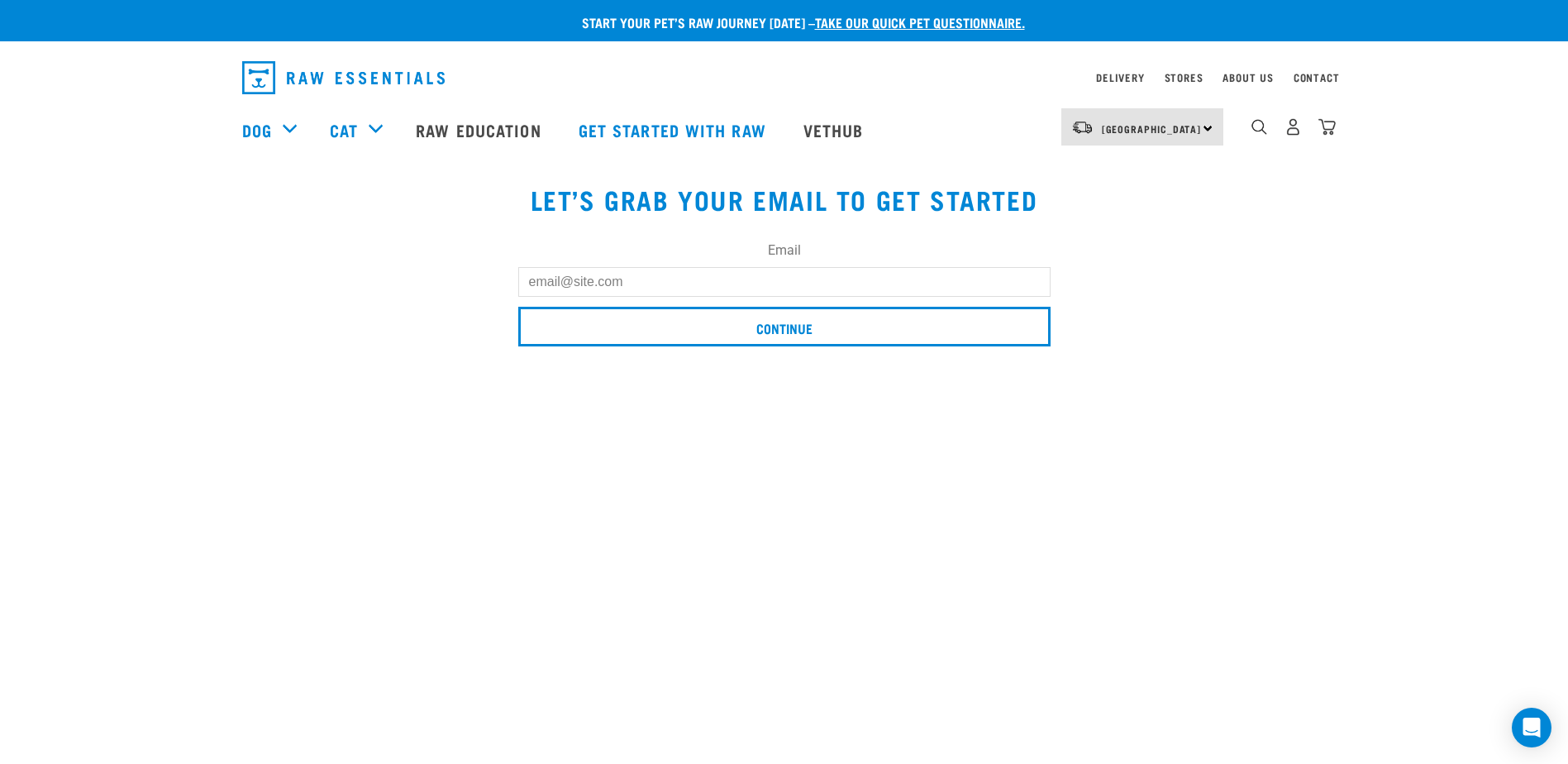
click at [776, 270] on input "Email" at bounding box center [784, 282] width 532 height 30
type input "katjensen00@gmail.com"
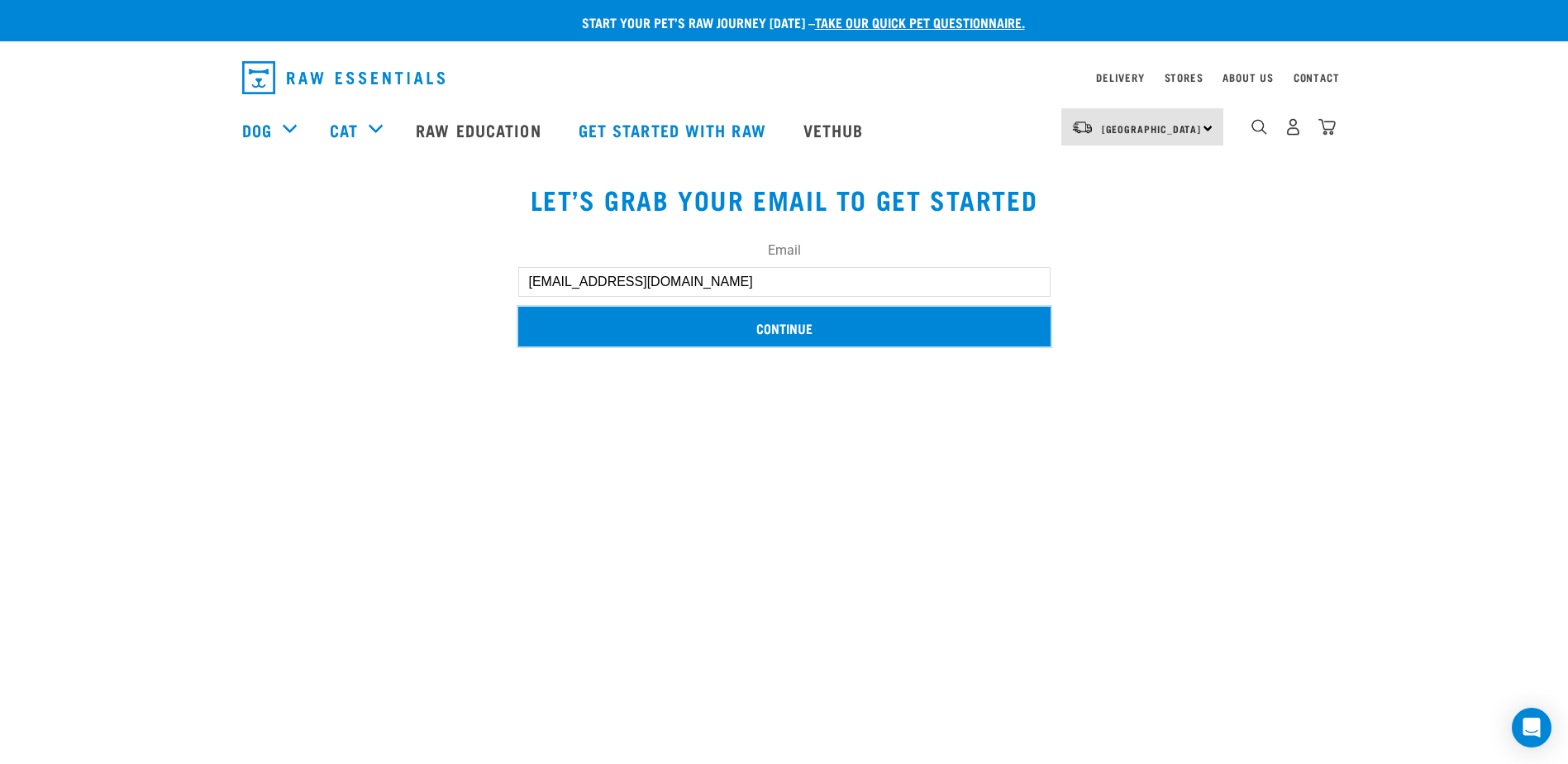
click at [771, 326] on input "Continue" at bounding box center [784, 326] width 532 height 40
click at [788, 325] on input "Continue" at bounding box center [784, 326] width 532 height 40
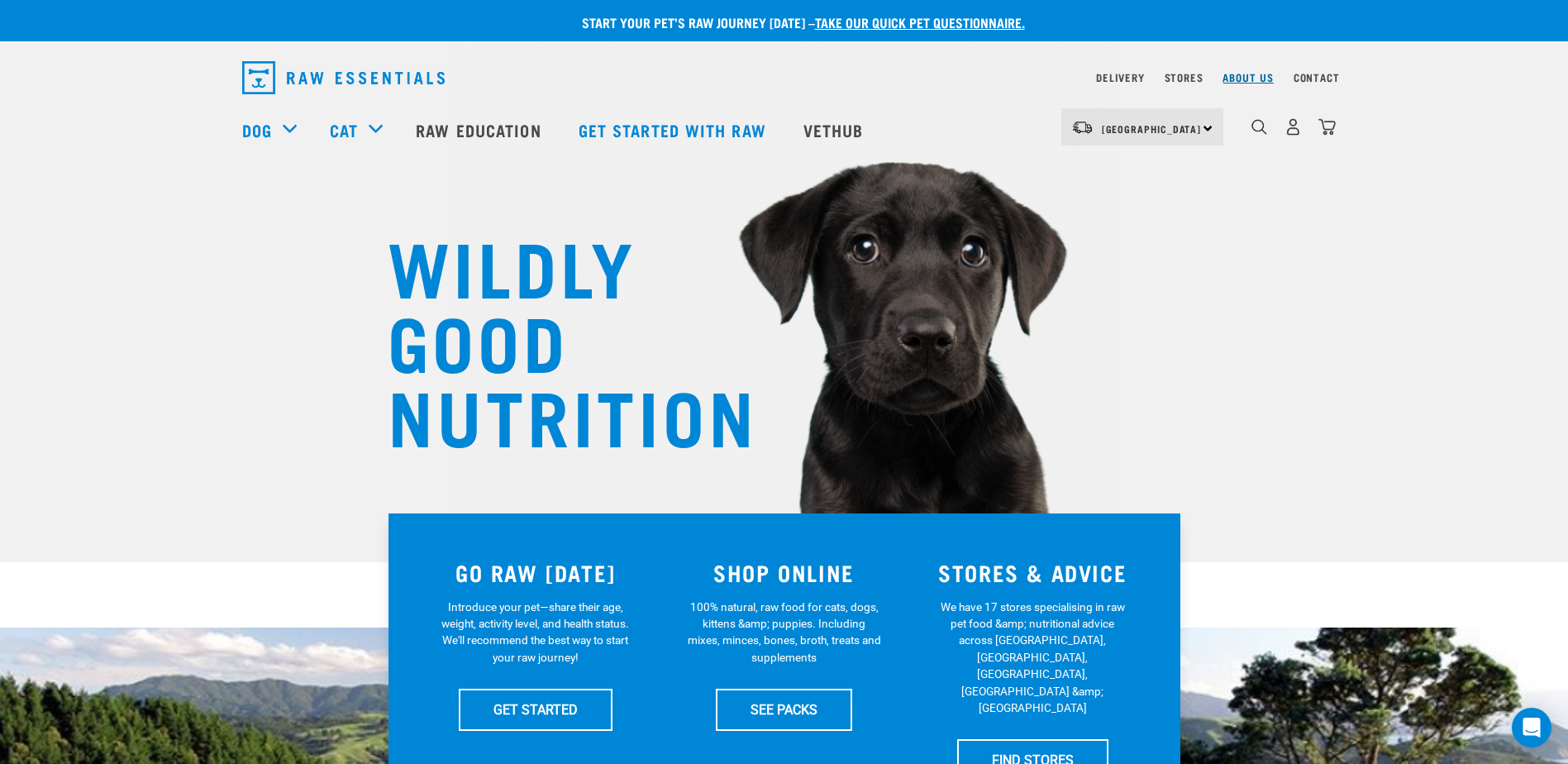
click at [1254, 75] on link "About Us" at bounding box center [1248, 78] width 50 height 6
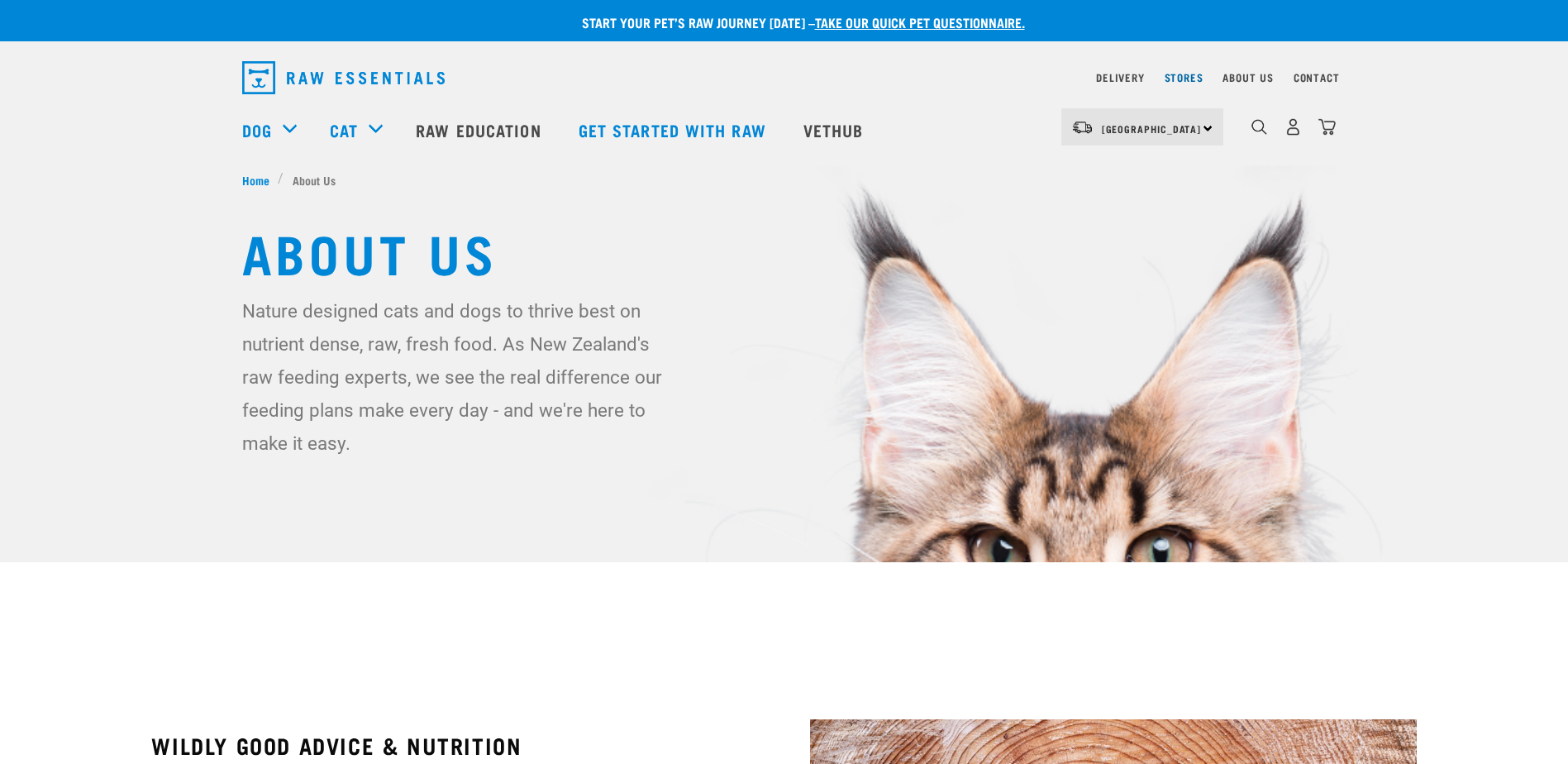
click at [1192, 75] on link "Stores" at bounding box center [1184, 78] width 39 height 6
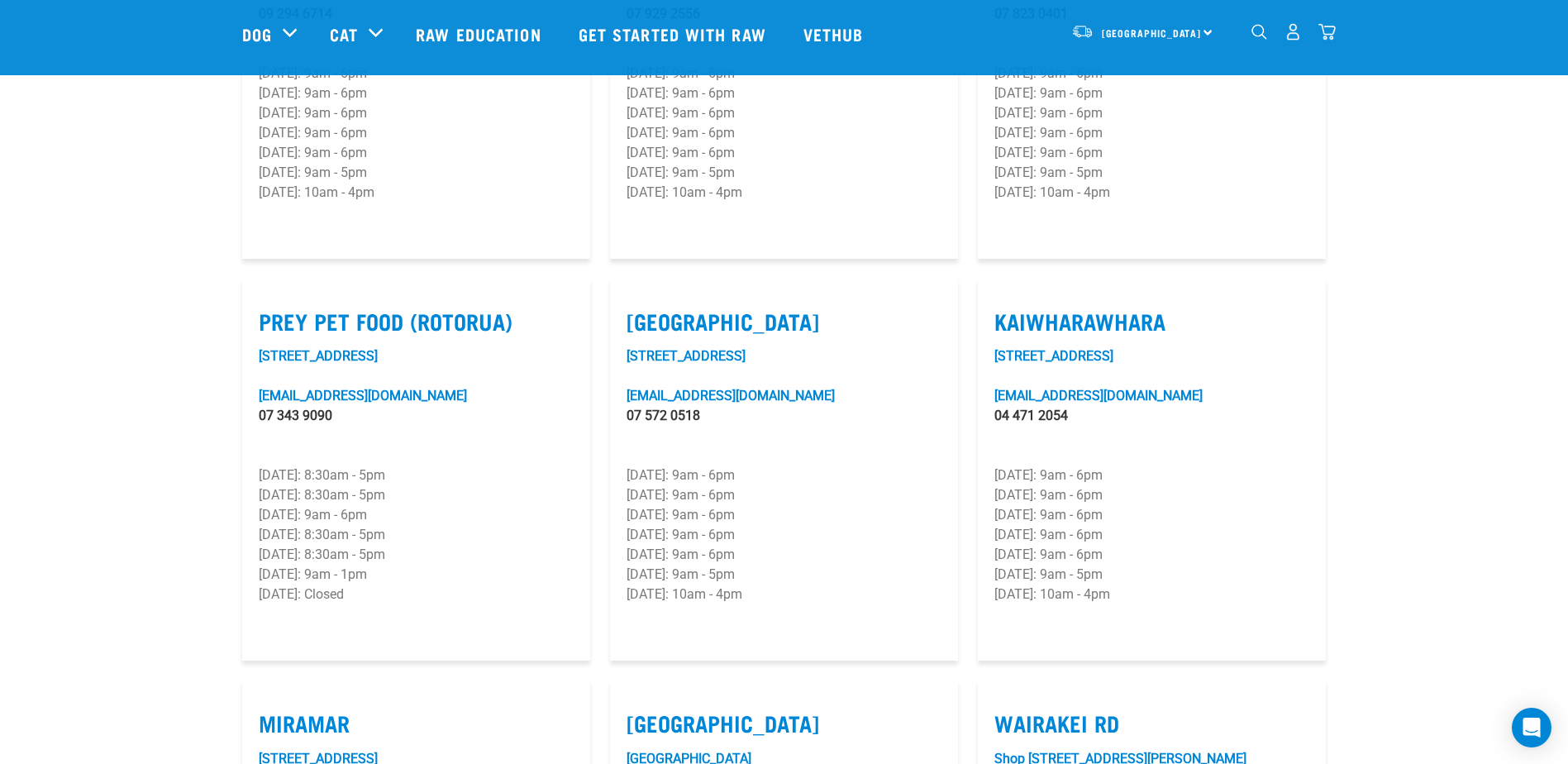
scroll to position [1921, 0]
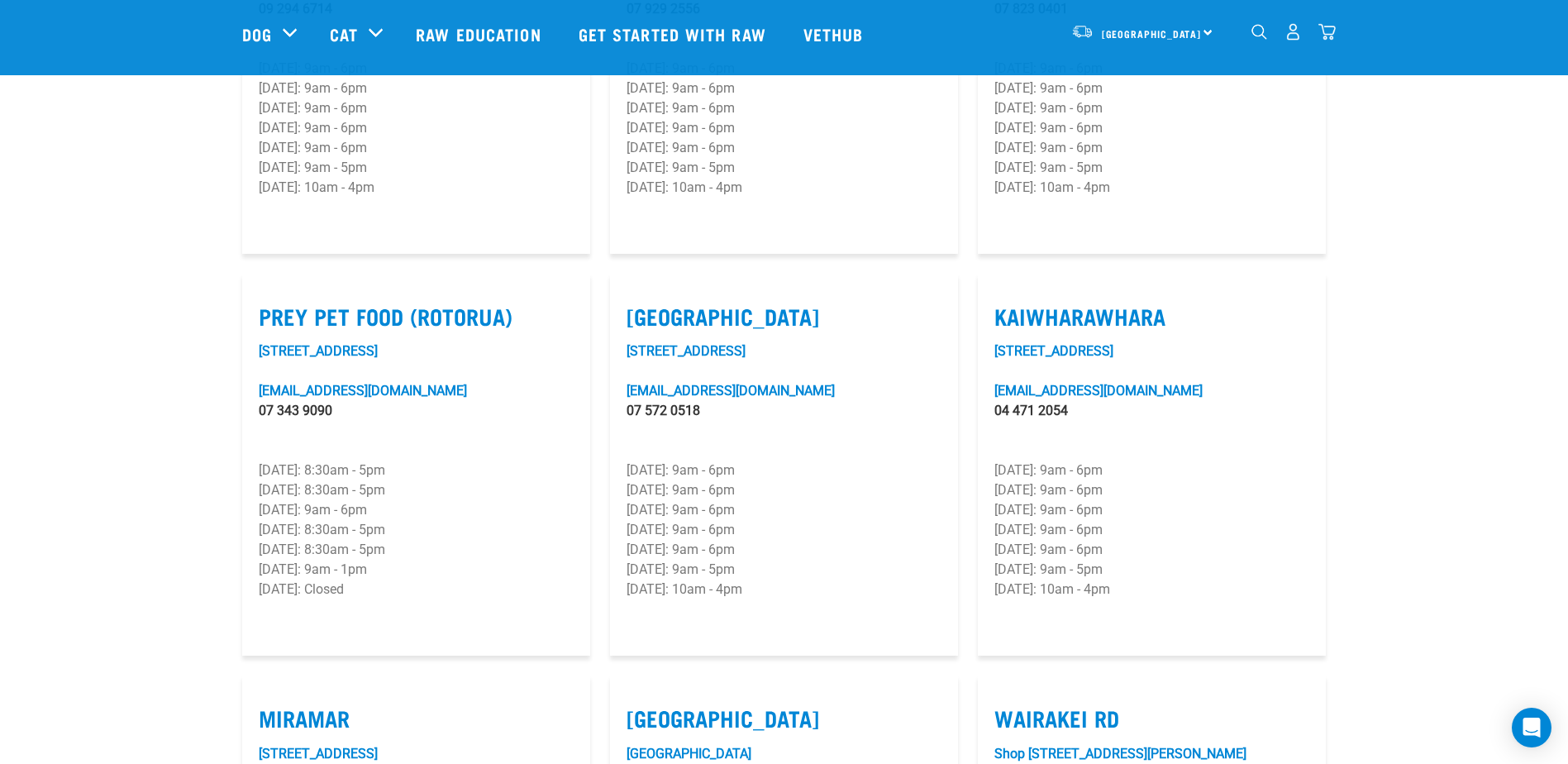
click at [743, 304] on label "[GEOGRAPHIC_DATA]" at bounding box center [784, 316] width 314 height 25
click at [637, 290] on input "[GEOGRAPHIC_DATA]" at bounding box center [632, 295] width 11 height 11
checkbox input "true"
click at [689, 343] on link "[STREET_ADDRESS]" at bounding box center [686, 350] width 119 height 16
